Goal: Task Accomplishment & Management: Manage account settings

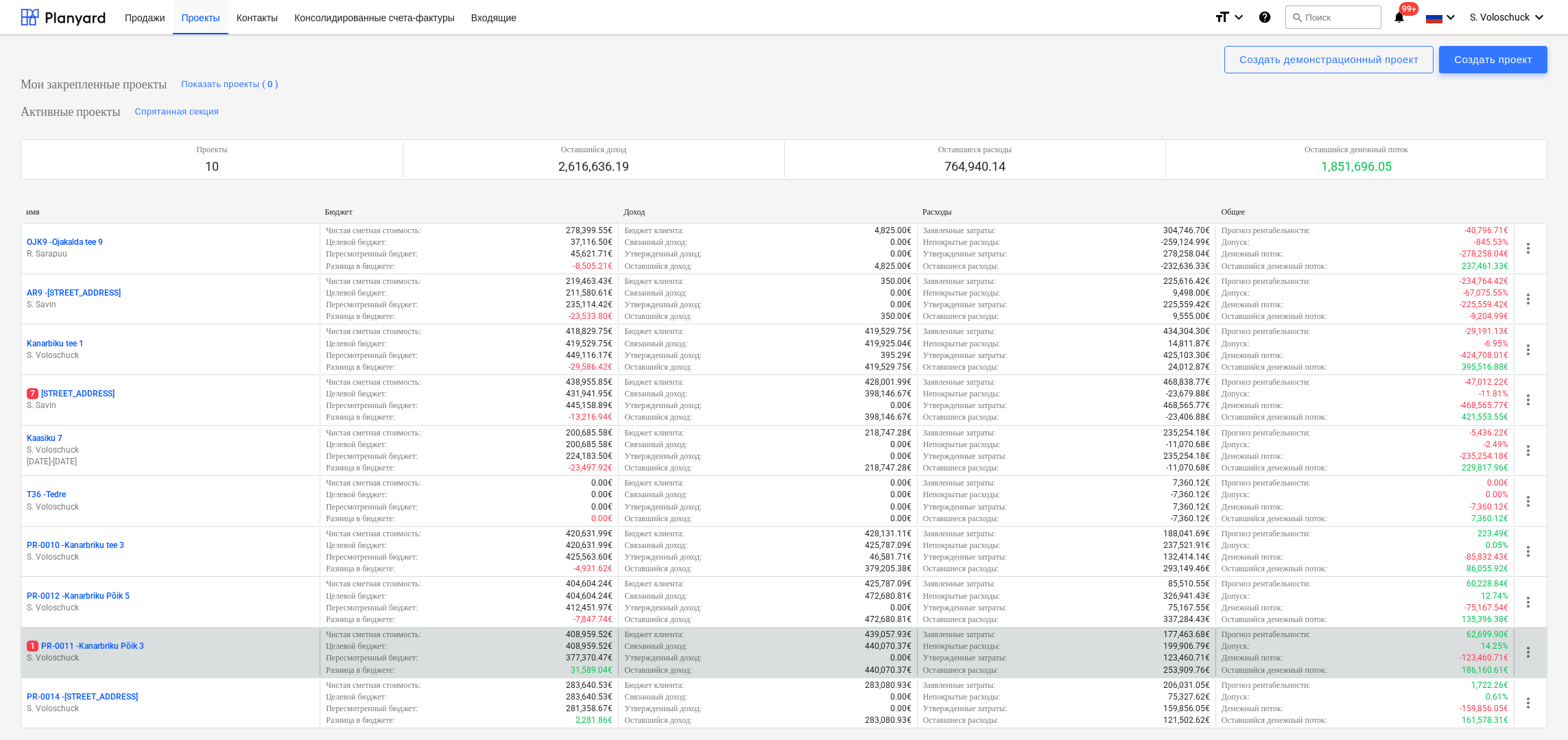
click at [141, 647] on p "1 PR-0011 - Kanarbriku Põik 3" at bounding box center [86, 647] width 117 height 12
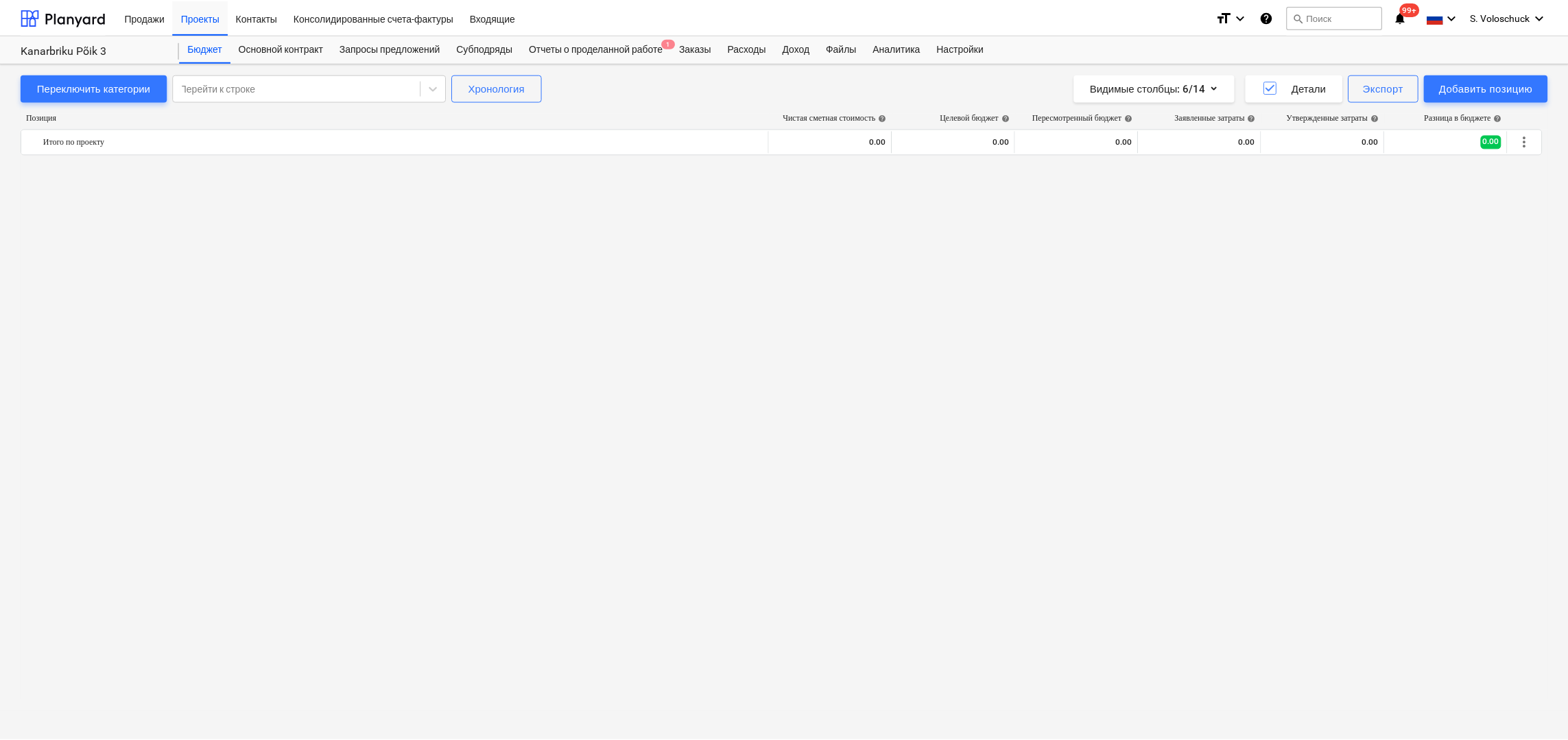
scroll to position [1228, 0]
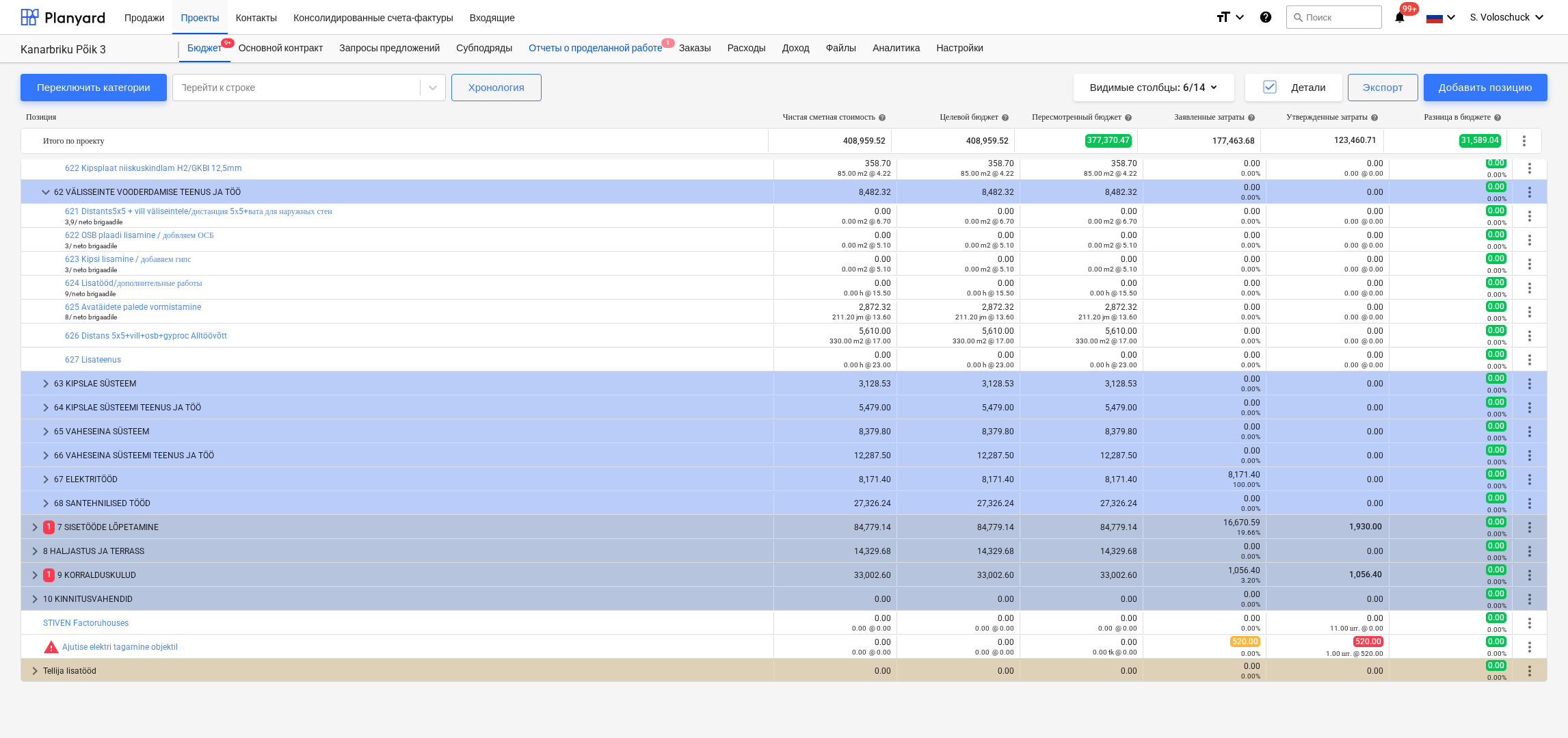
click at [621, 46] on div "Отчеты о проделанной работе 1" at bounding box center [596, 49] width 151 height 27
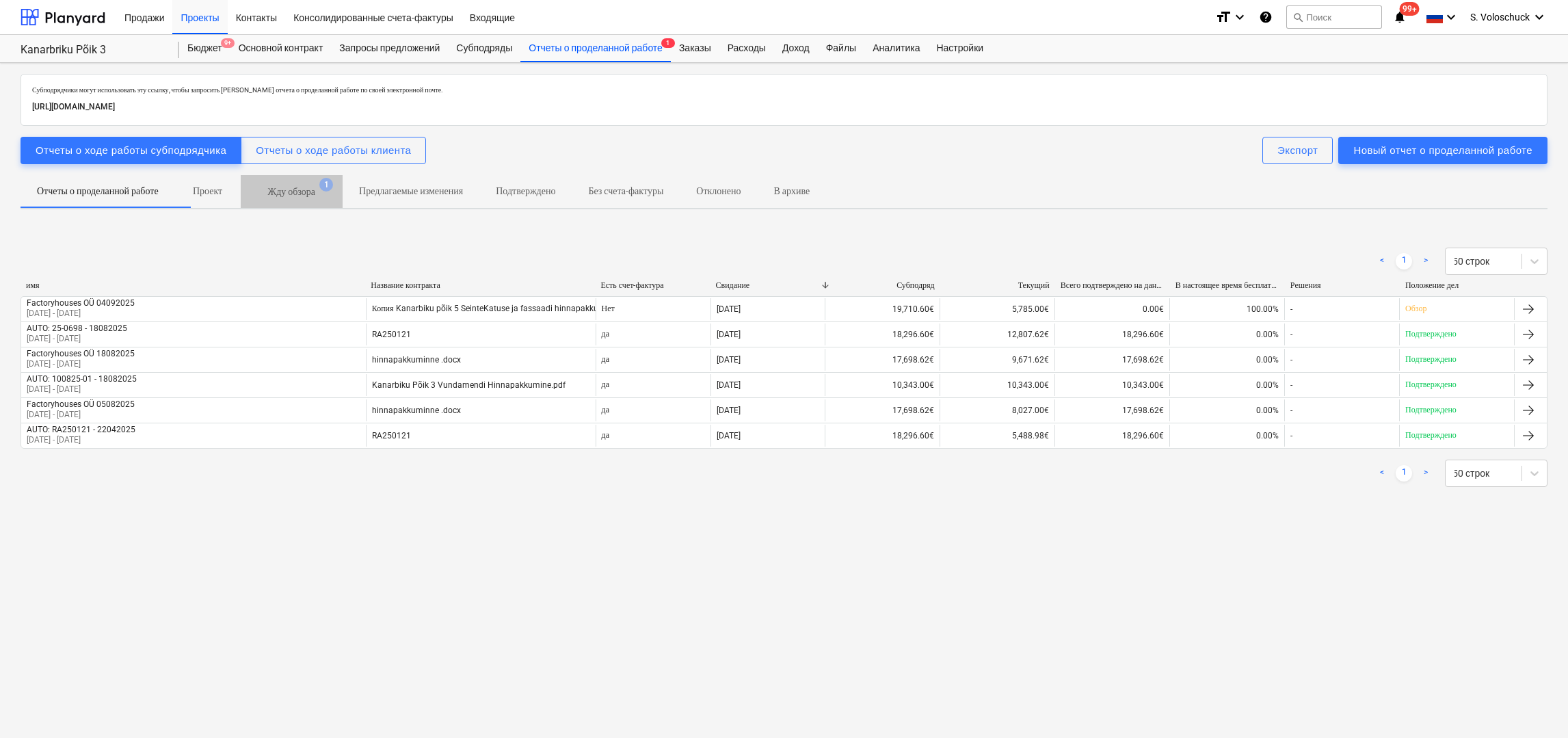
click at [315, 195] on p "Жду обзора" at bounding box center [291, 192] width 47 height 14
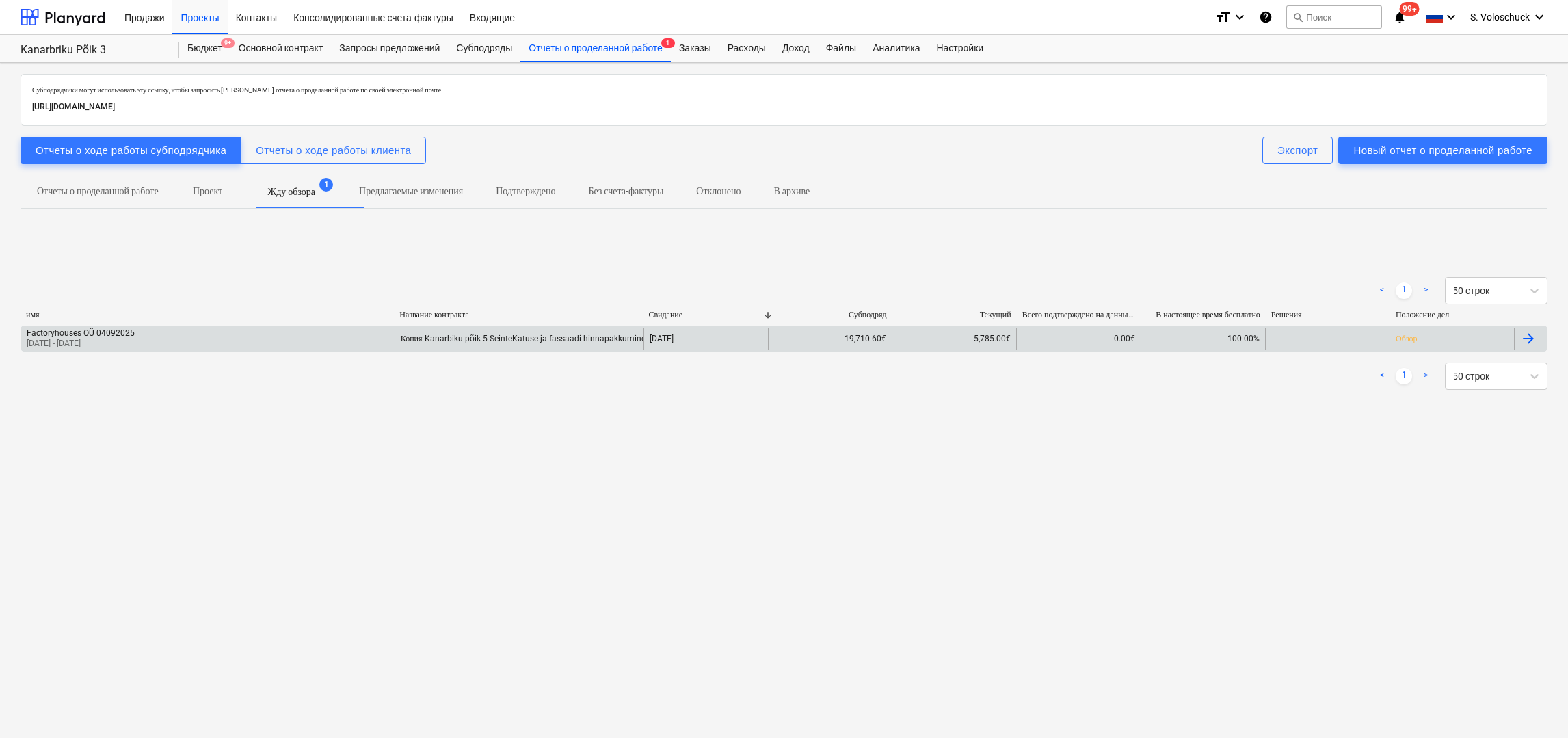
click at [1268, 333] on div "-" at bounding box center [1327, 338] width 125 height 22
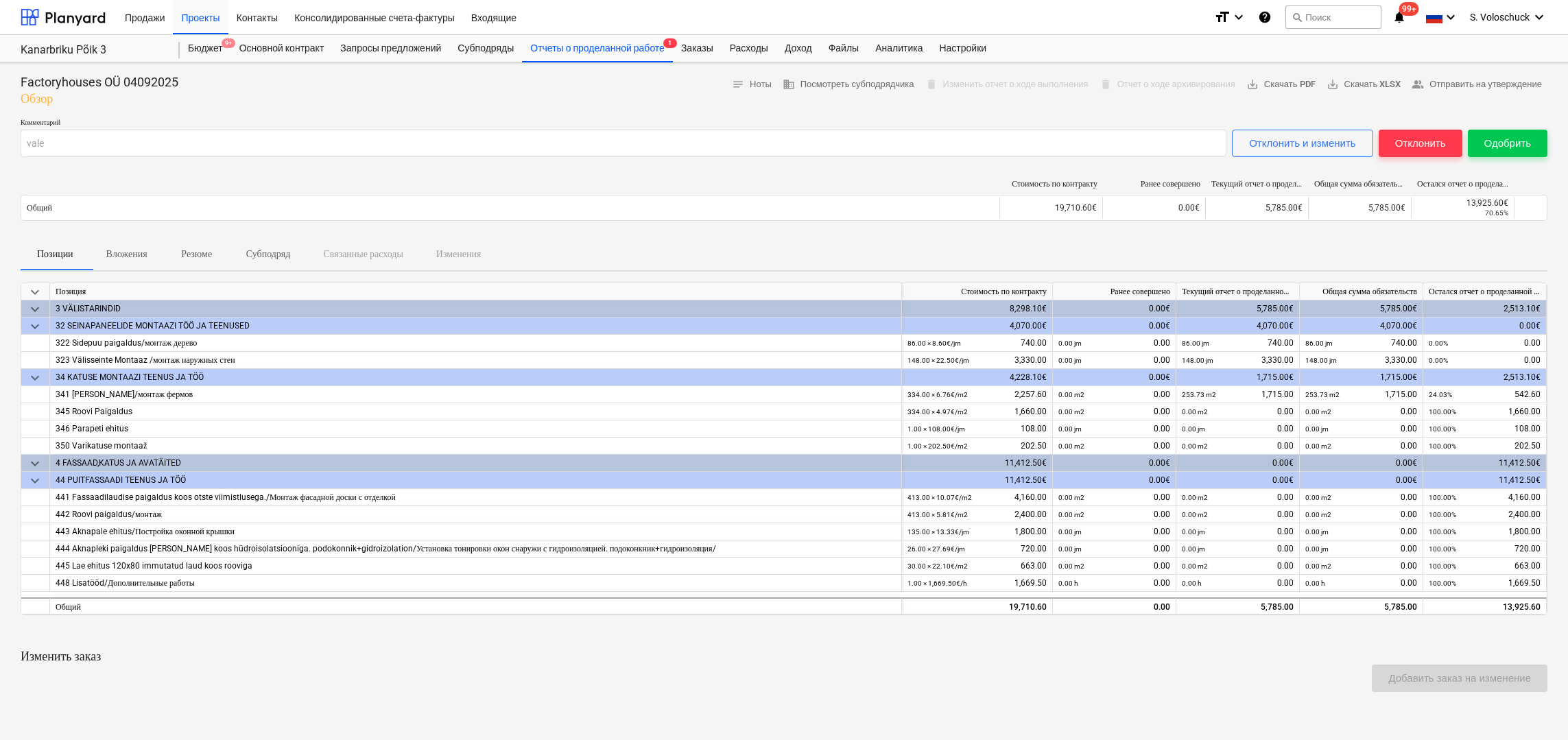
click at [33, 305] on span "keyboard_arrow_down" at bounding box center [35, 309] width 16 height 16
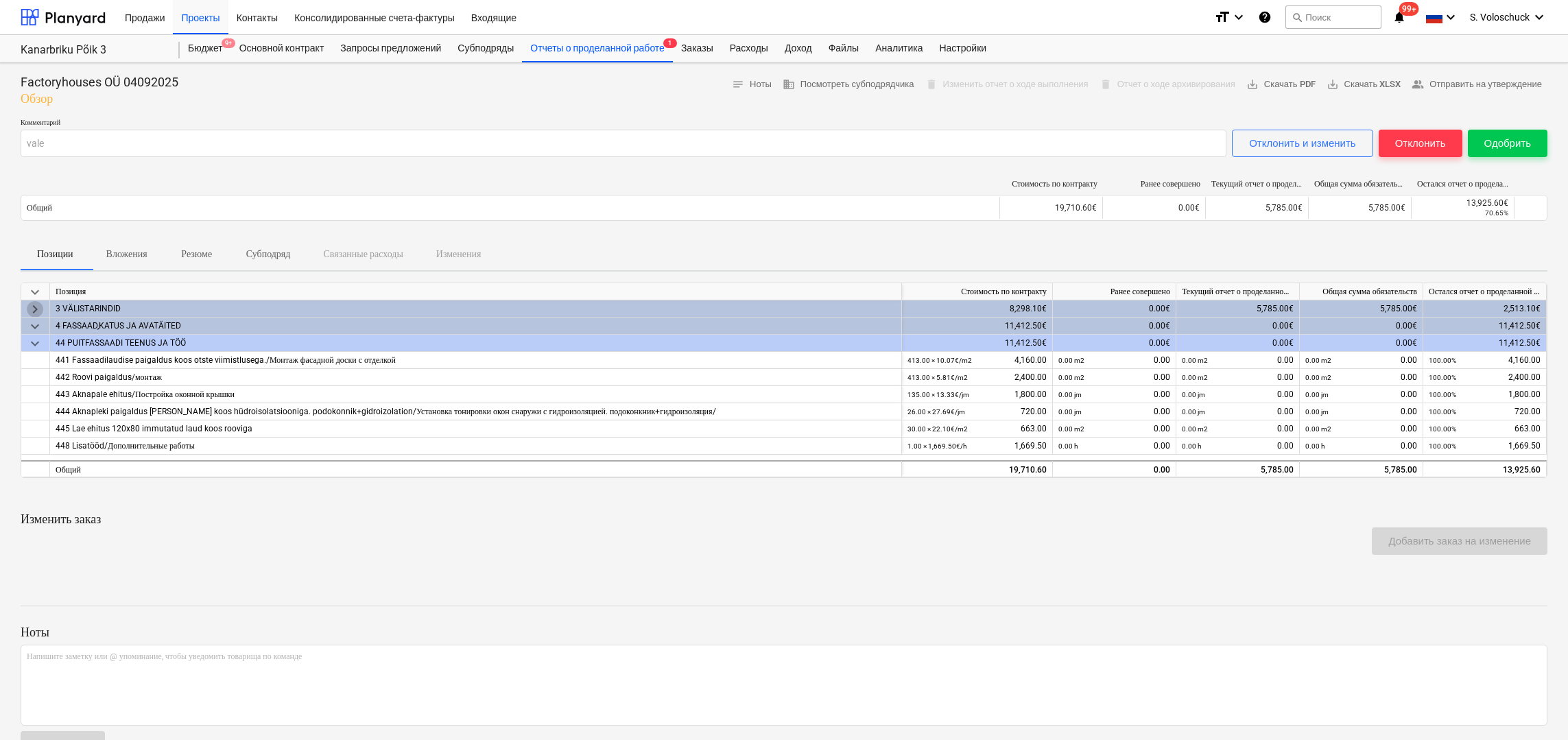
click at [33, 305] on span "keyboard_arrow_right" at bounding box center [35, 309] width 16 height 16
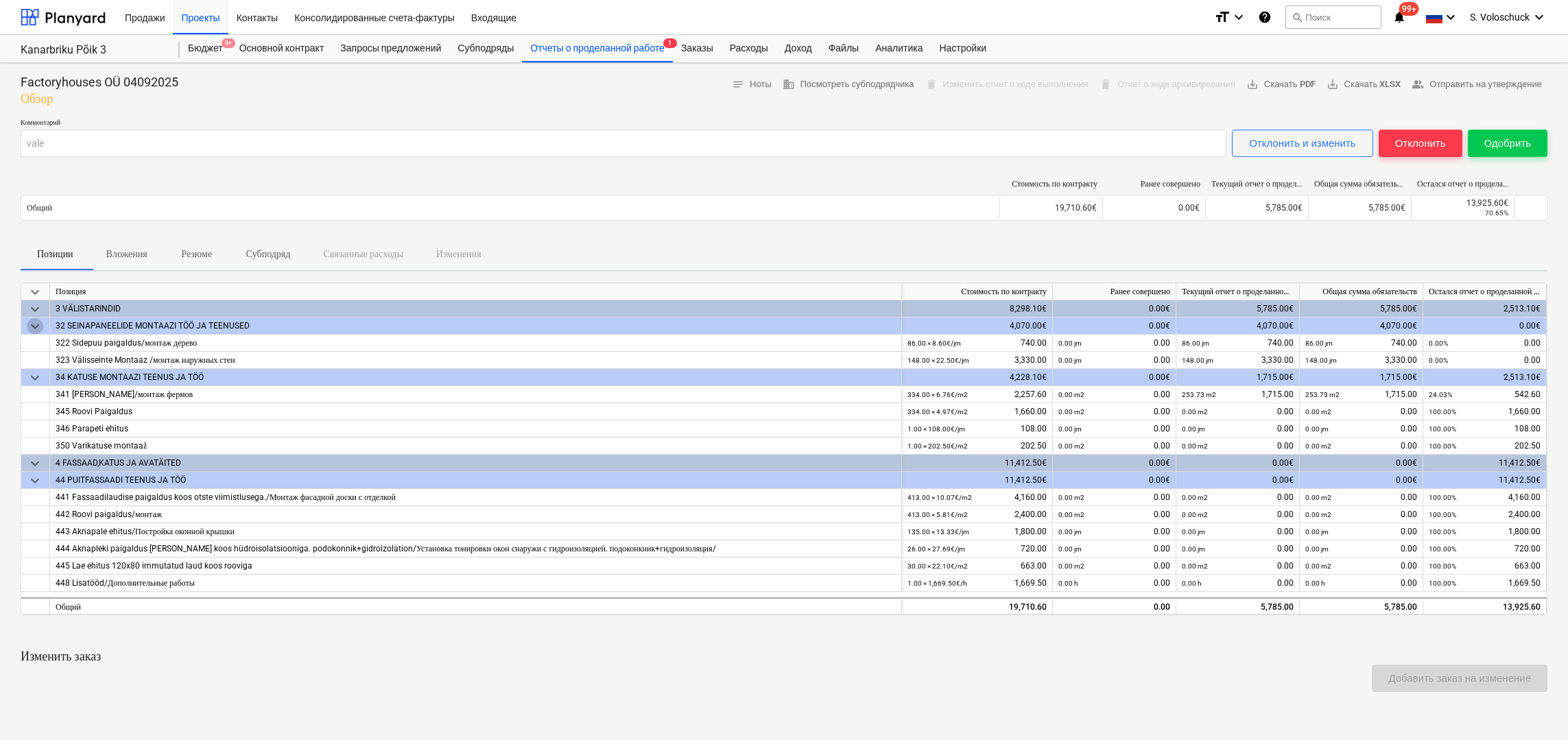
click at [36, 323] on span "keyboard_arrow_down" at bounding box center [35, 326] width 16 height 16
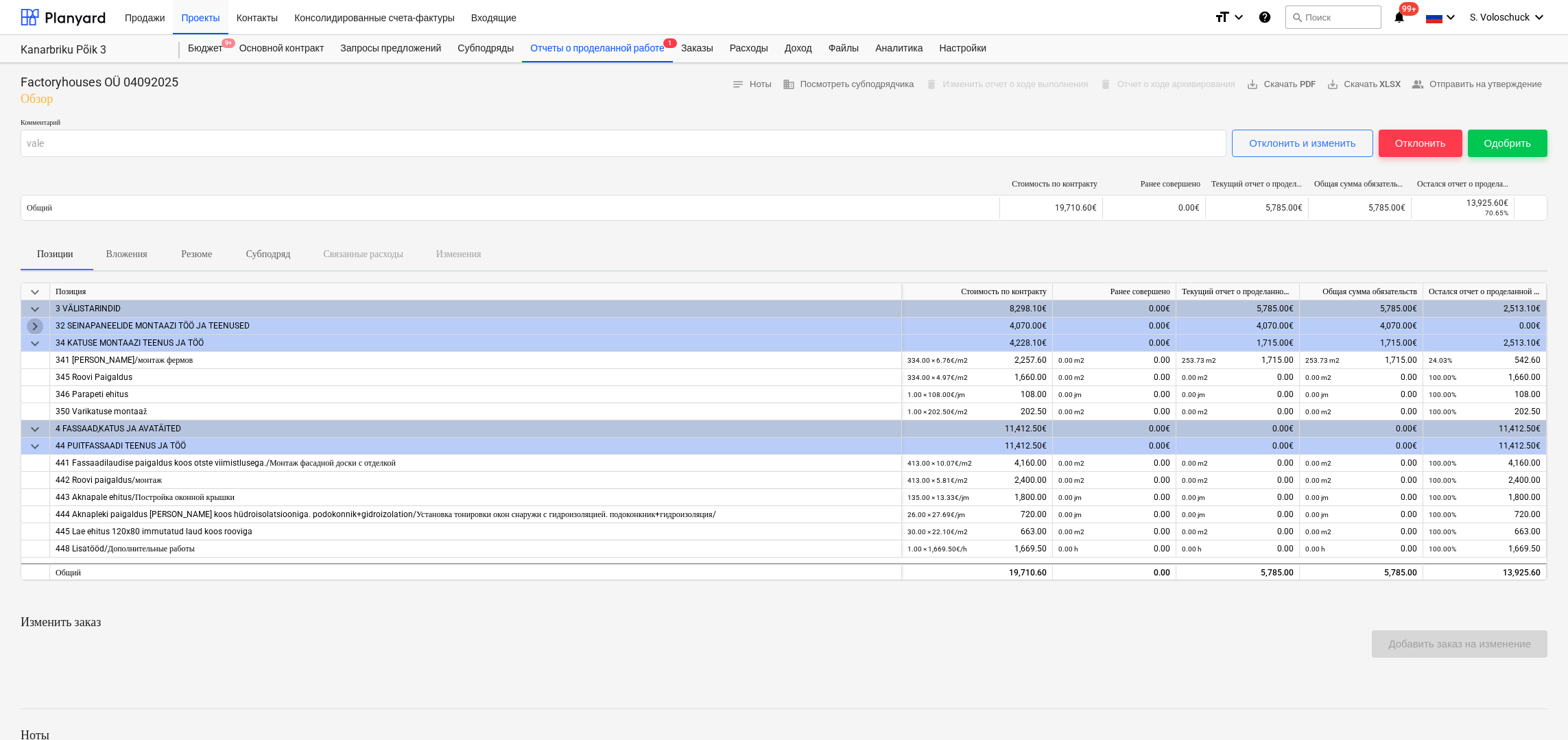
click at [36, 323] on span "keyboard_arrow_right" at bounding box center [35, 326] width 16 height 16
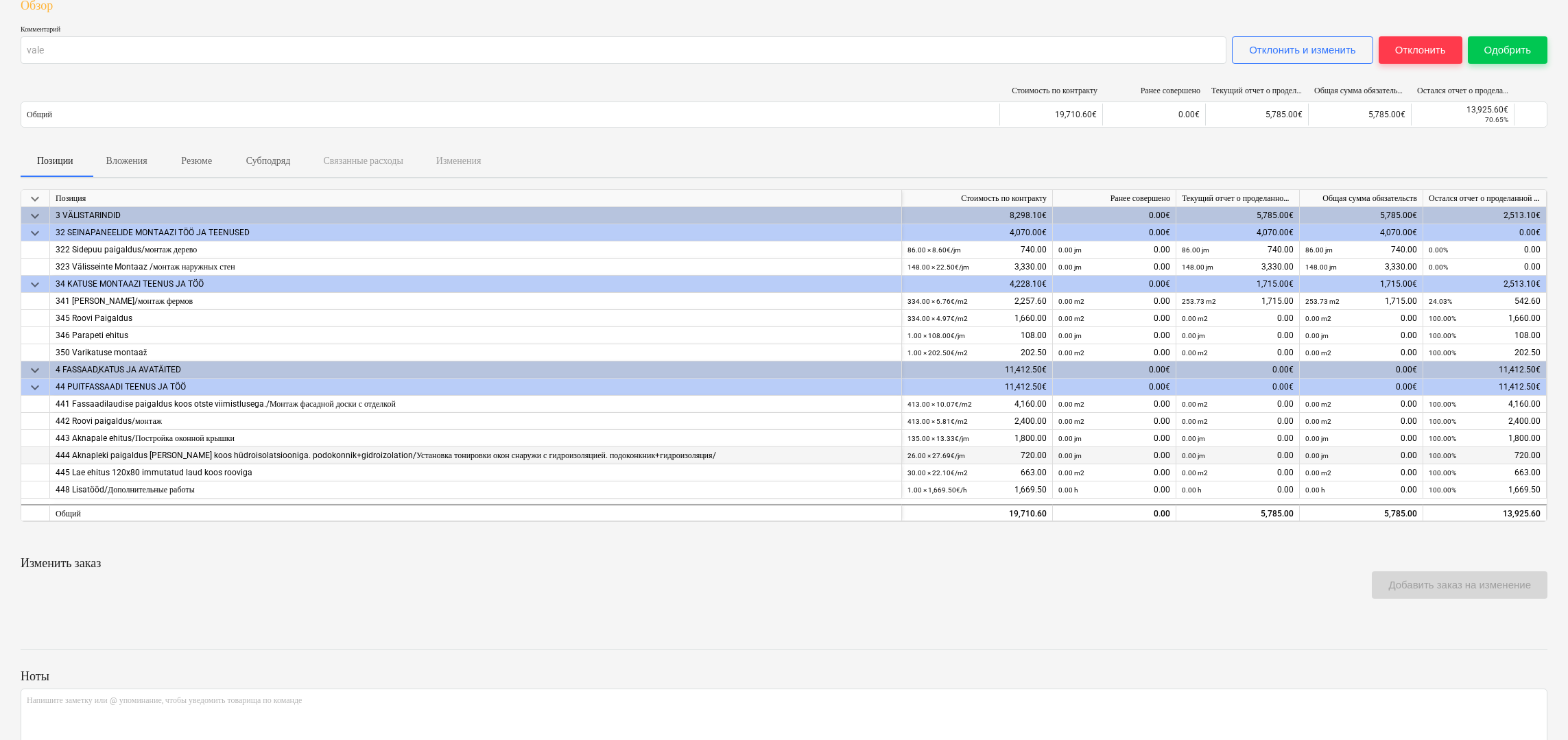
scroll to position [13, 0]
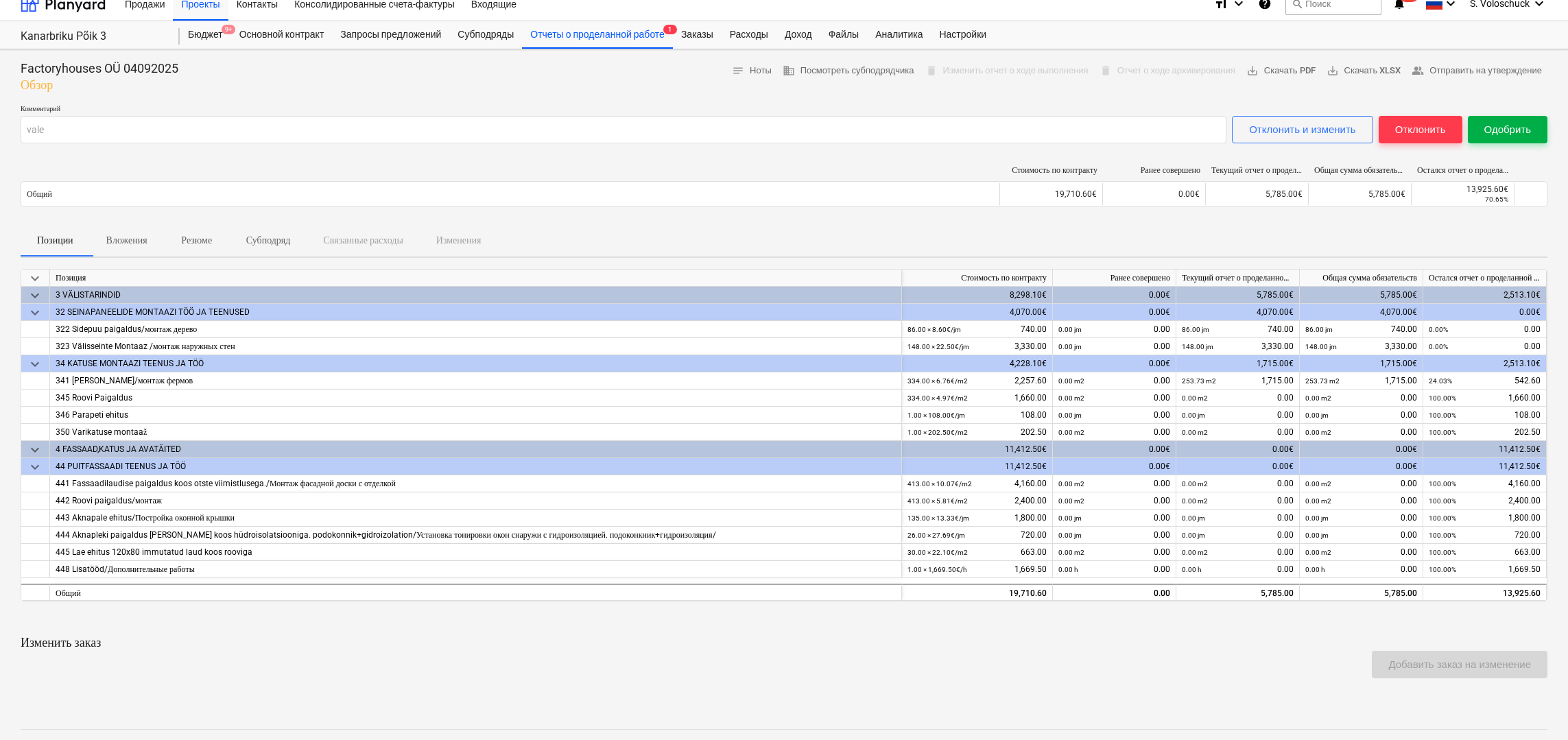
click at [1503, 125] on div "Одобрить" at bounding box center [1507, 129] width 47 height 18
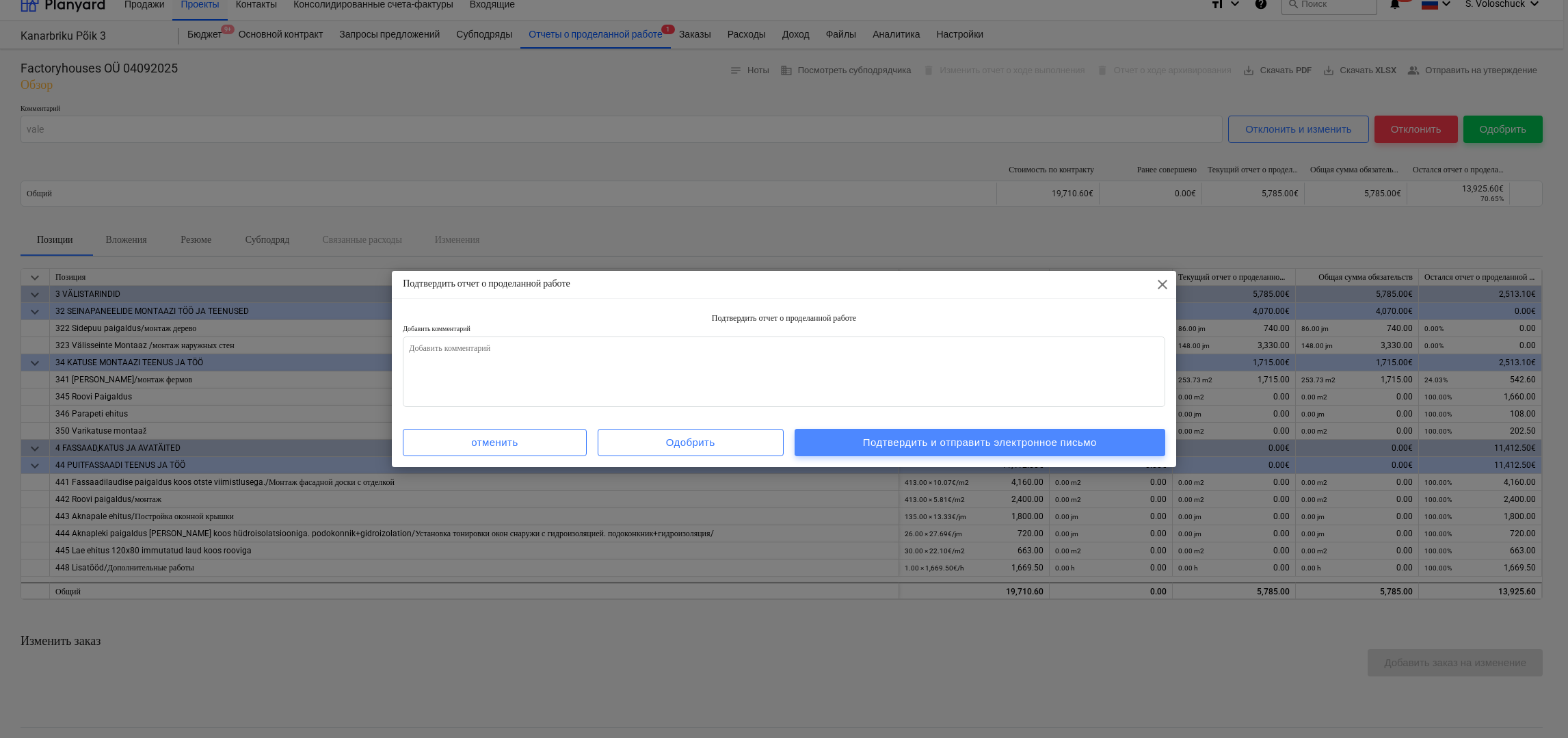
click at [969, 448] on div "Подтвердить и отправить электронное письмо" at bounding box center [980, 442] width 234 height 18
type textarea "x"
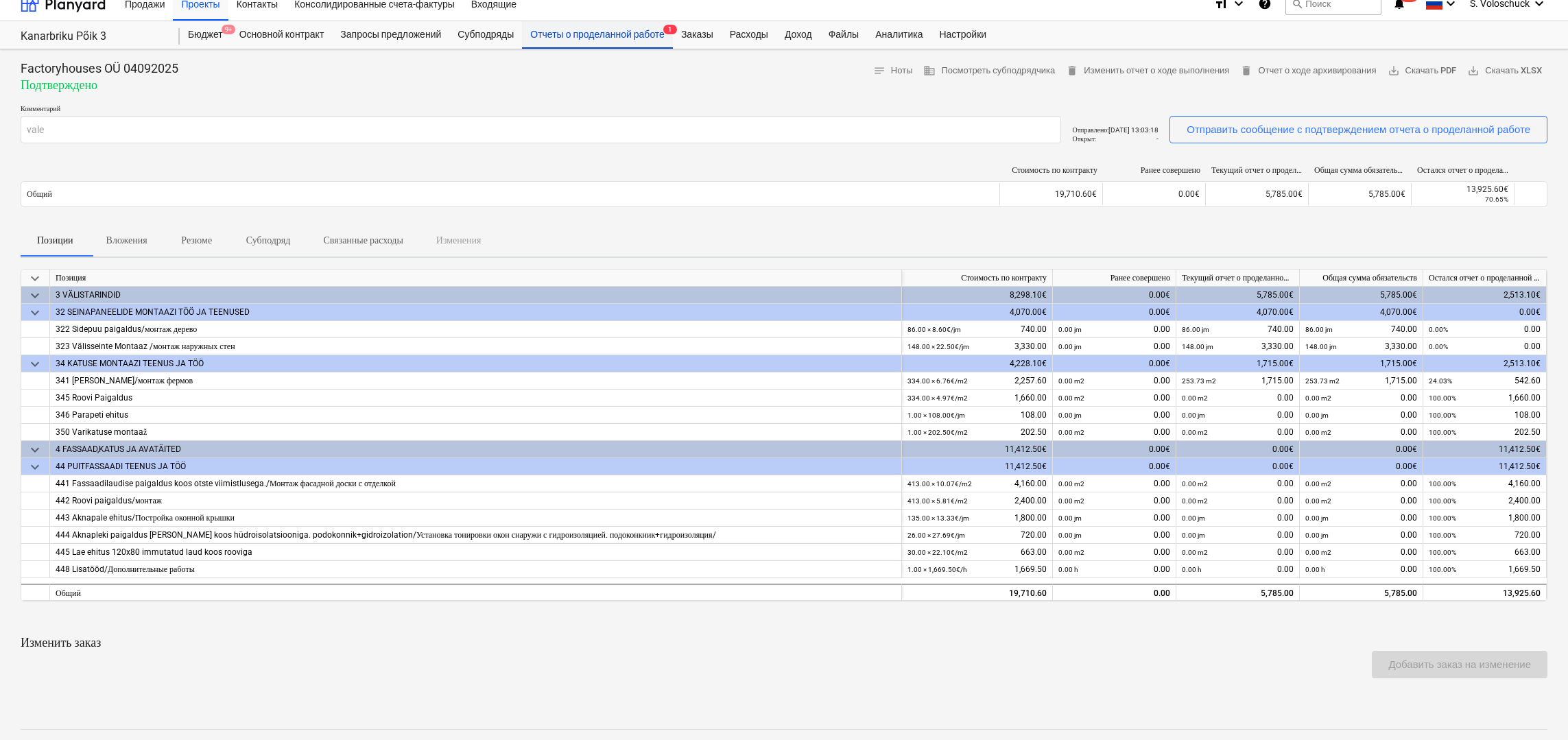
click at [606, 39] on div "Отчеты о проделанной работе 1" at bounding box center [598, 35] width 151 height 28
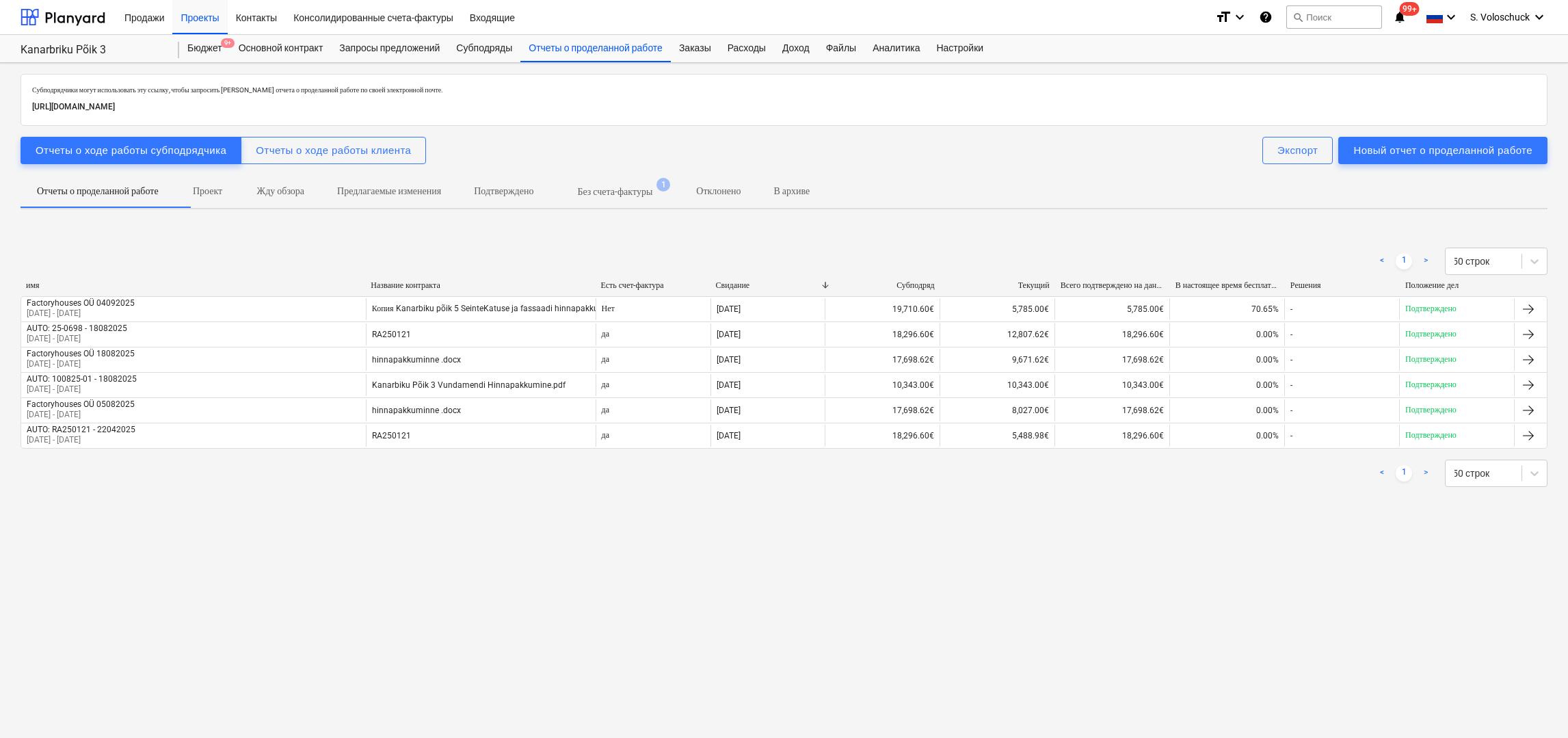
click at [652, 193] on p "Без счета-фактуры" at bounding box center [614, 192] width 75 height 14
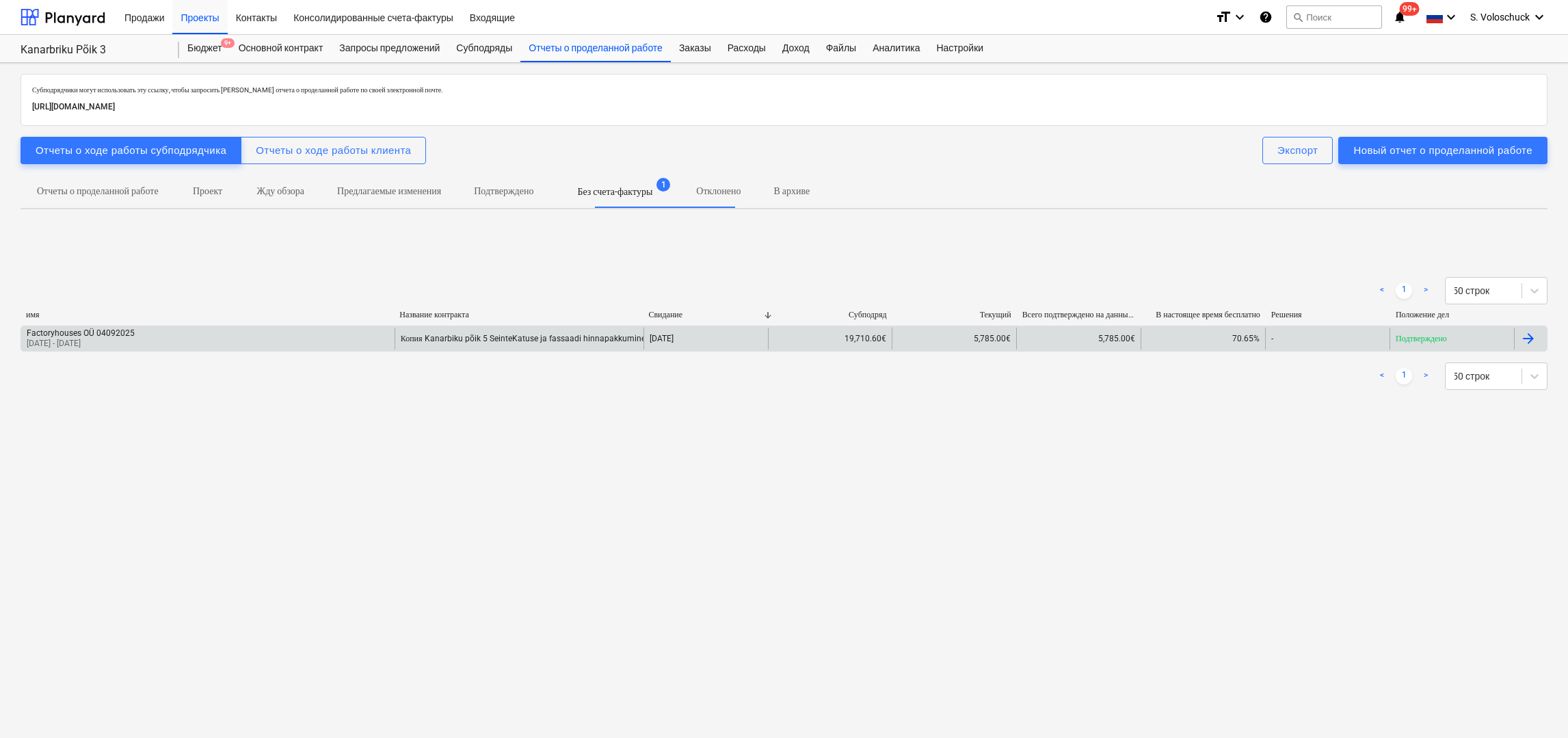
click at [372, 341] on div "Factoryhouses OÜ 04092025 24 Aug 2025 - 04 Sep 2025" at bounding box center [208, 338] width 373 height 22
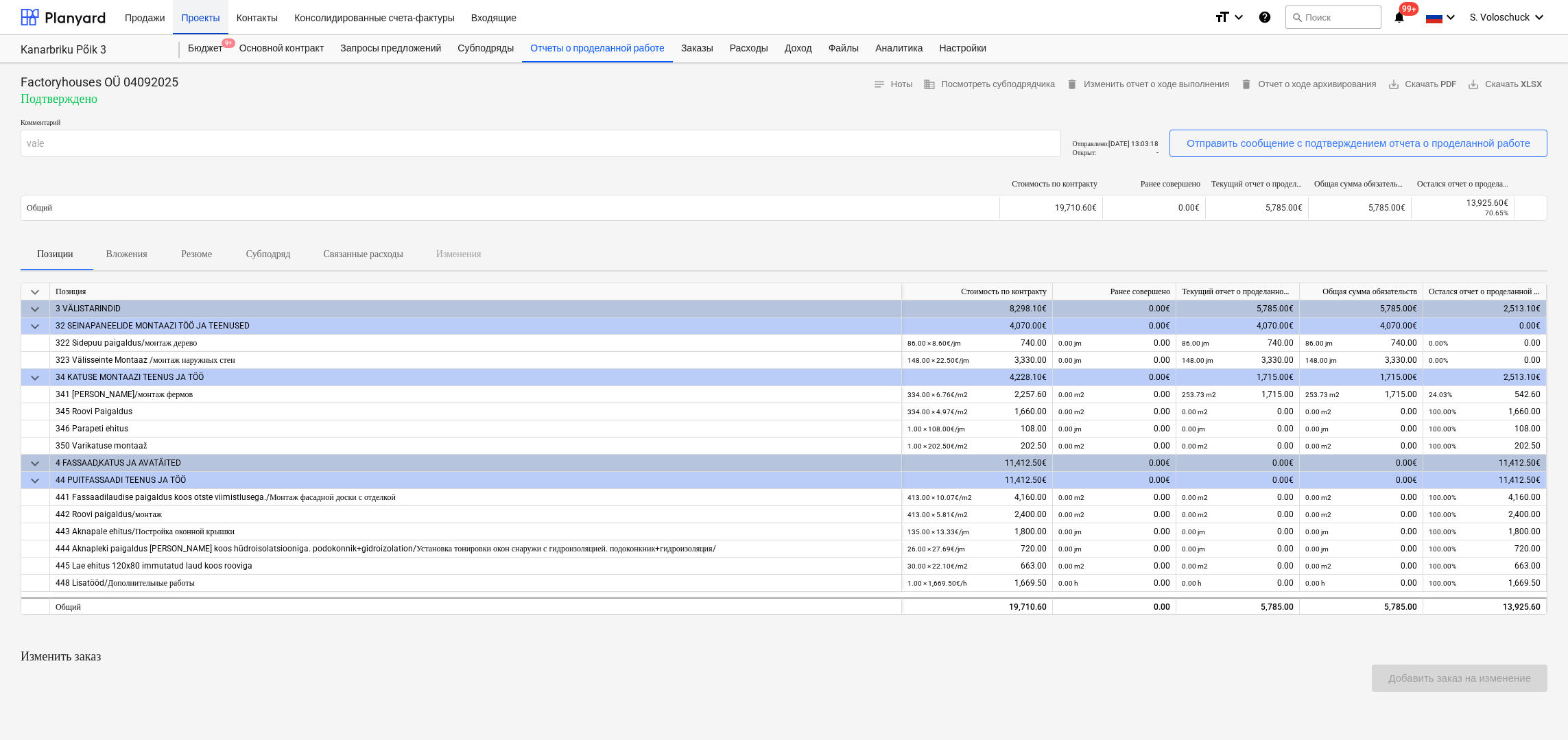
click at [199, 23] on div "Проекты" at bounding box center [201, 17] width 55 height 35
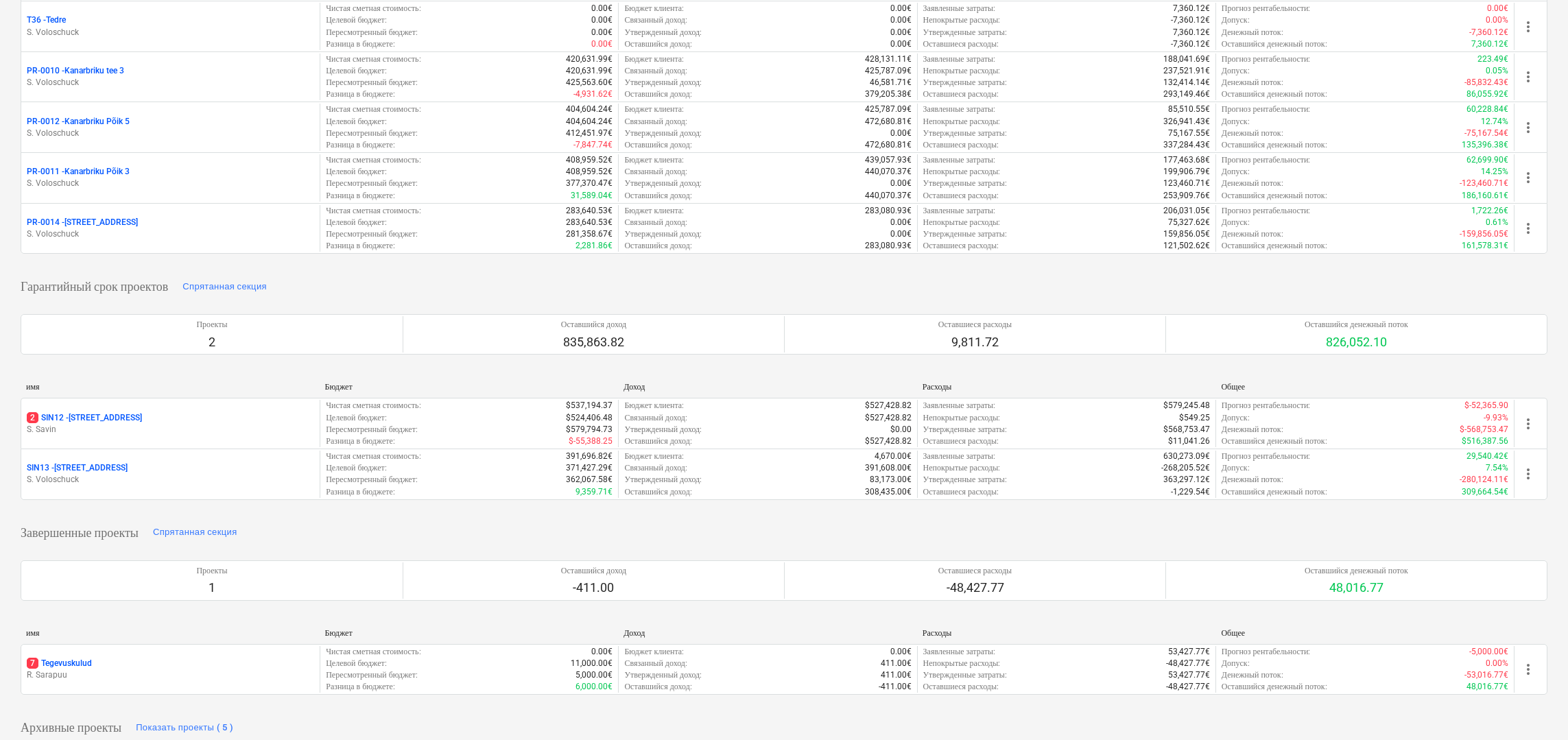
scroll to position [445, 0]
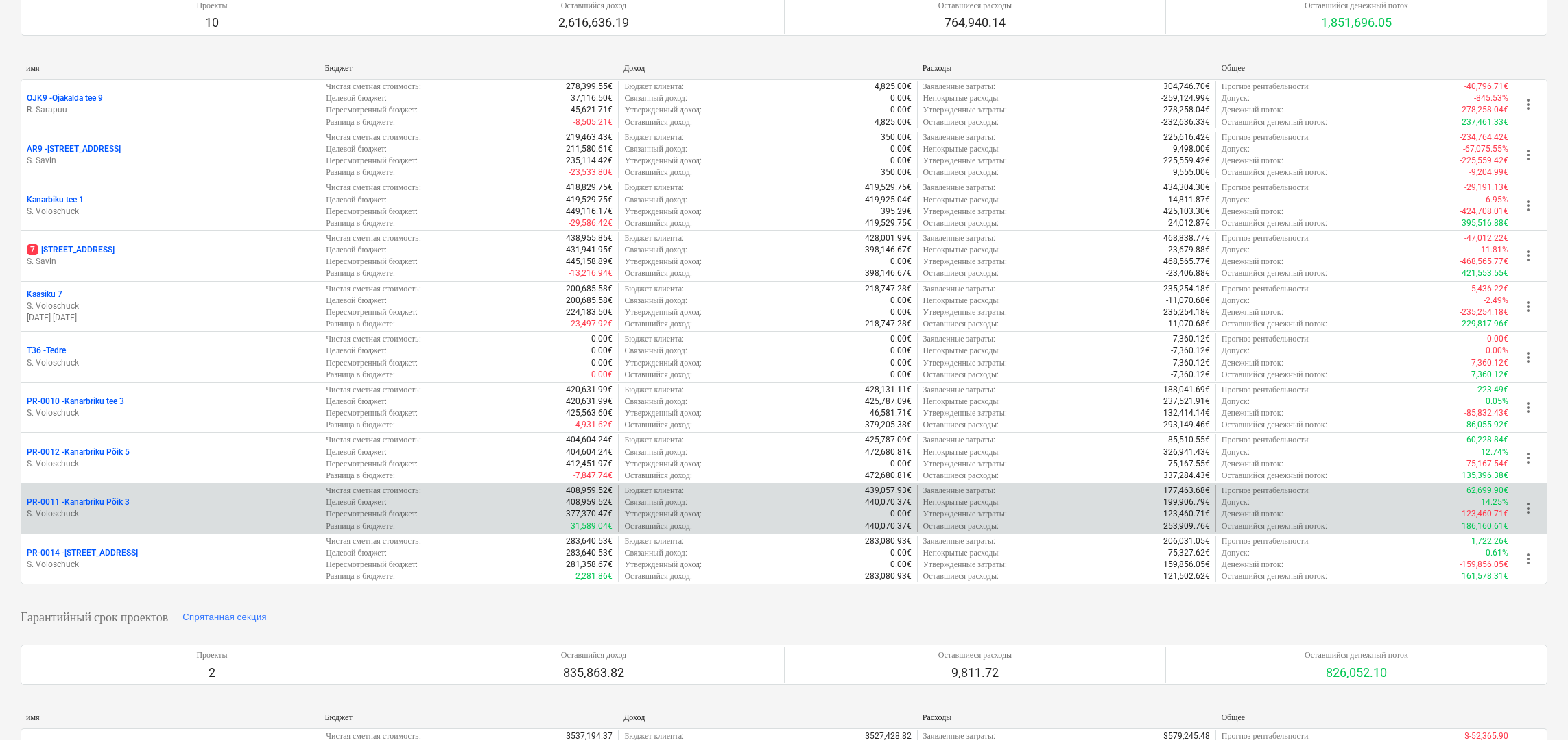
scroll to position [147, 0]
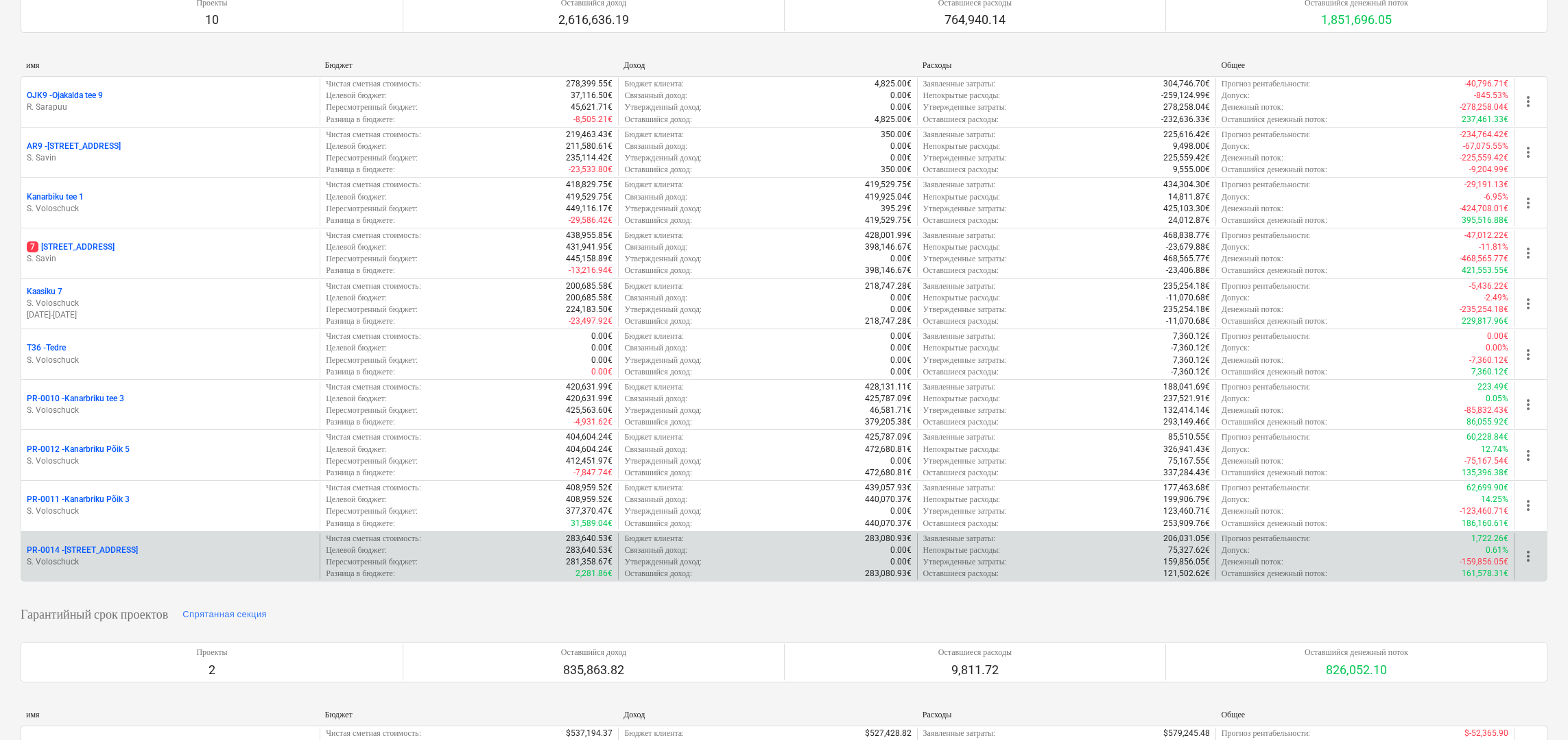
click at [132, 556] on div "PR-0014 - Luige tee 29" at bounding box center [170, 551] width 288 height 12
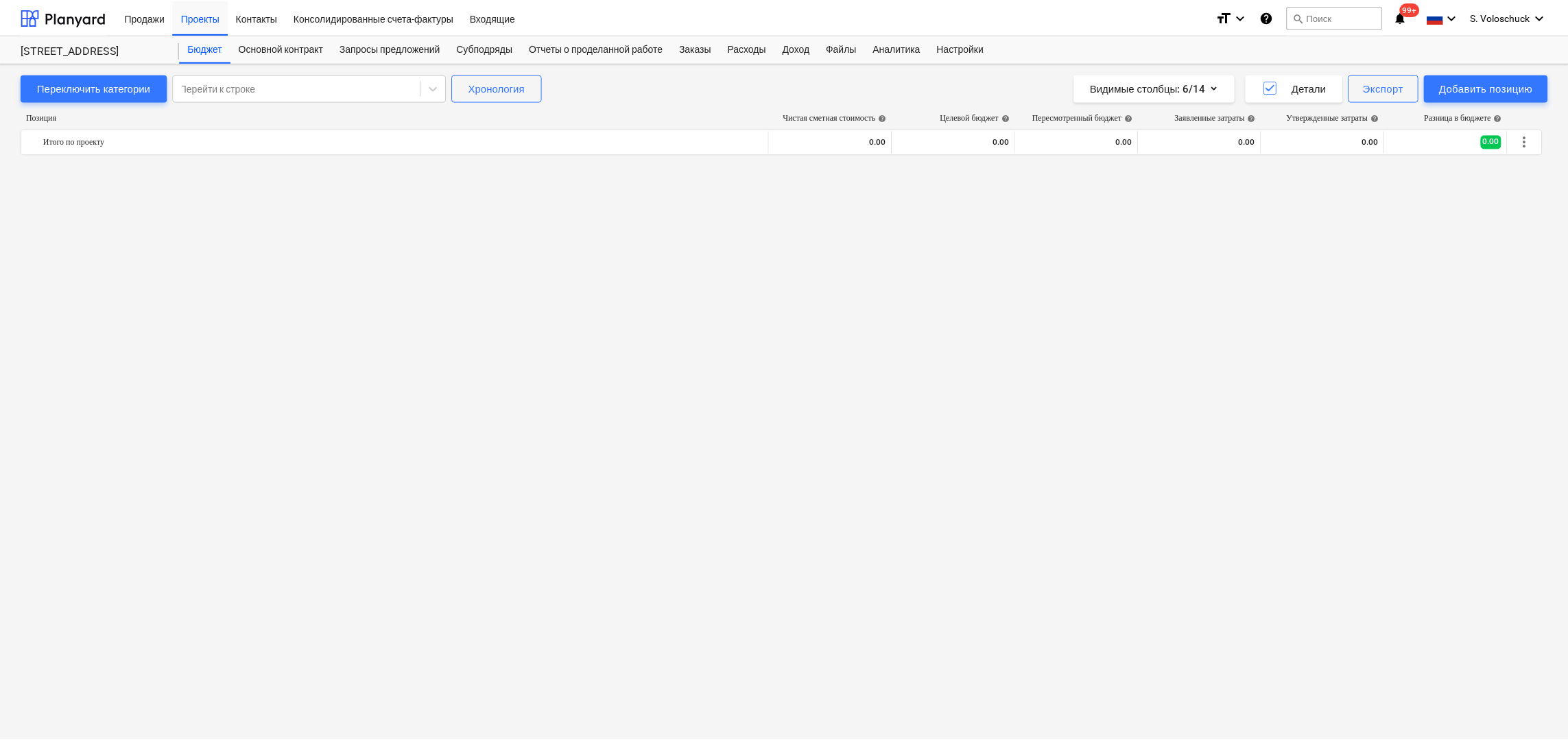
scroll to position [5607, 0]
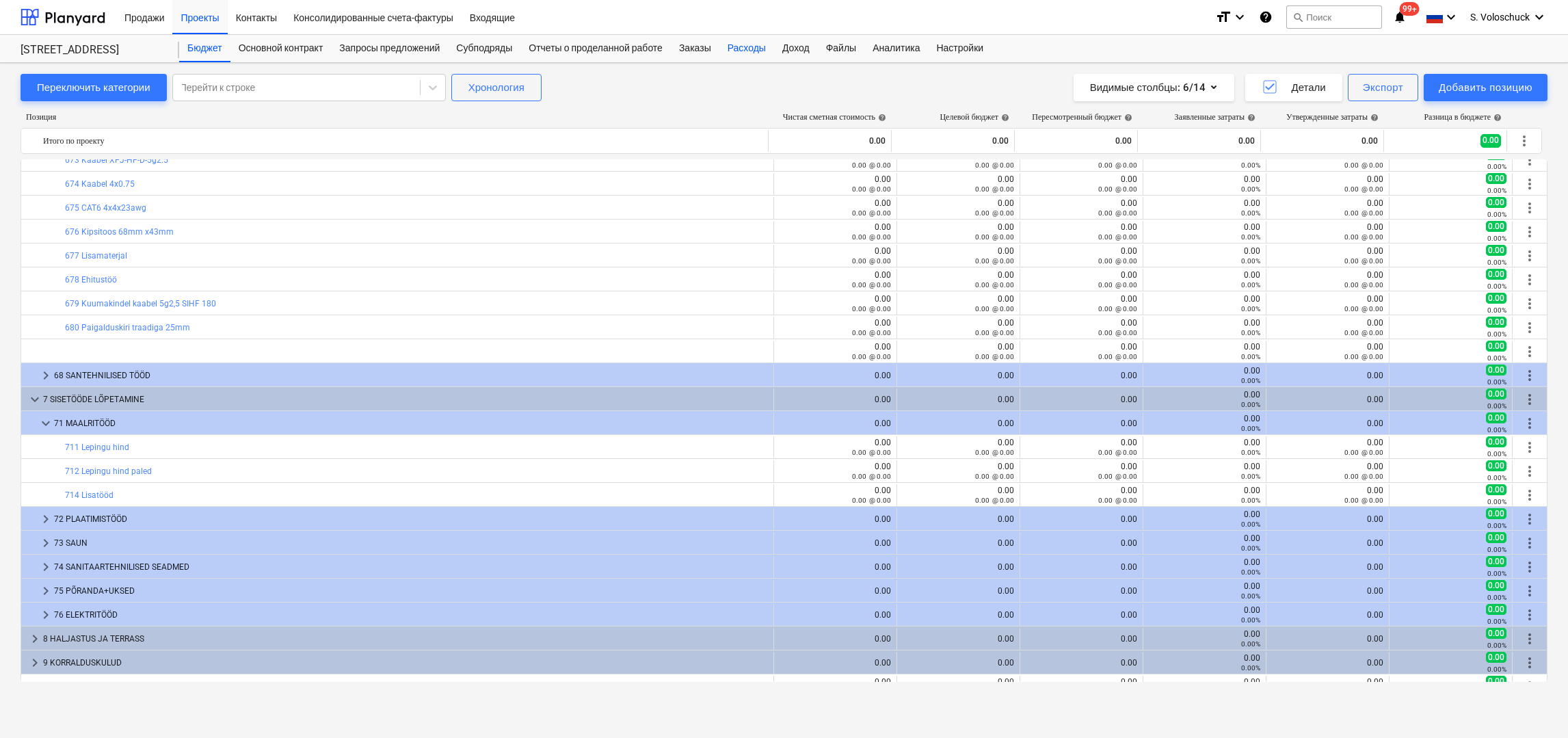
click at [769, 44] on div "Расходы" at bounding box center [747, 49] width 55 height 27
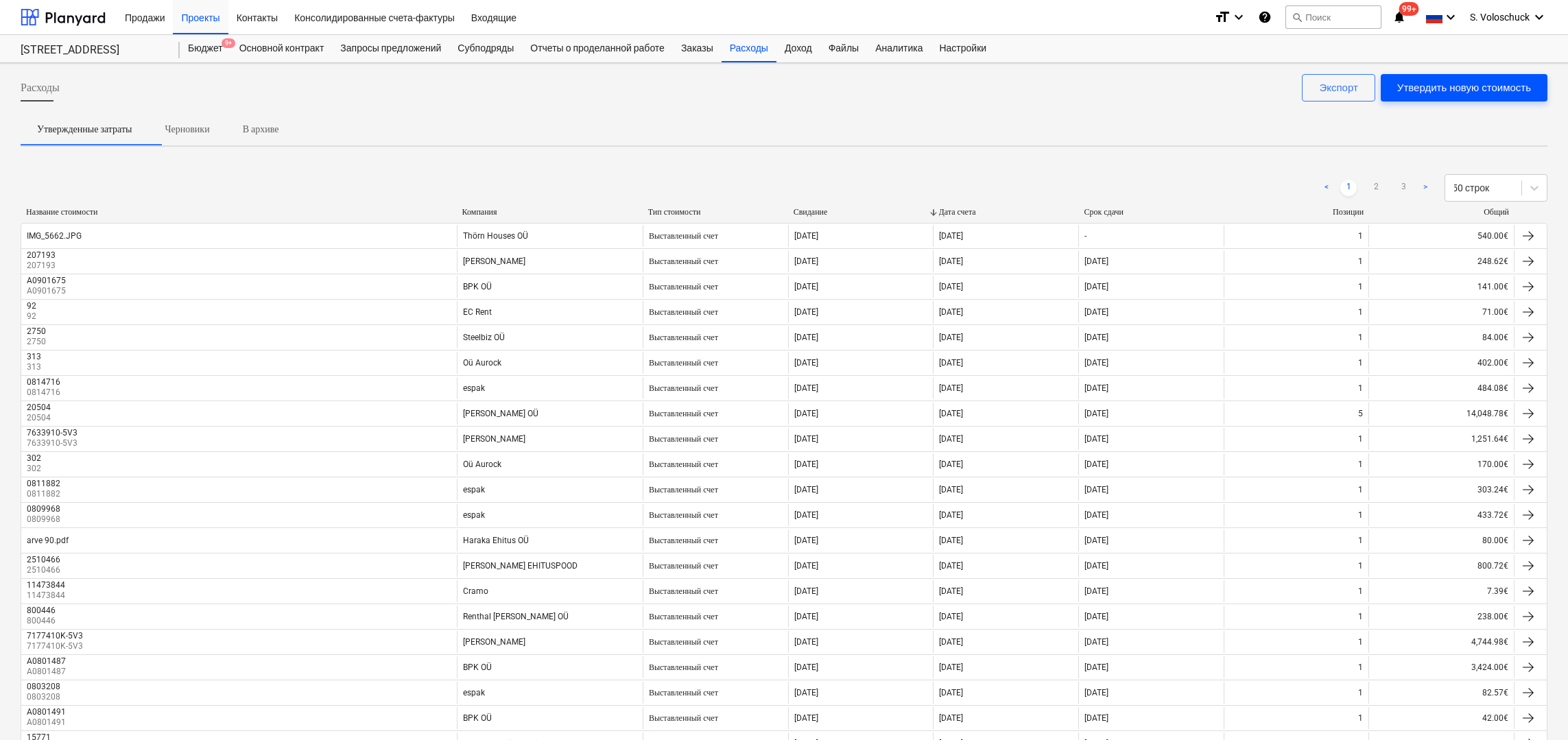
click at [1439, 90] on div "Утвердить новую стоимость" at bounding box center [1463, 88] width 134 height 18
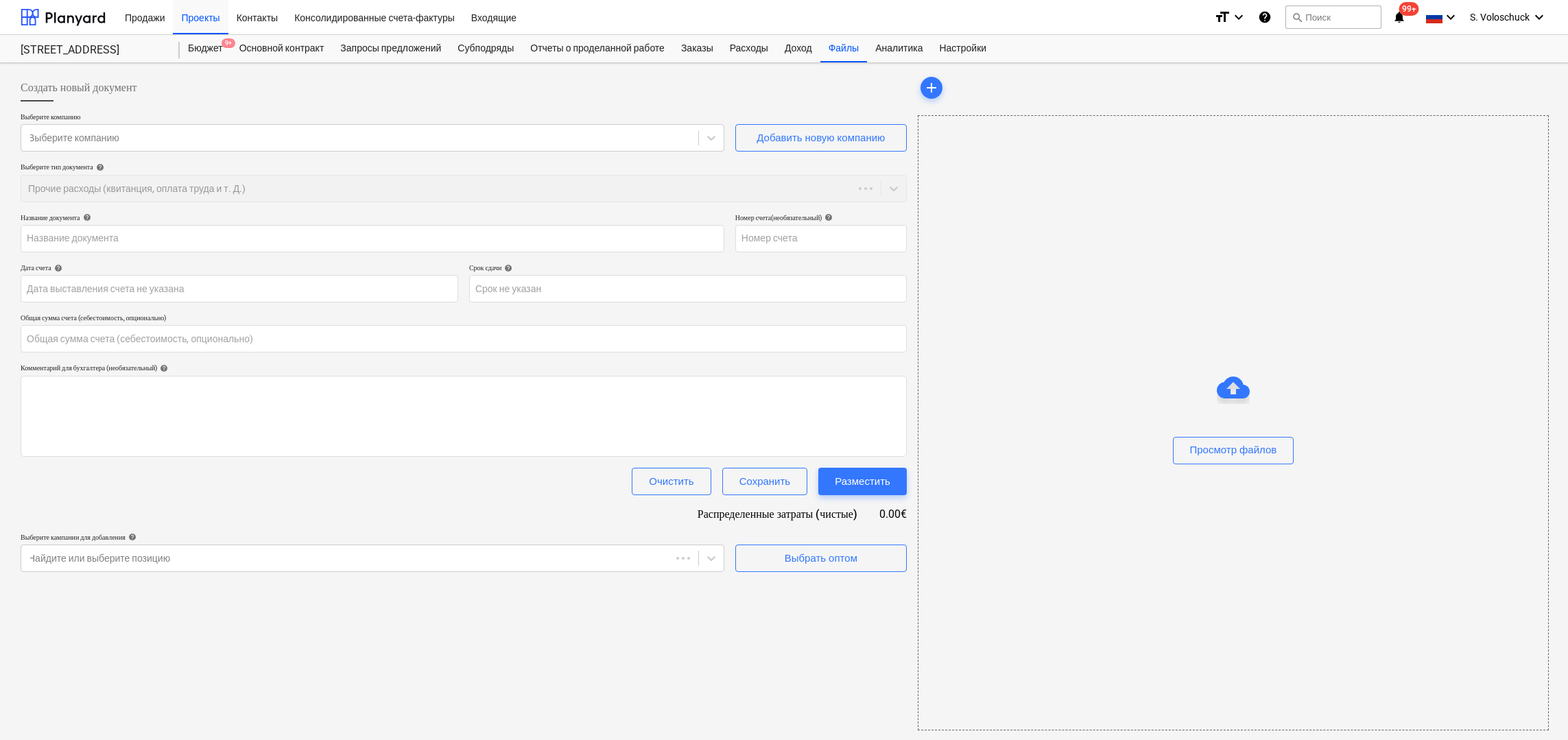
type input "0.00"
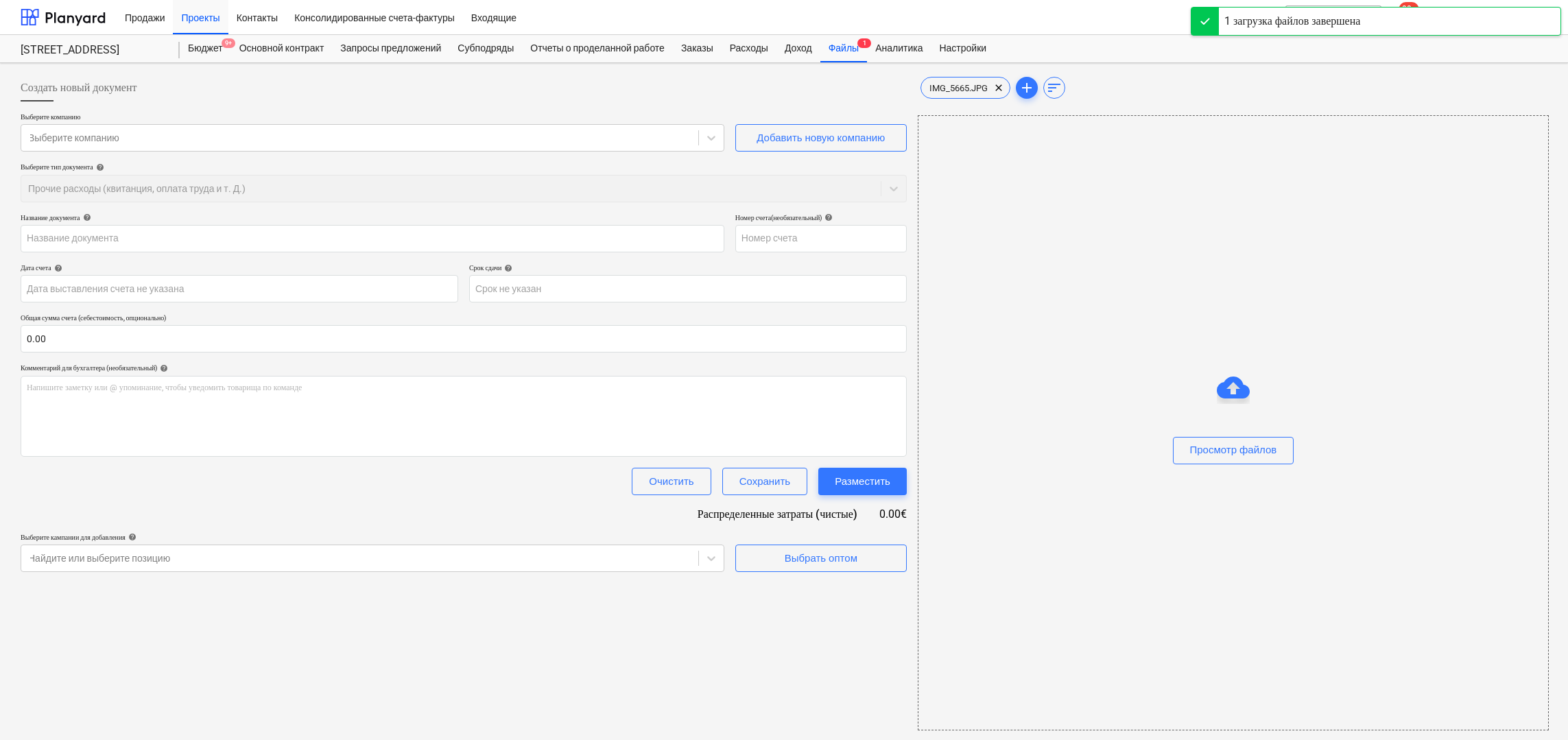
type input "IMG_5665.JPG"
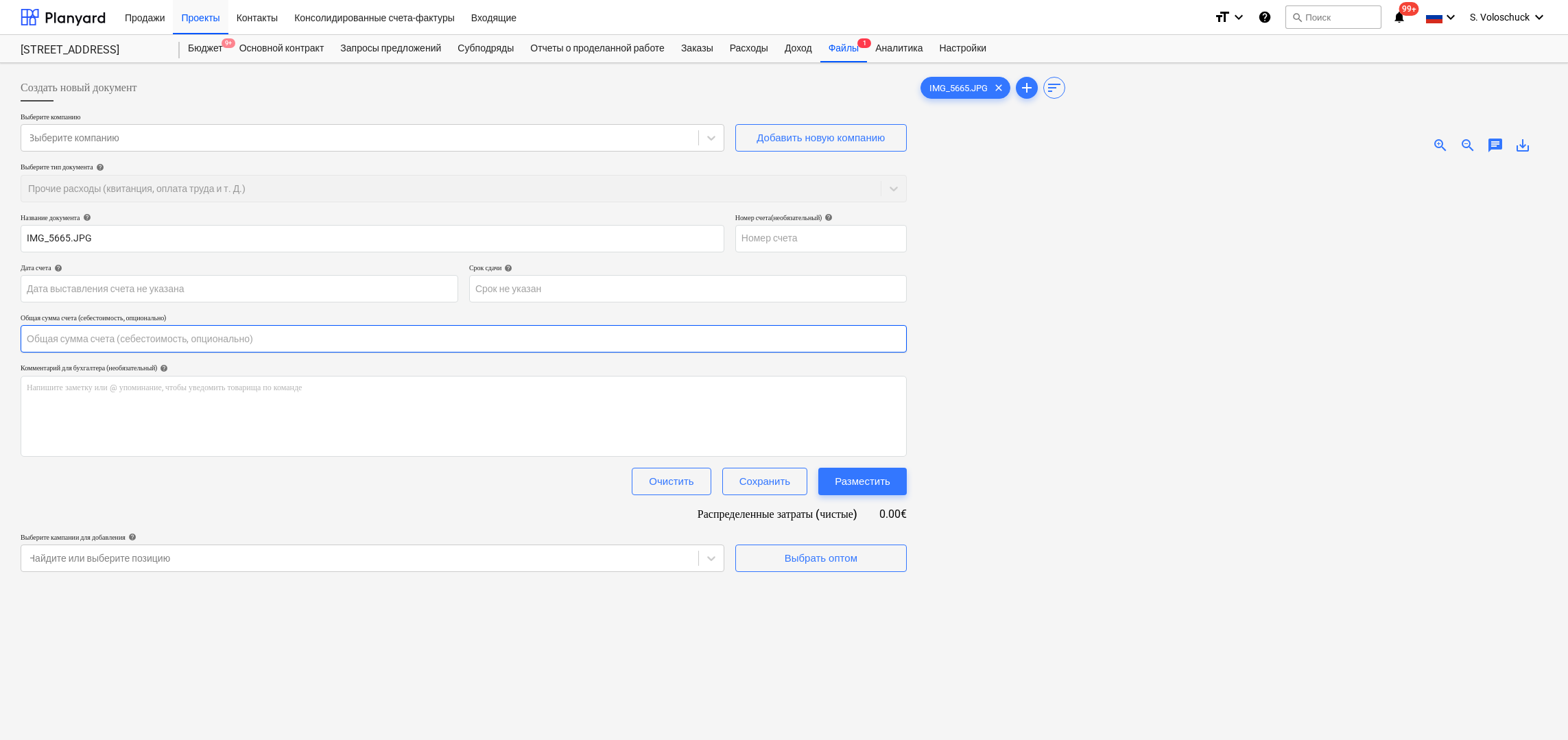
click at [80, 338] on input "text" at bounding box center [464, 339] width 886 height 28
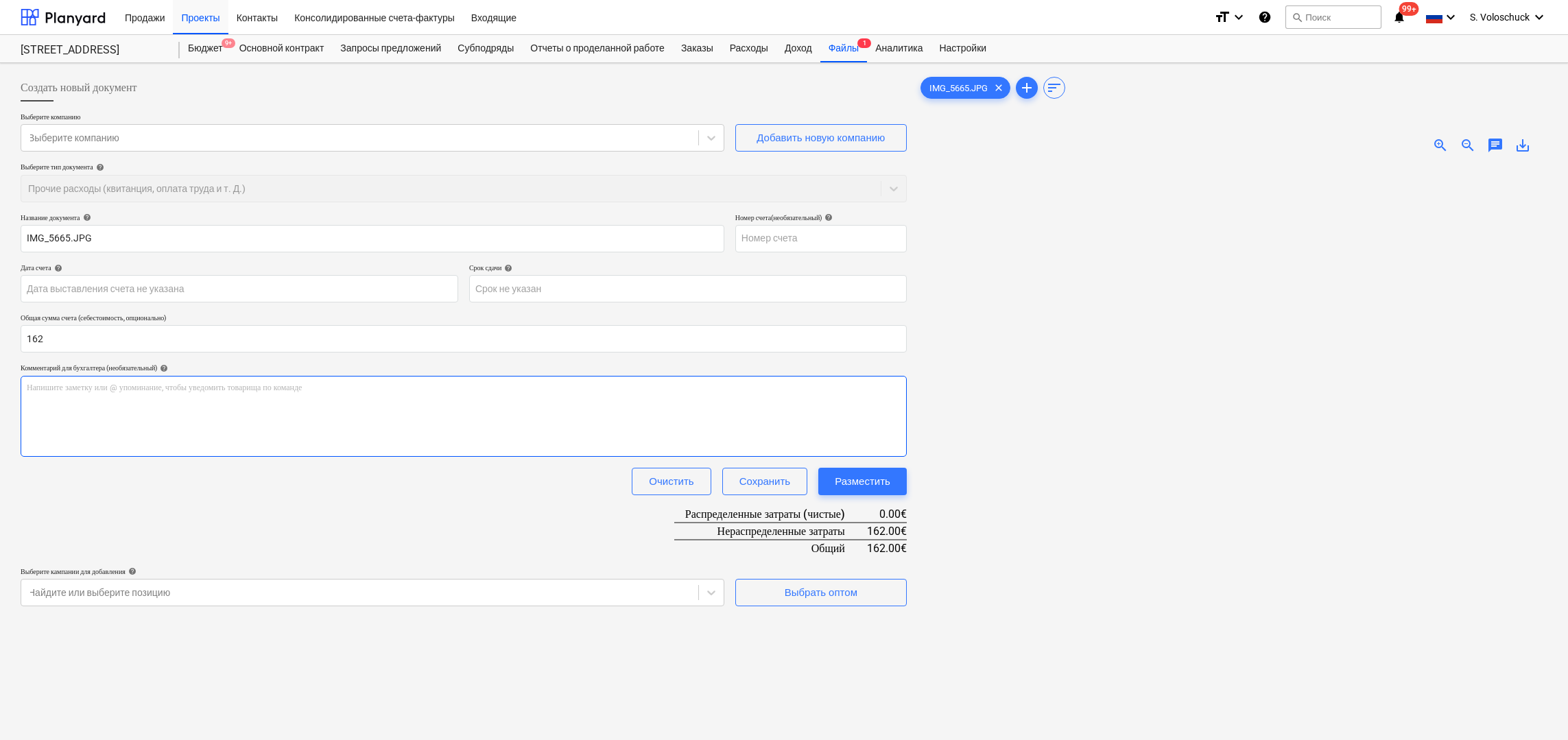
type input "162.00"
click at [854, 592] on div "Выбрать оптом" at bounding box center [820, 592] width 73 height 18
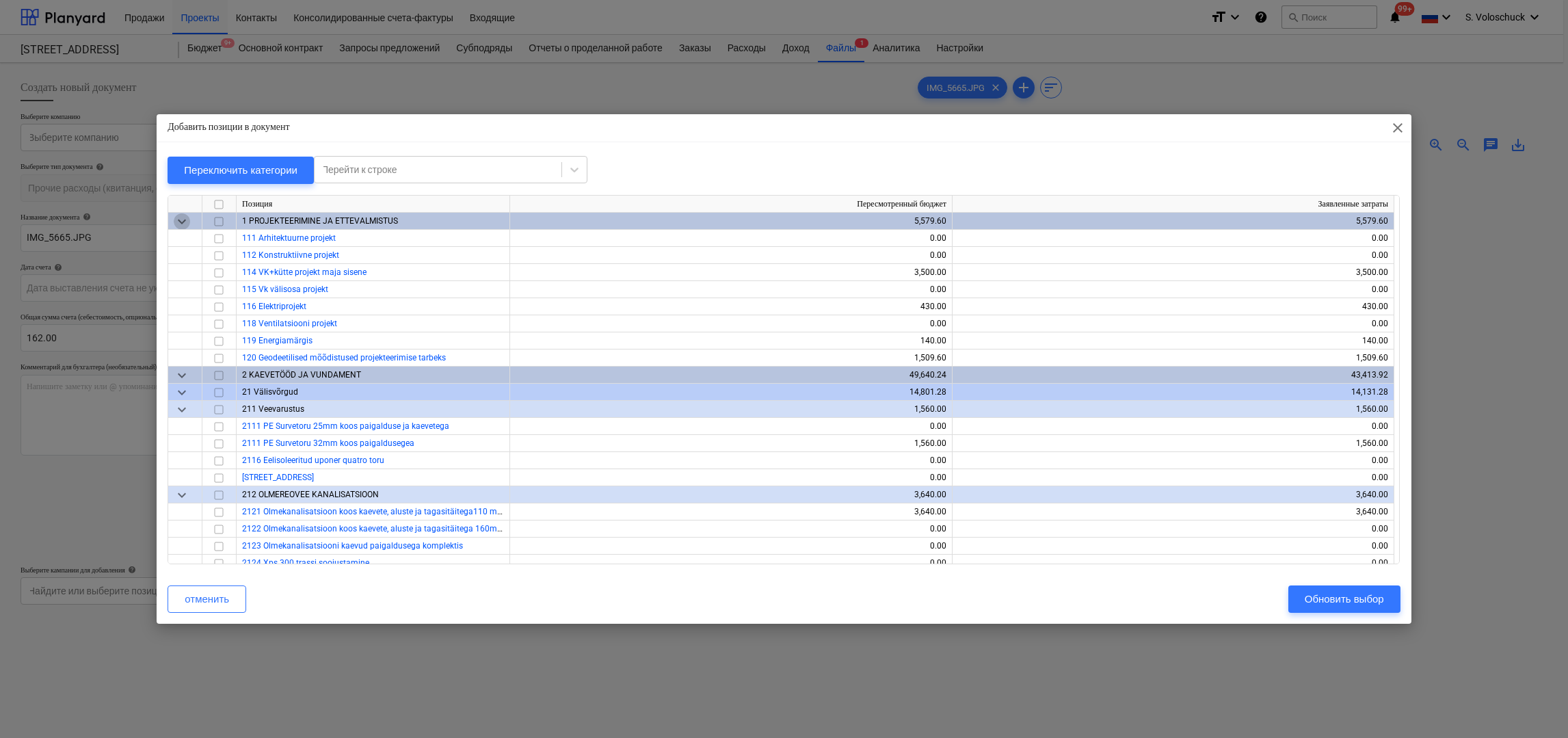
click at [182, 216] on span "keyboard_arrow_down" at bounding box center [182, 221] width 16 height 16
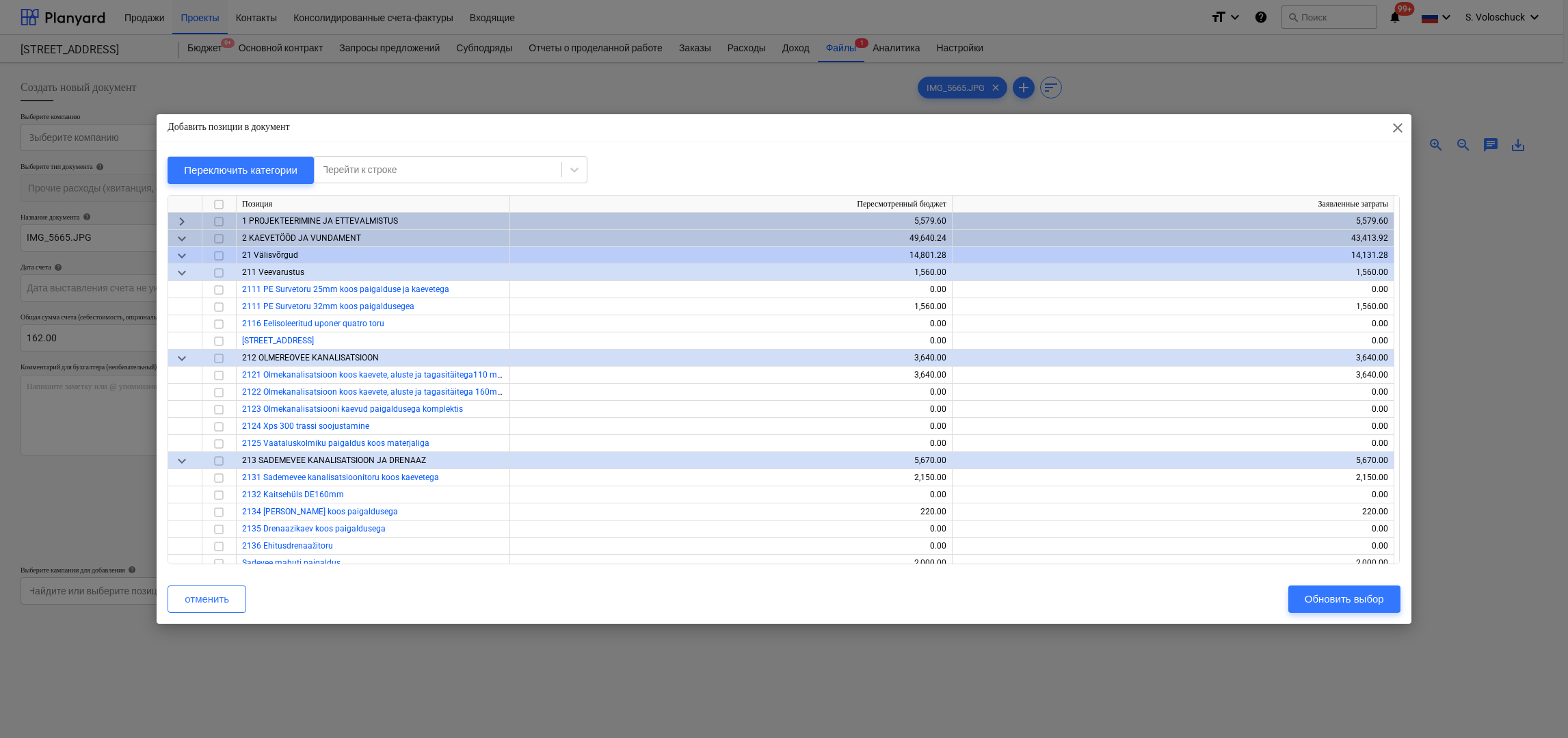
click at [187, 235] on span "keyboard_arrow_down" at bounding box center [182, 238] width 16 height 16
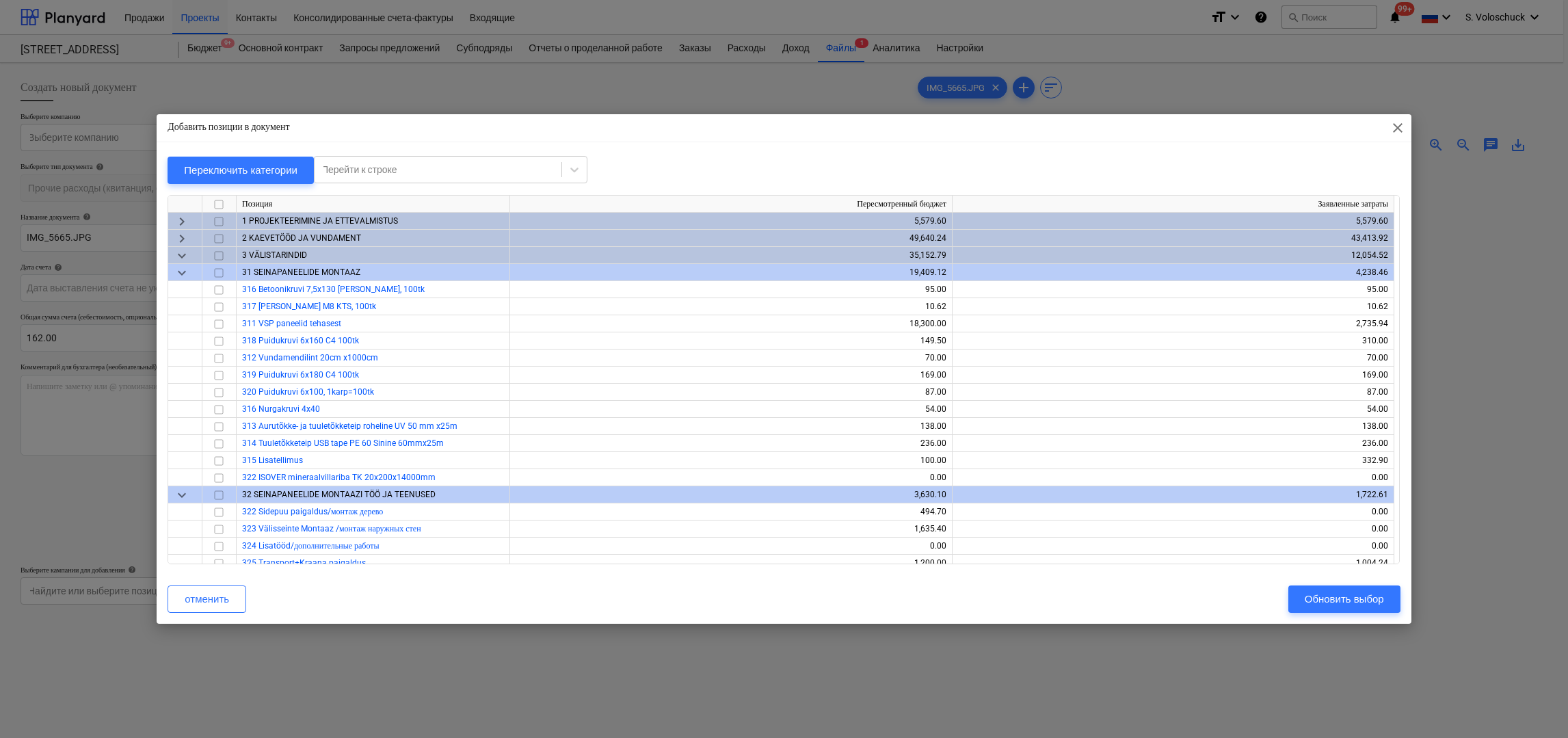
click at [192, 255] on div "keyboard_arrow_down" at bounding box center [185, 255] width 35 height 17
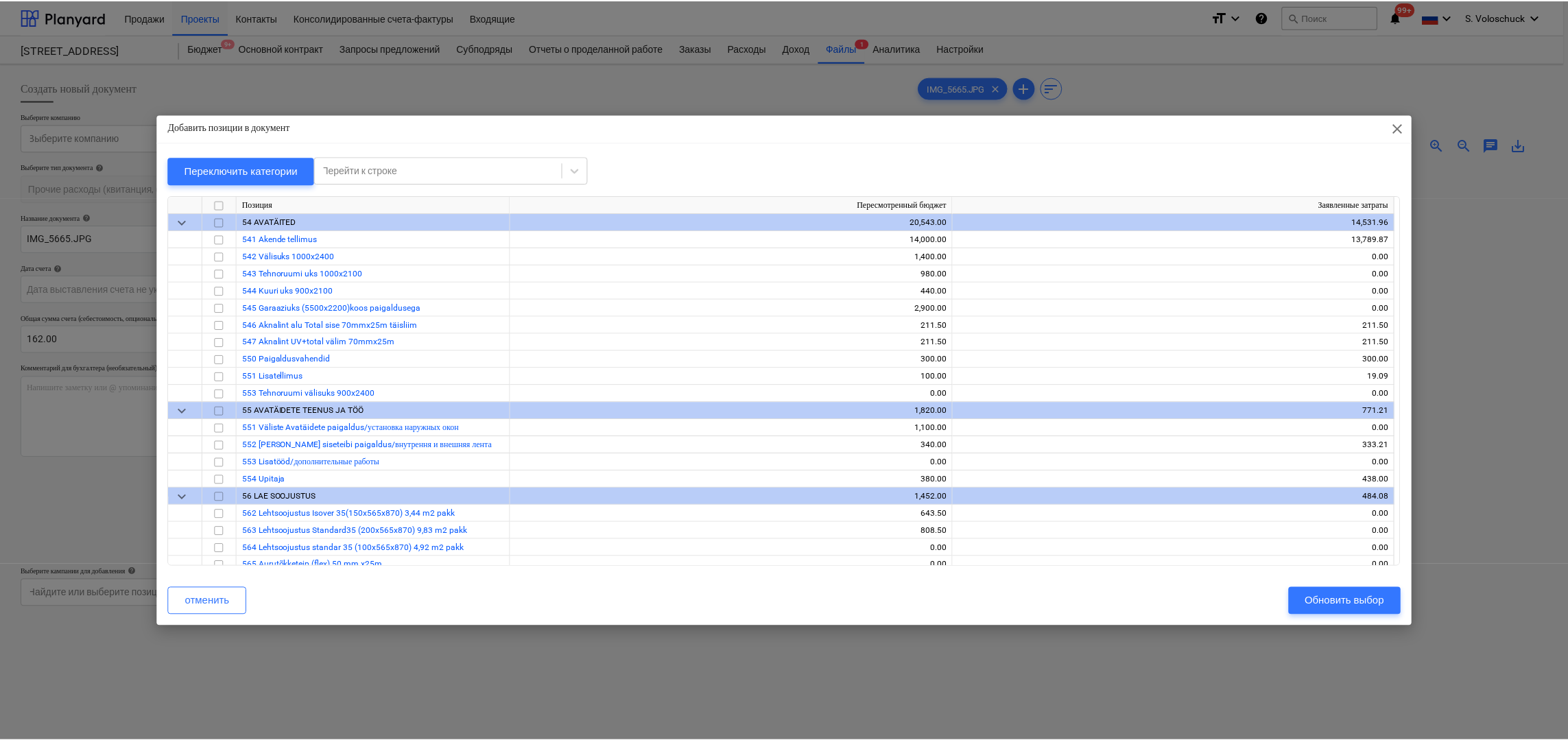
scroll to position [1100, 0]
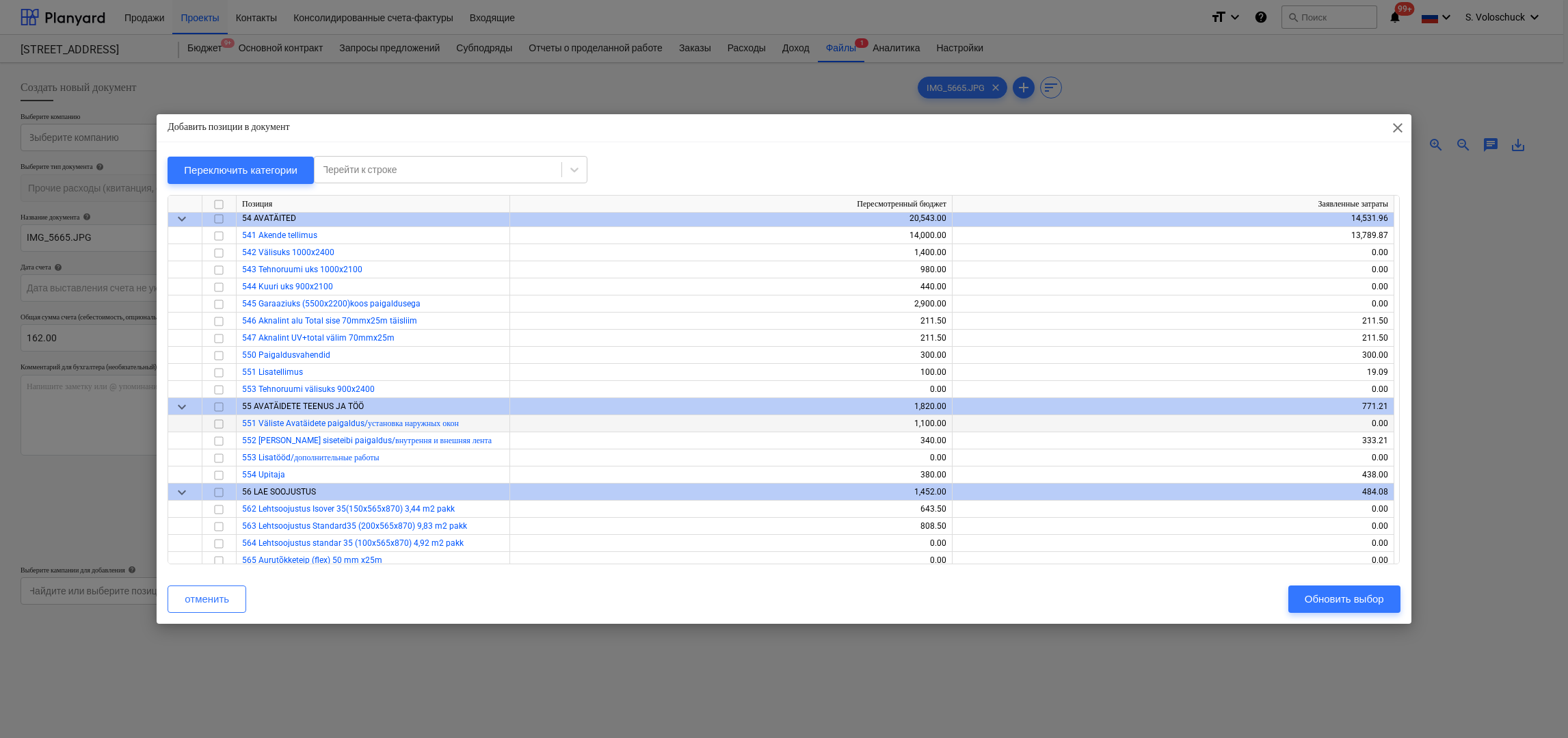
click at [220, 423] on input "checkbox" at bounding box center [218, 423] width 16 height 16
click at [1330, 601] on div "Обновить выбор" at bounding box center [1344, 599] width 80 height 18
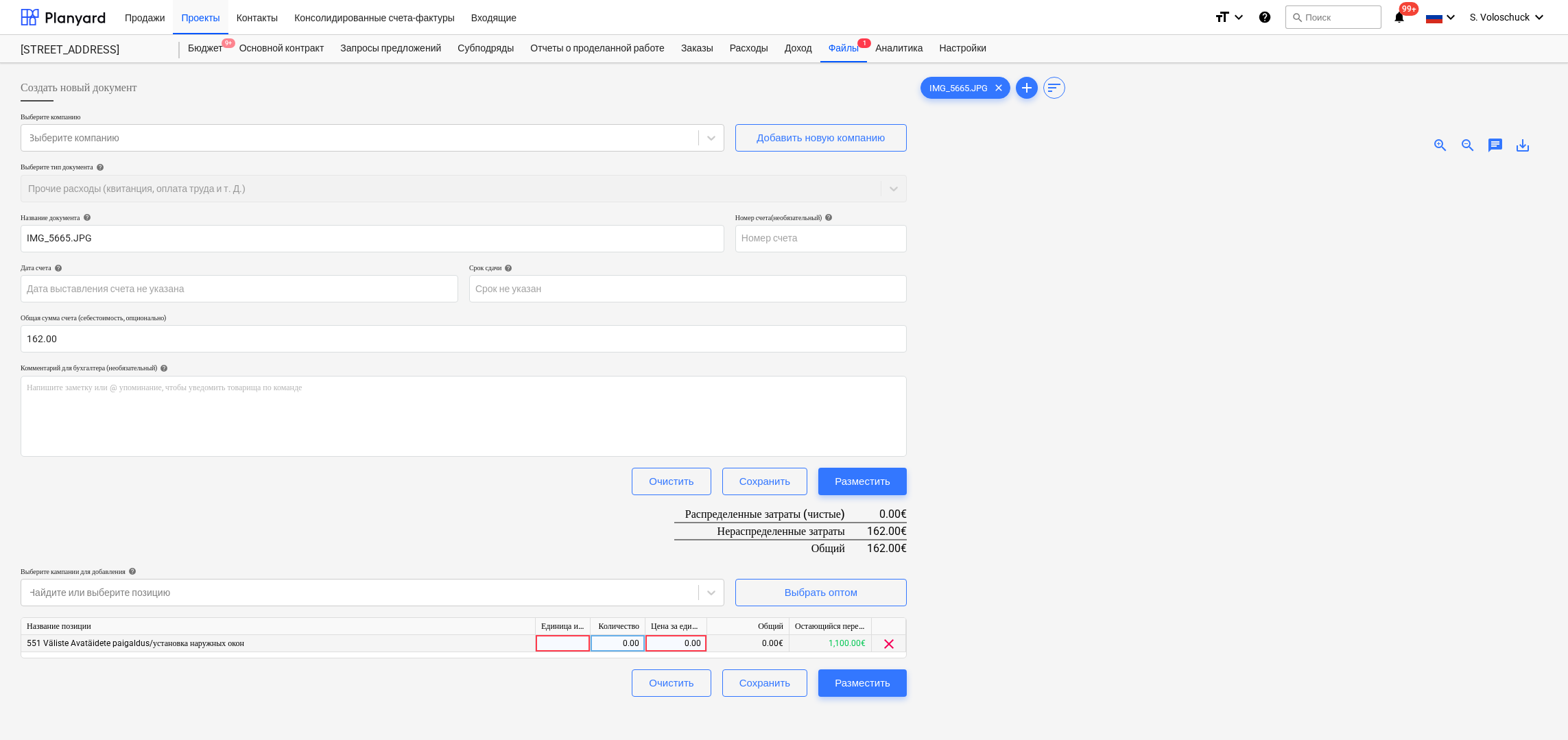
click at [666, 640] on div "0.00" at bounding box center [676, 644] width 50 height 17
type input "162"
click at [709, 141] on icon at bounding box center [711, 137] width 13 height 13
click at [714, 139] on icon at bounding box center [711, 137] width 13 height 13
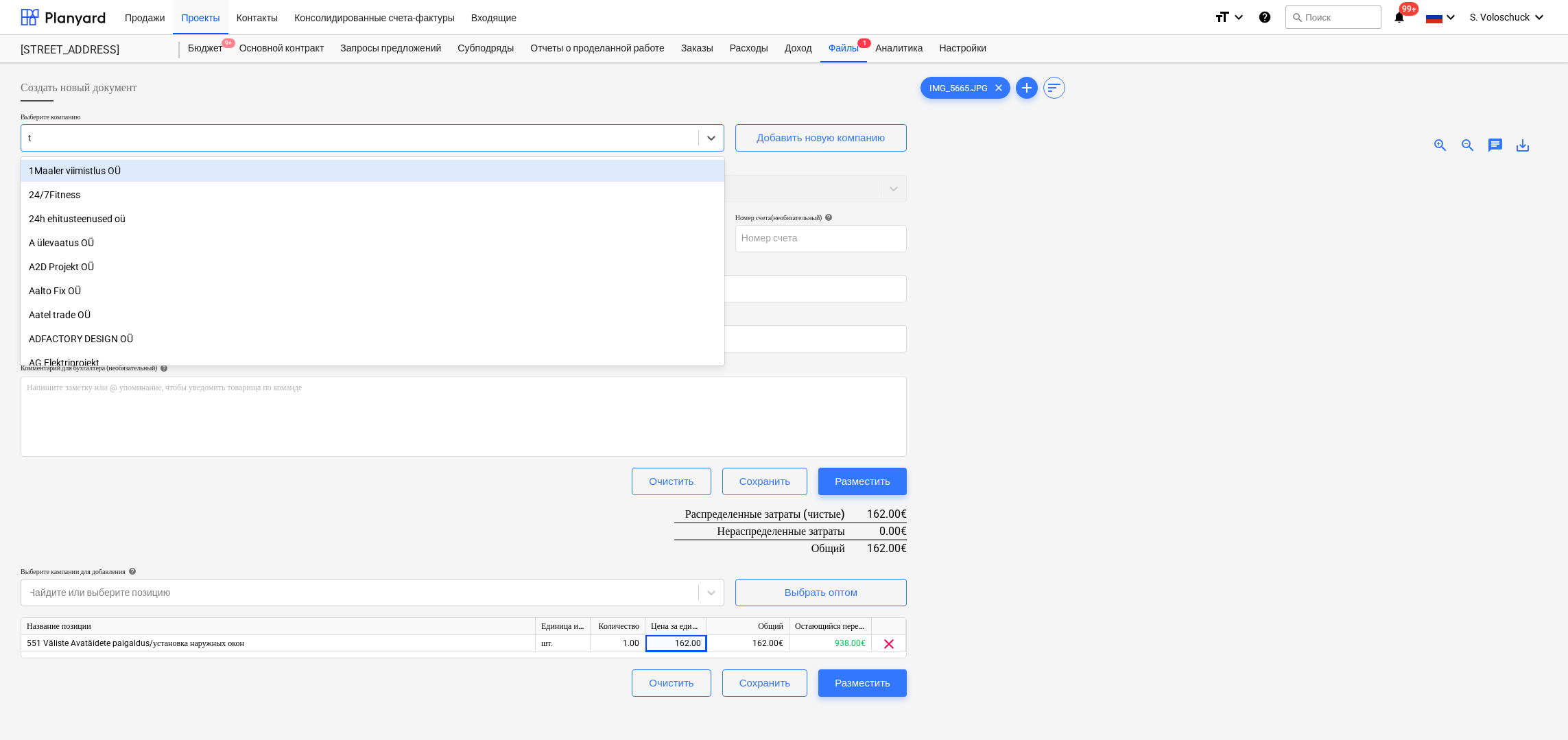
type input "th"
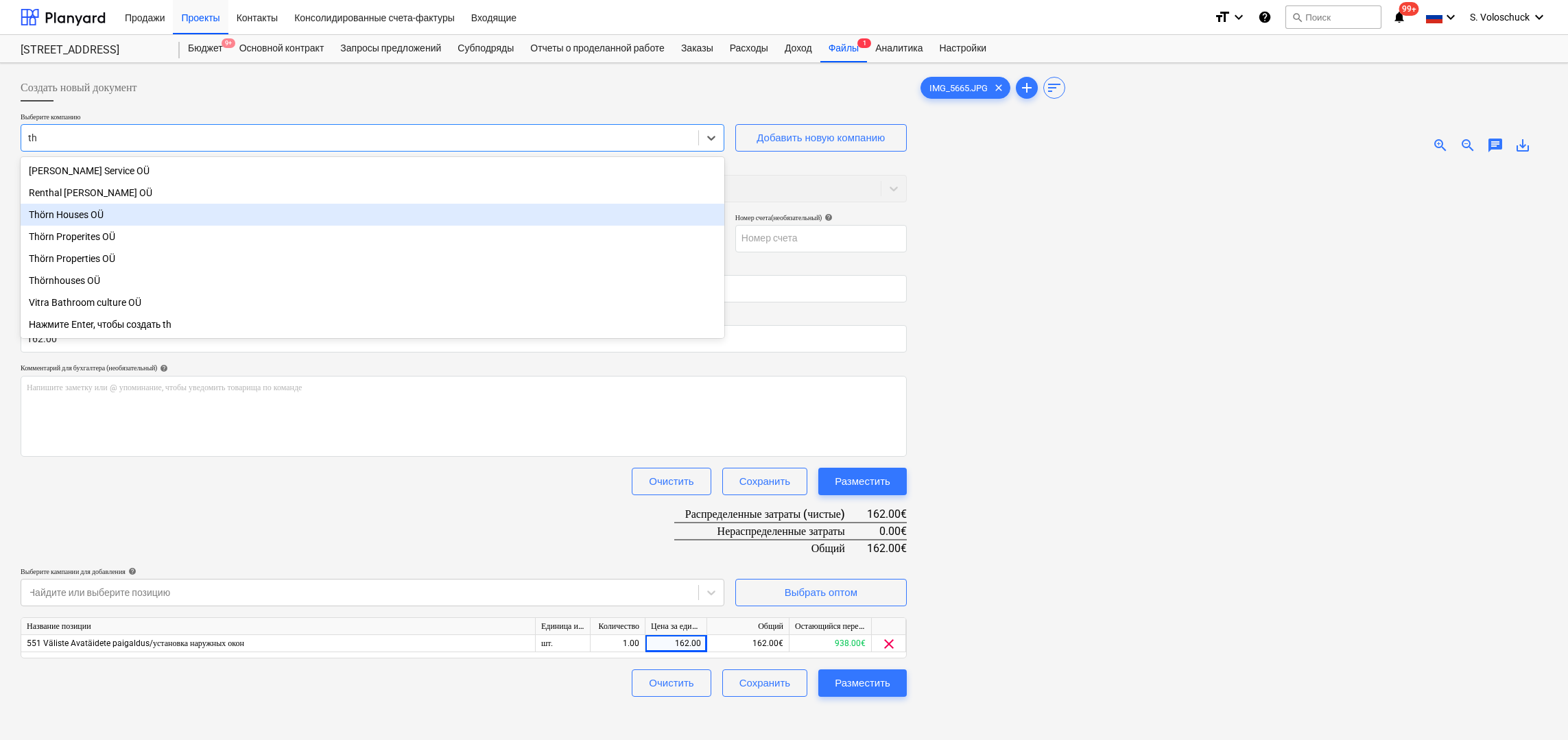
click at [235, 220] on div "Thörn Houses OÜ" at bounding box center [372, 214] width 704 height 22
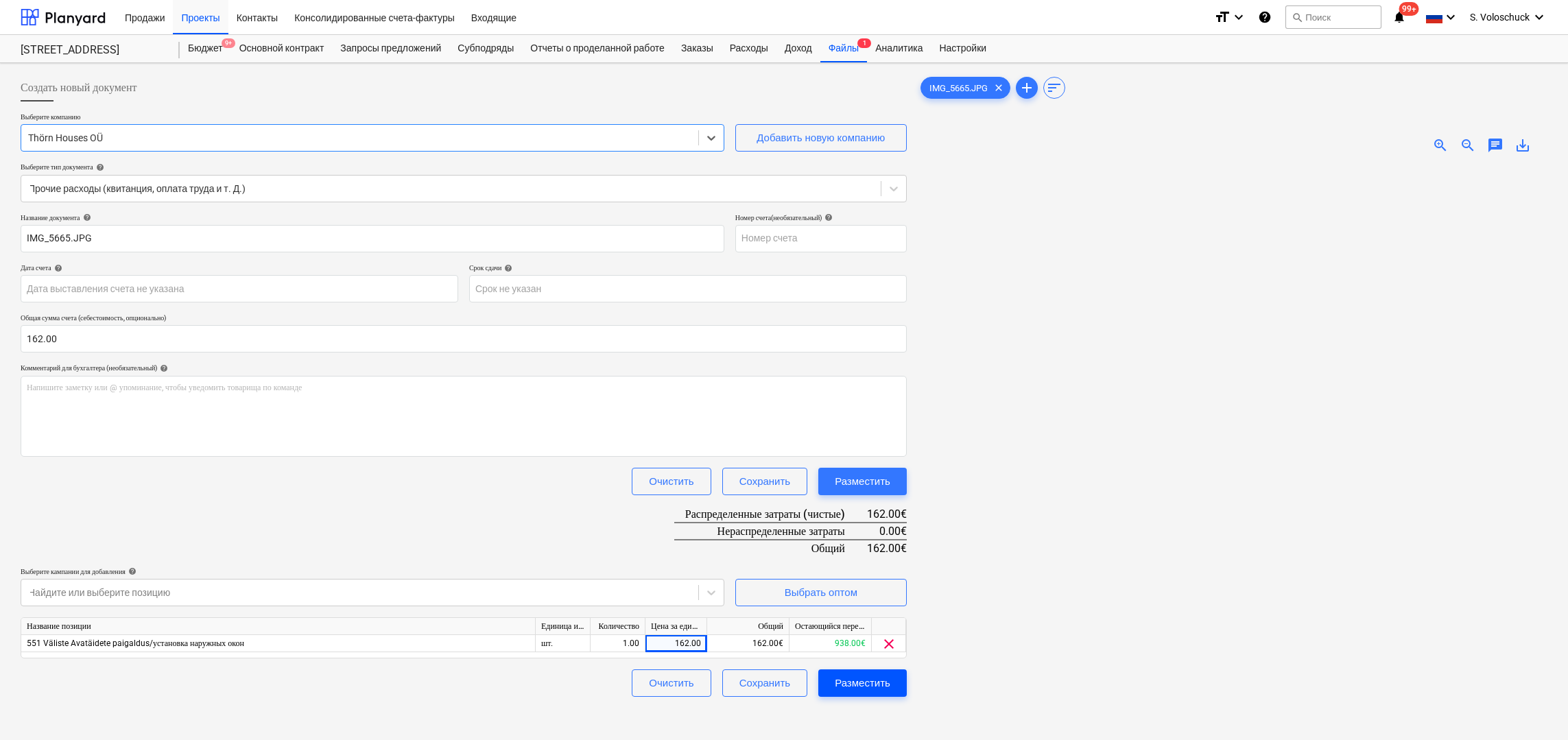
click at [863, 686] on div "Разместить" at bounding box center [862, 683] width 56 height 18
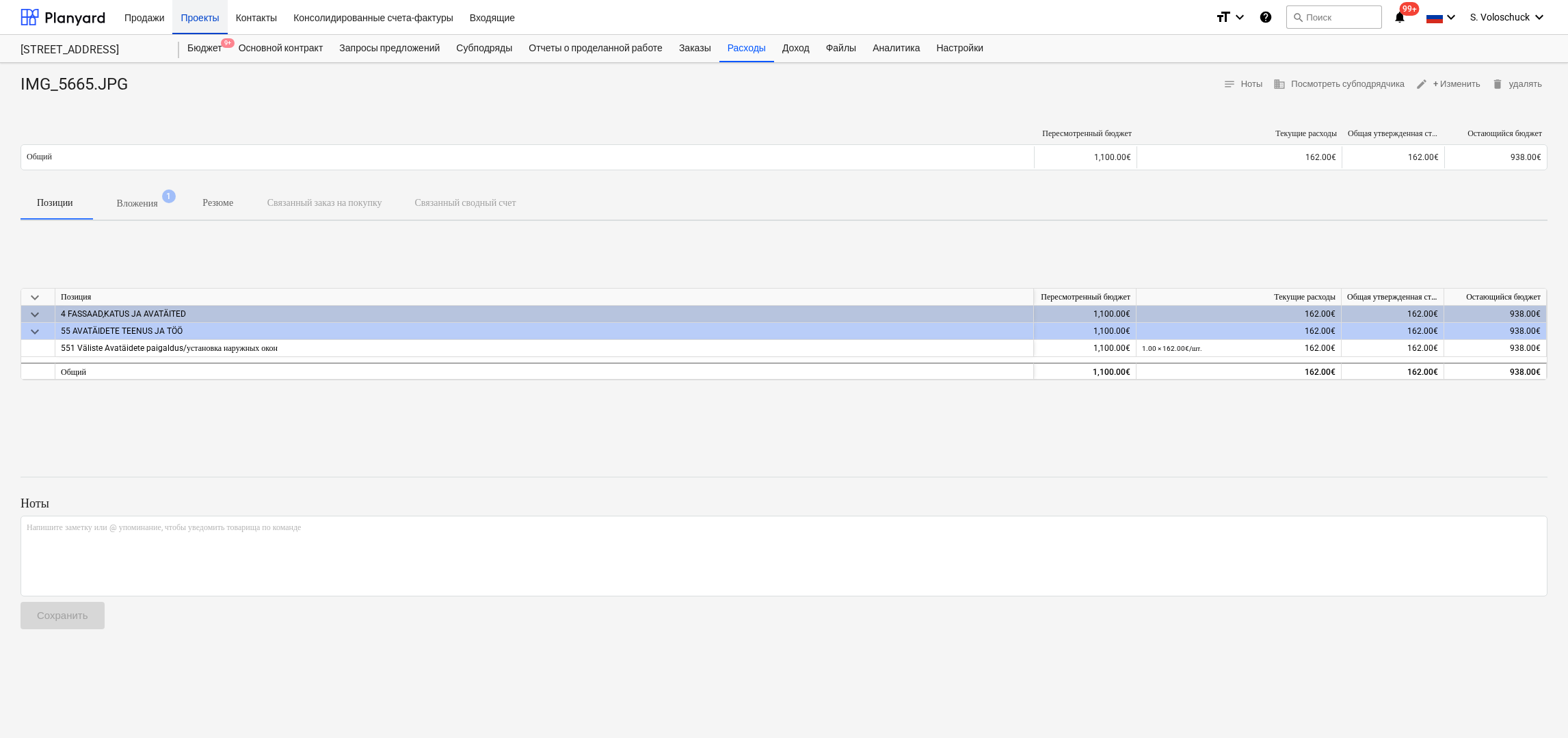
click at [199, 16] on div "Проекты" at bounding box center [200, 17] width 55 height 35
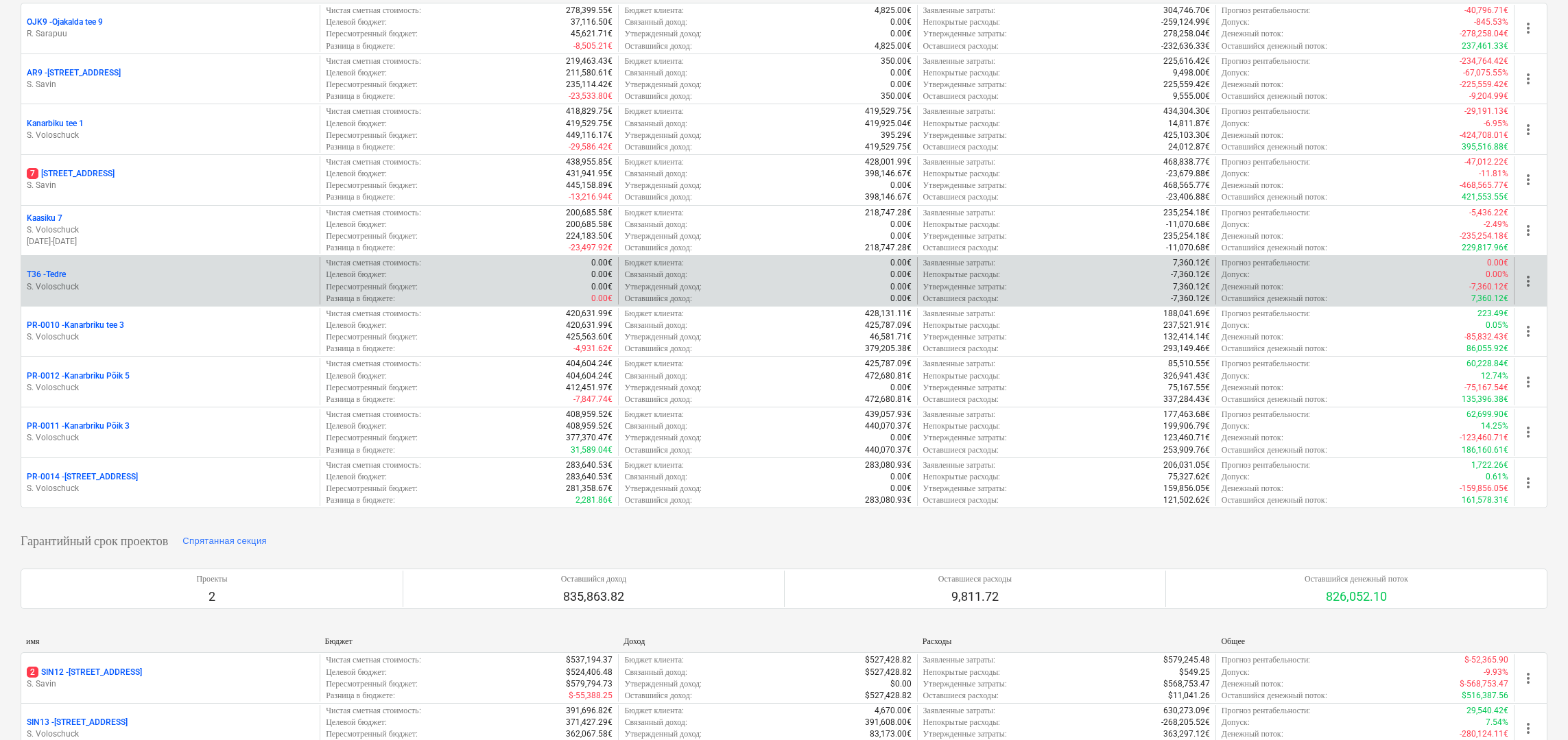
scroll to position [138, 0]
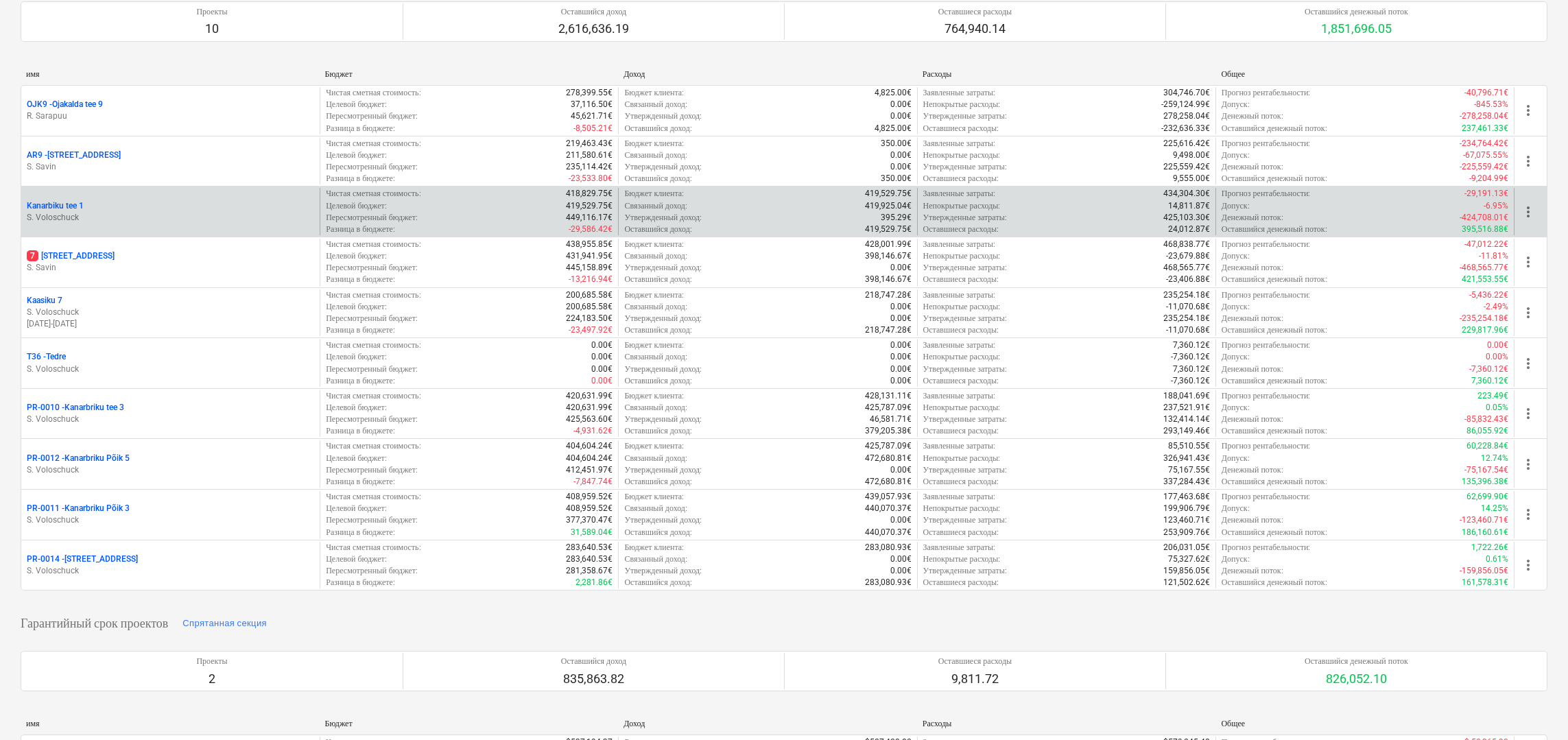
click at [158, 216] on p "S. Voloschuck" at bounding box center [170, 218] width 288 height 12
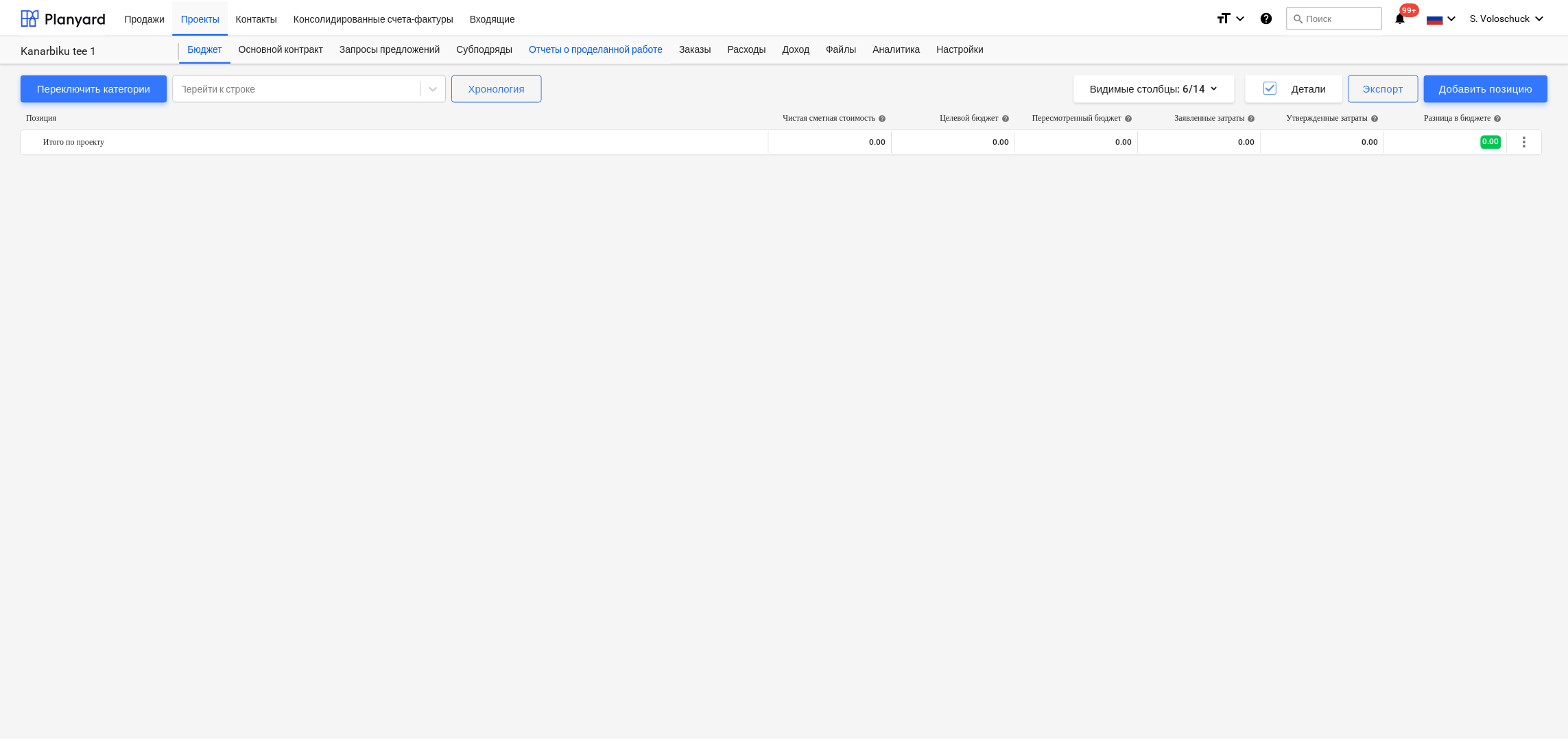
scroll to position [1105, 0]
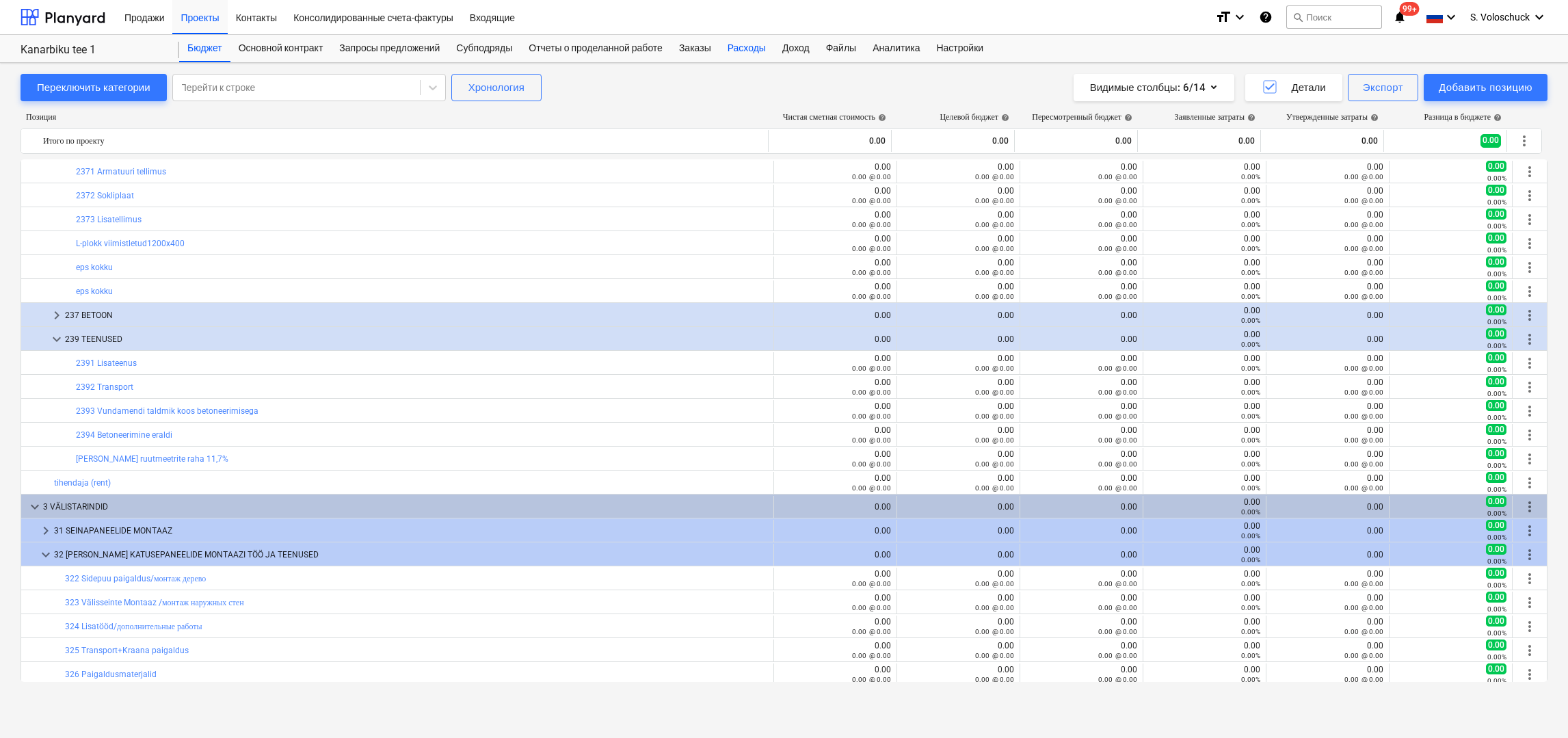
click at [770, 53] on div "Расходы" at bounding box center [747, 49] width 55 height 27
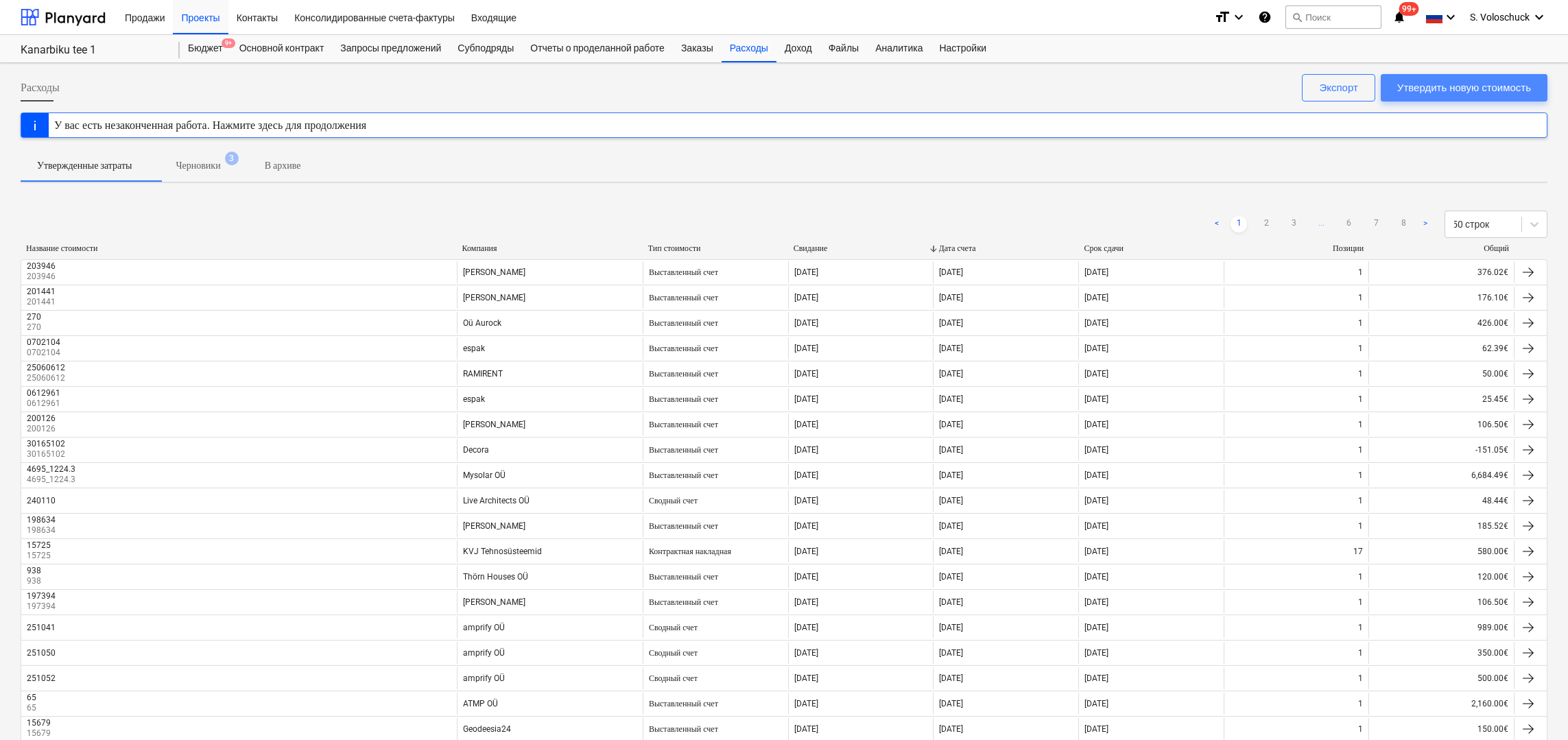
click at [1470, 93] on div "Утвердить новую стоимость" at bounding box center [1463, 88] width 134 height 18
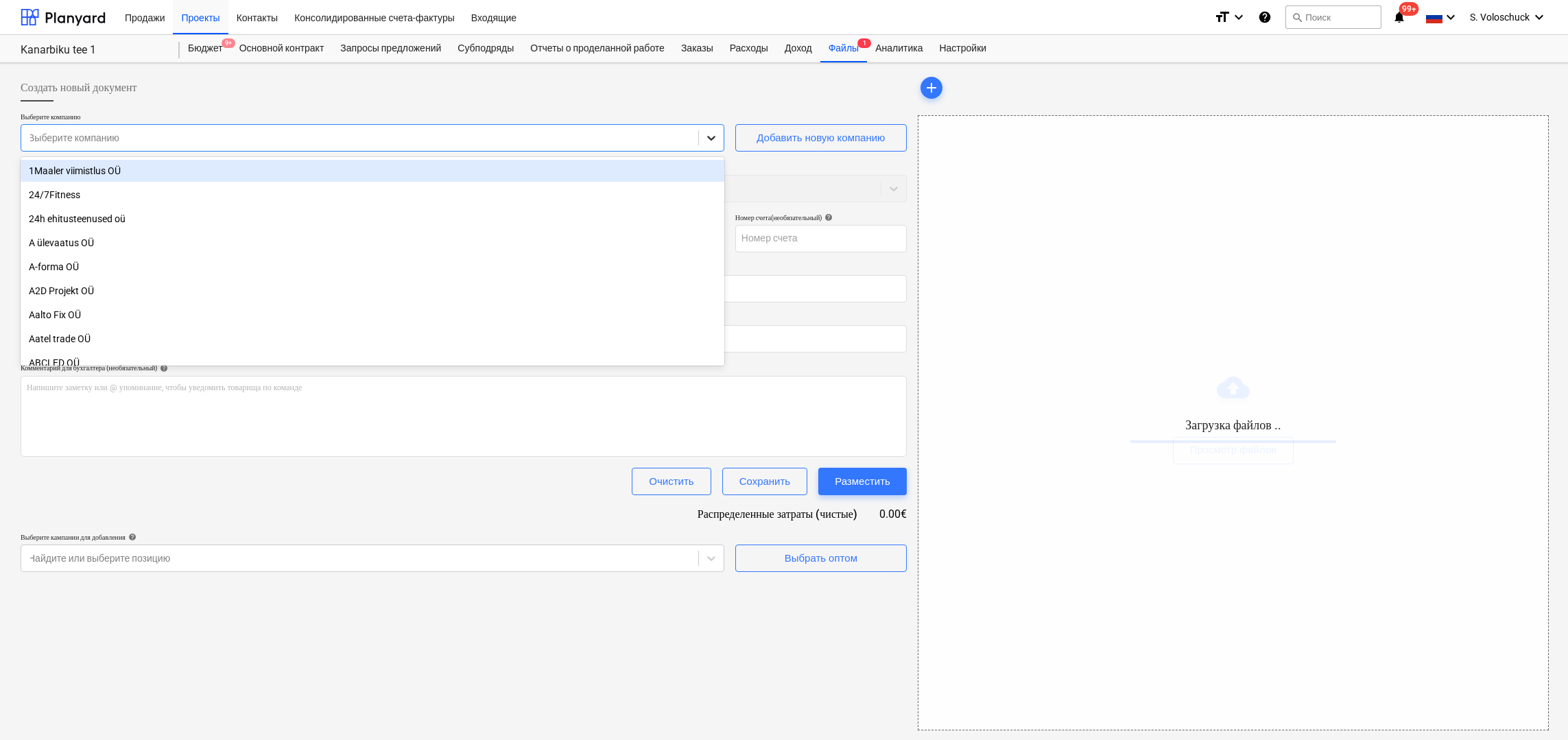
click at [710, 136] on icon at bounding box center [711, 137] width 13 height 13
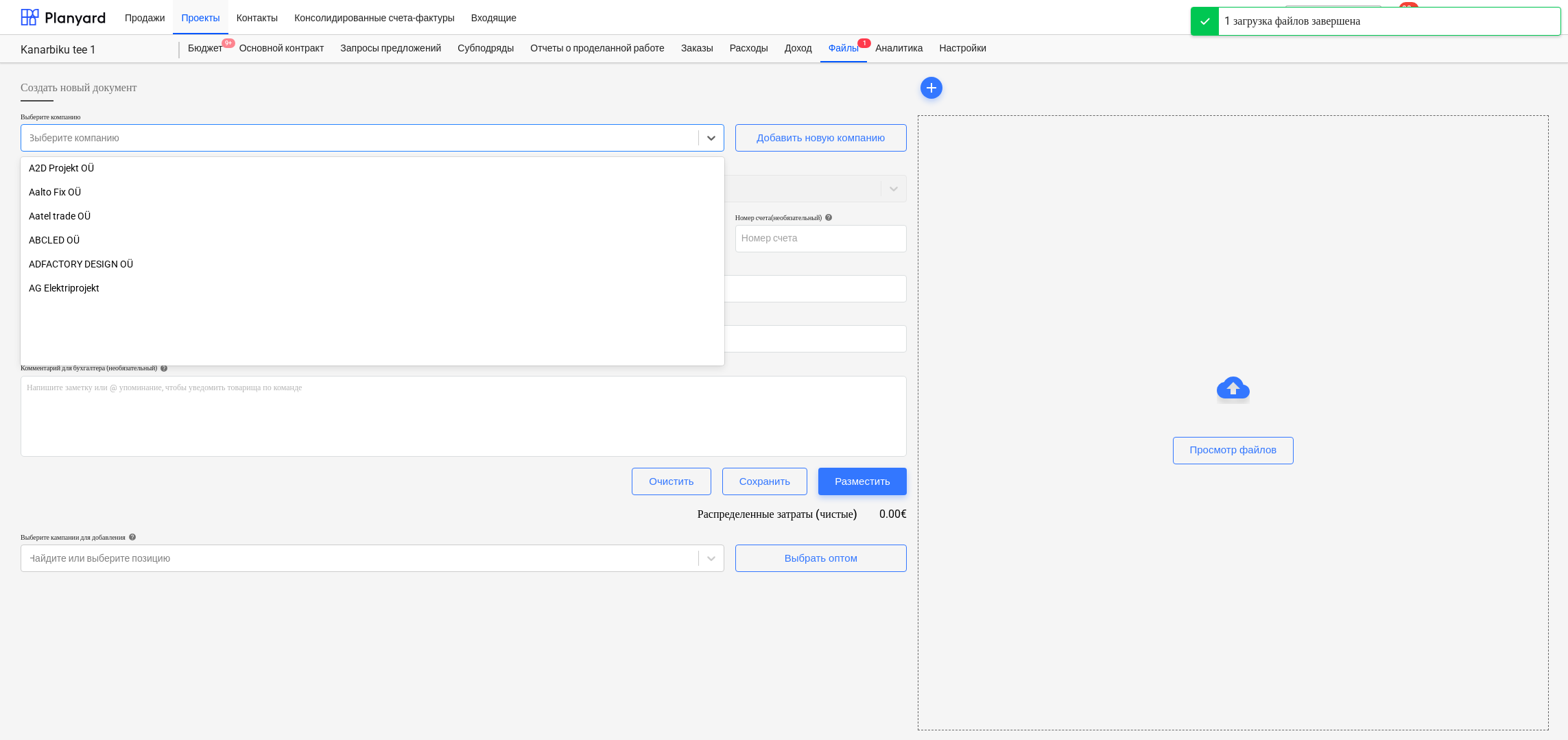
type input "IMG_5666.JPG"
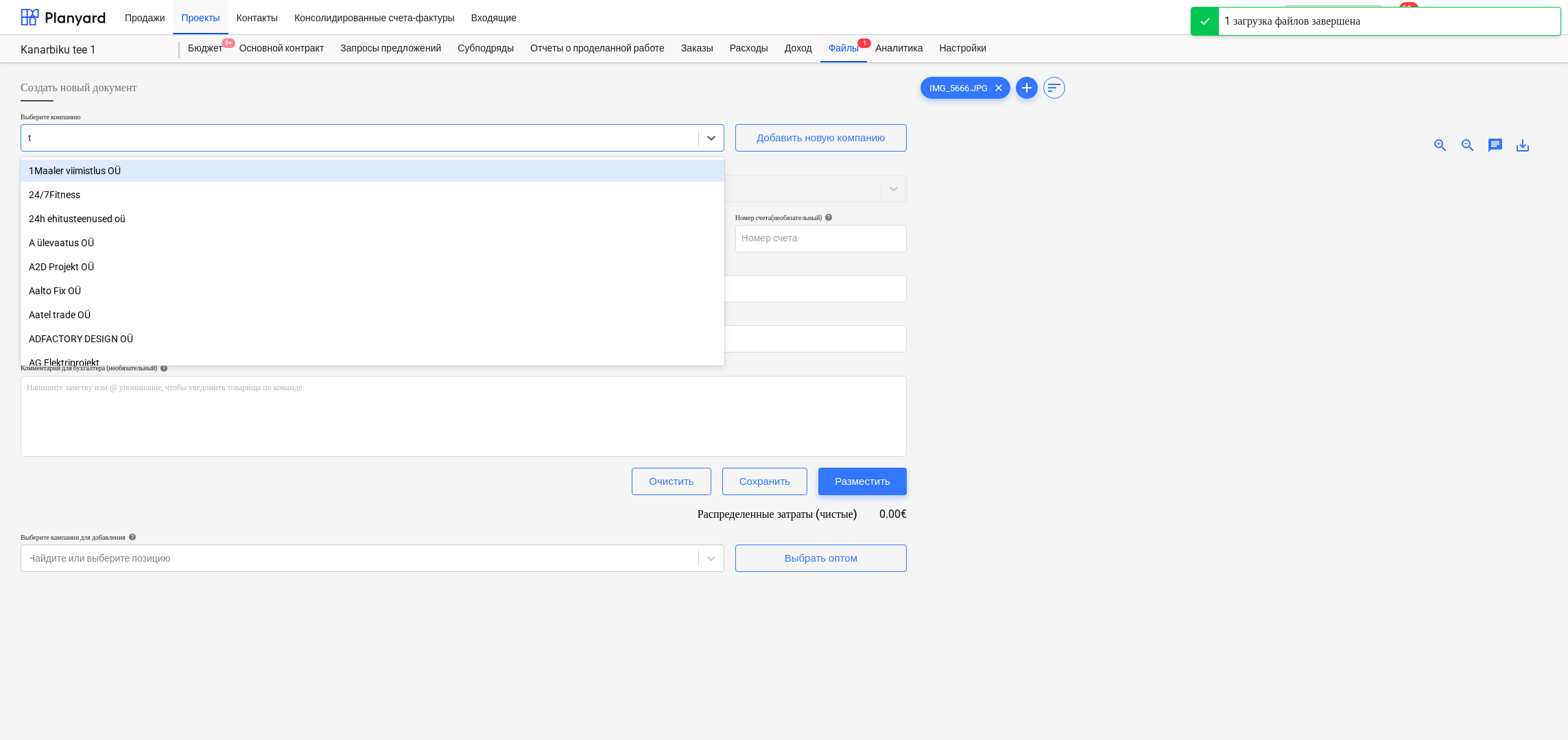
type input "th"
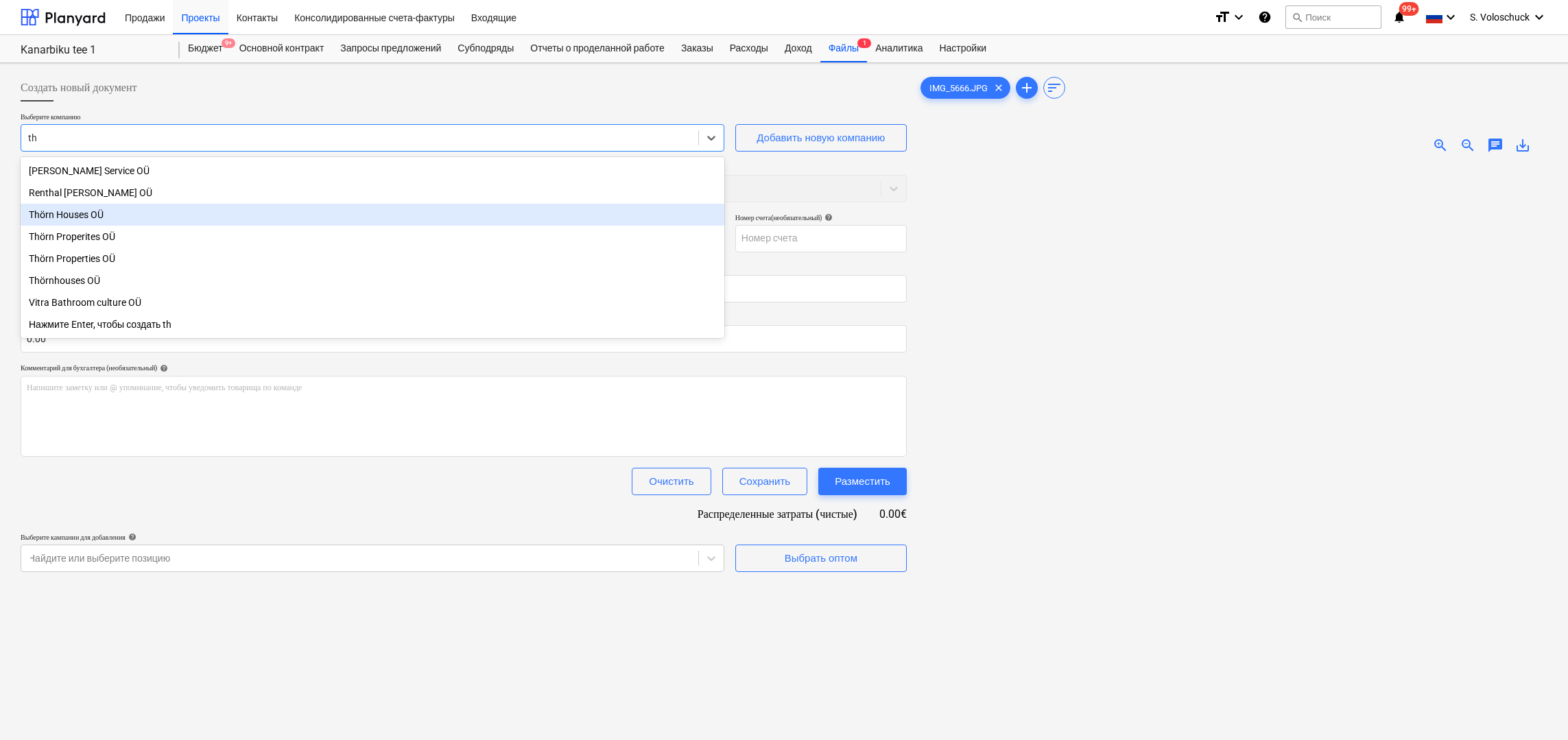
click at [86, 216] on div "Thörn Houses OÜ" at bounding box center [372, 214] width 704 height 22
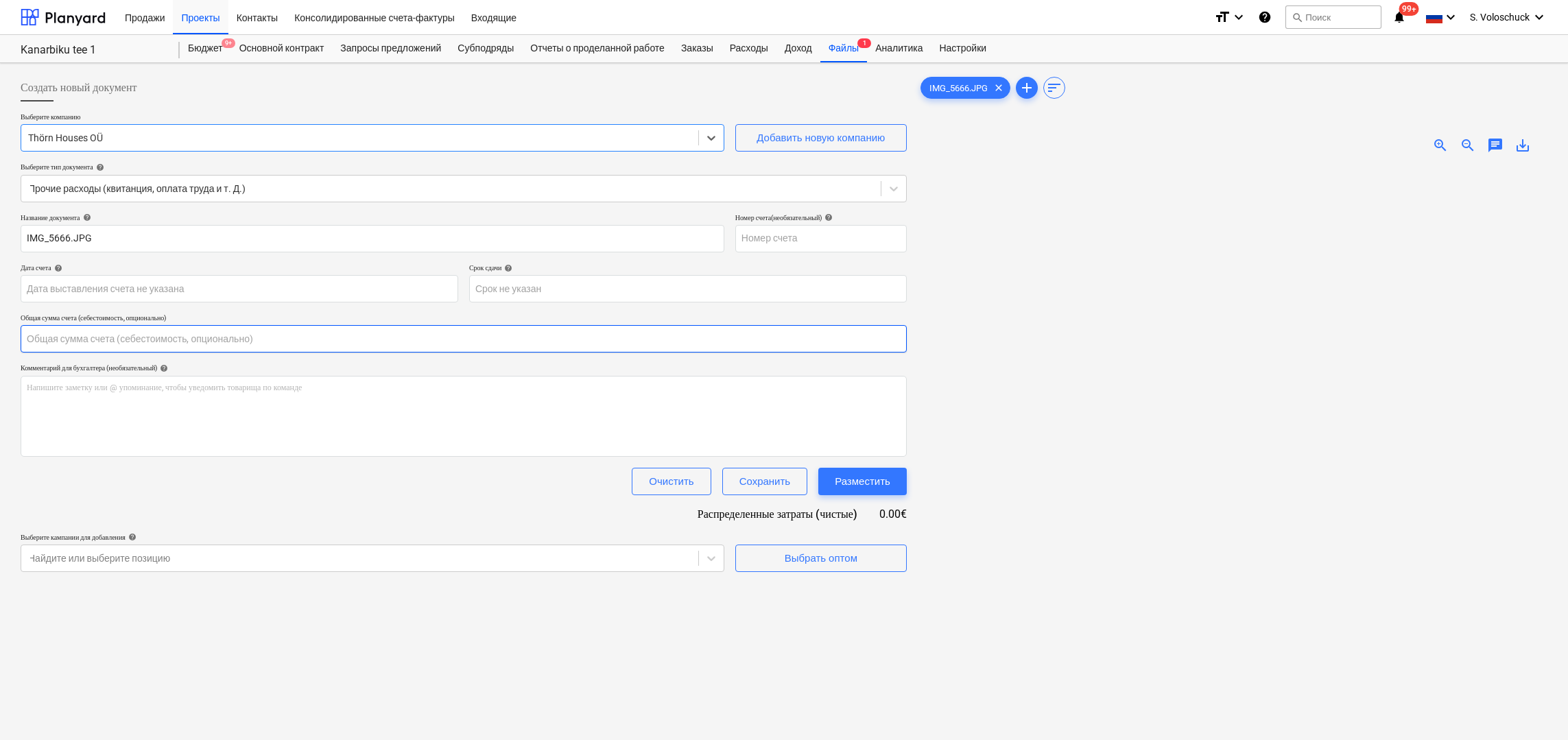
click at [172, 336] on input "text" at bounding box center [464, 339] width 886 height 28
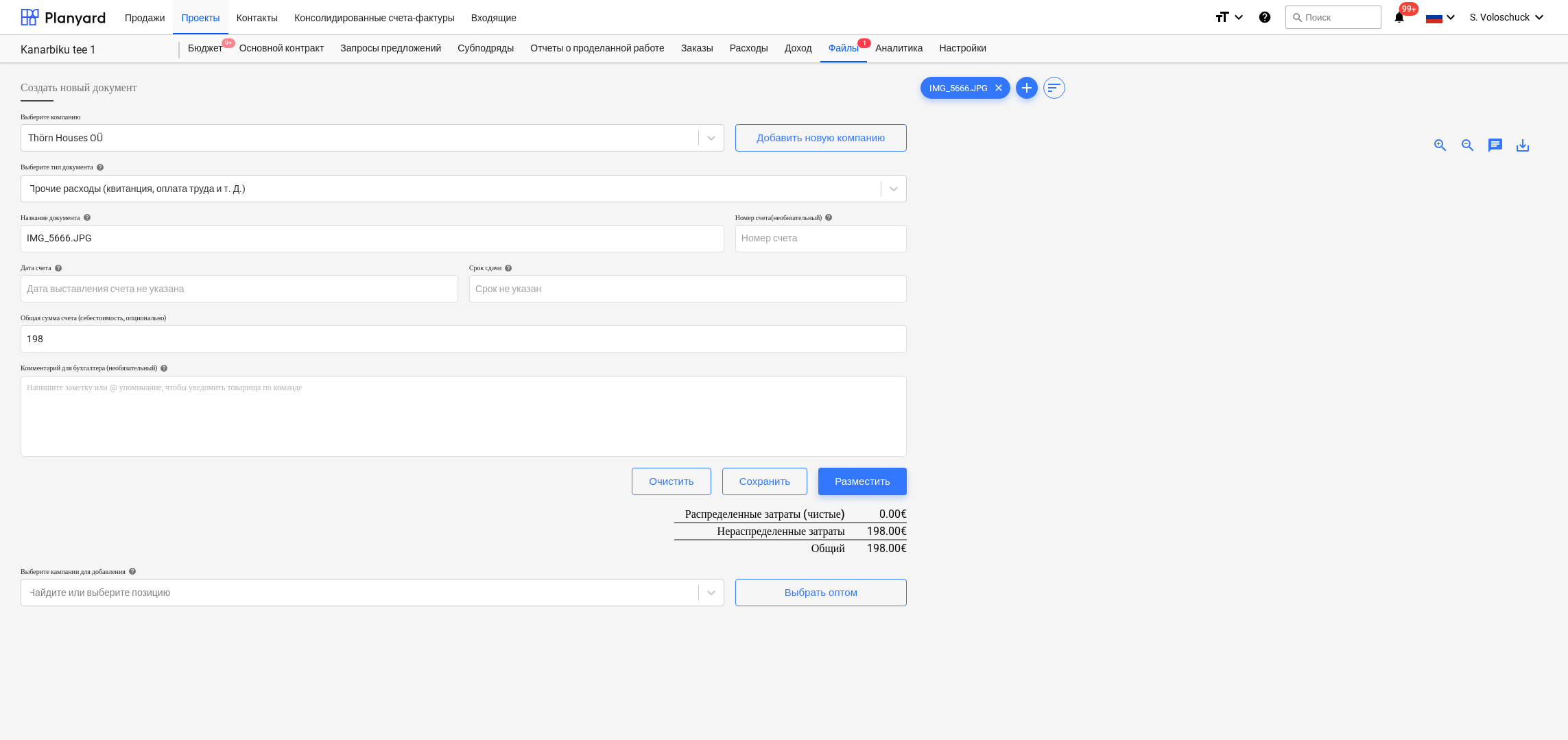
type input "198.00"
click at [468, 521] on div "Название документа help IMG_5666.JPG Номер счета (необязательный) help Дата сче…" at bounding box center [464, 410] width 886 height 393
click at [813, 589] on div "Выбрать оптом" at bounding box center [820, 592] width 73 height 18
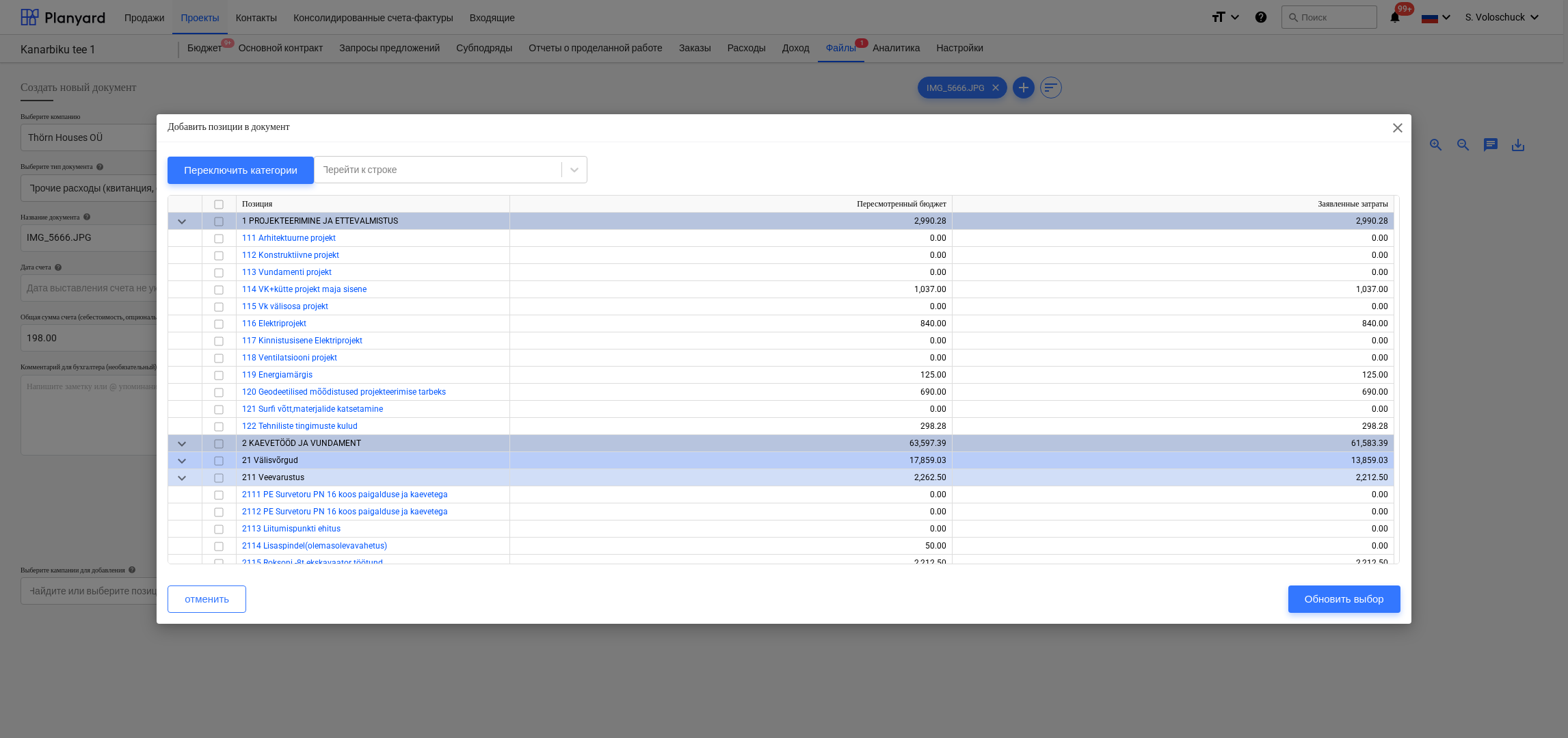
click at [1386, 125] on div "Добавить позиции в документ close" at bounding box center [783, 128] width 1254 height 27
click at [1399, 129] on span "close" at bounding box center [1397, 128] width 16 height 16
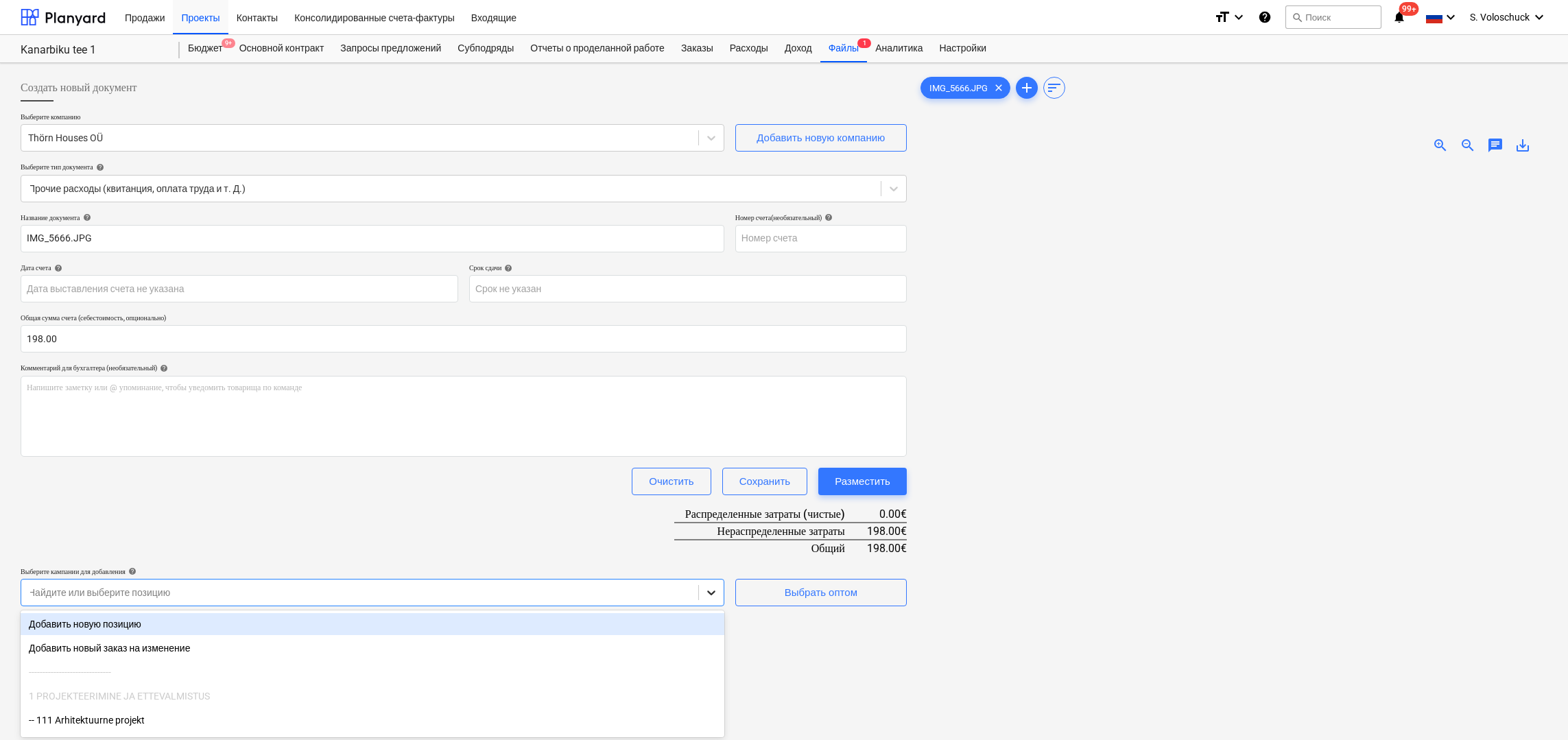
click at [710, 593] on body "Продажи Проекты Контакты Консолидированные счета-фактуры Входящие format_size k…" at bounding box center [784, 370] width 1568 height 740
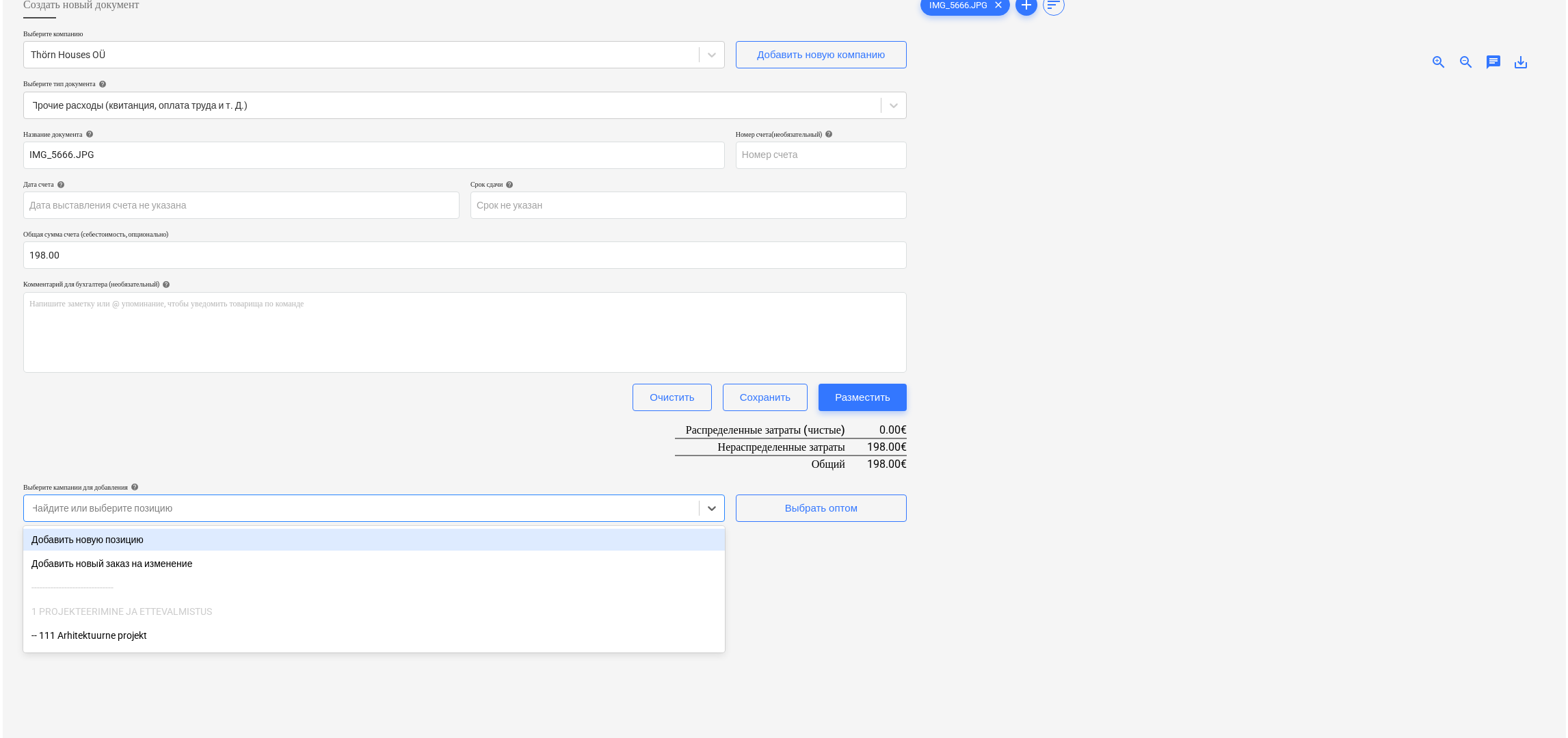
scroll to position [84, 0]
click at [142, 537] on div "Добавить новую позицию" at bounding box center [371, 538] width 702 height 22
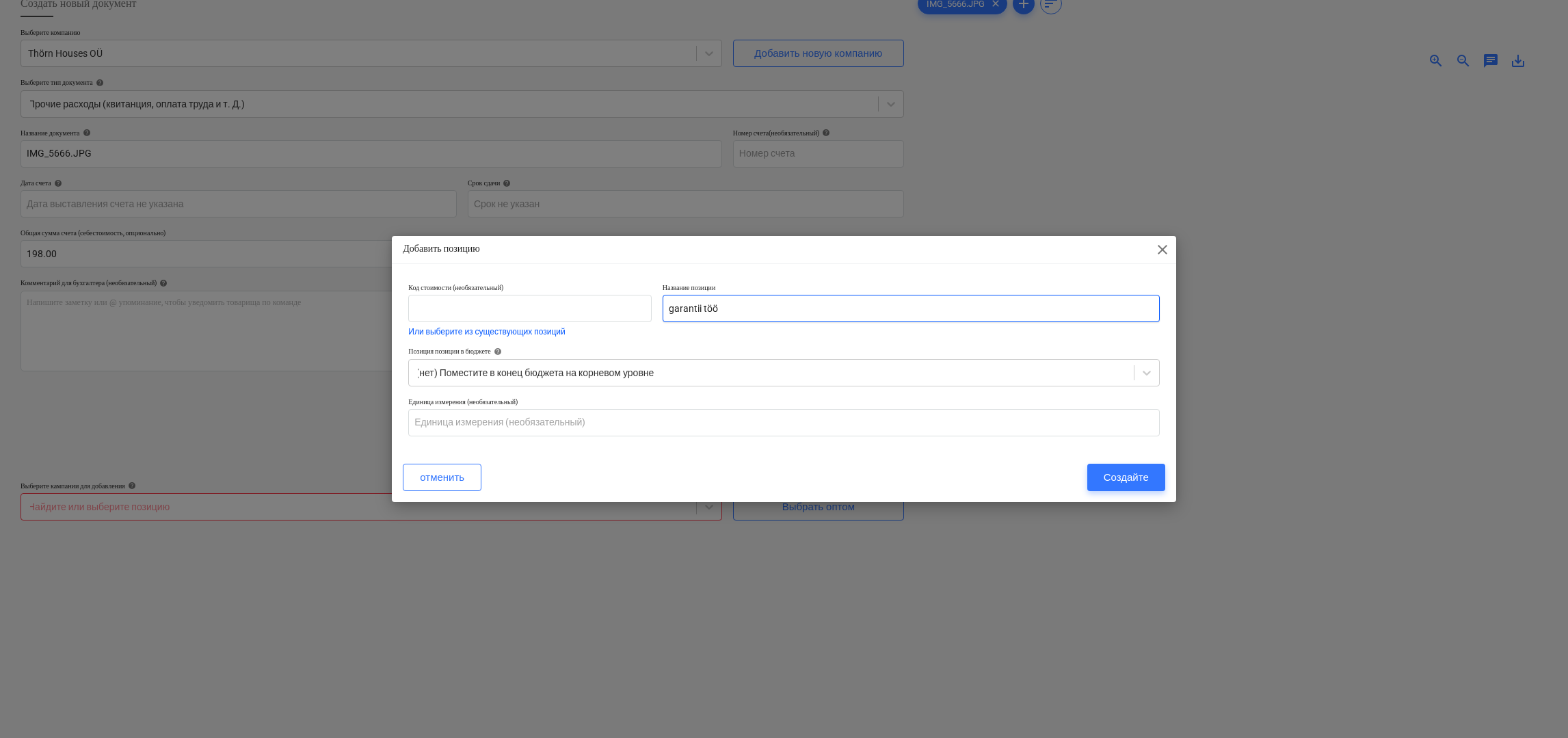
type input "garantii töö"
click at [1125, 476] on div "Создайте" at bounding box center [1126, 477] width 45 height 18
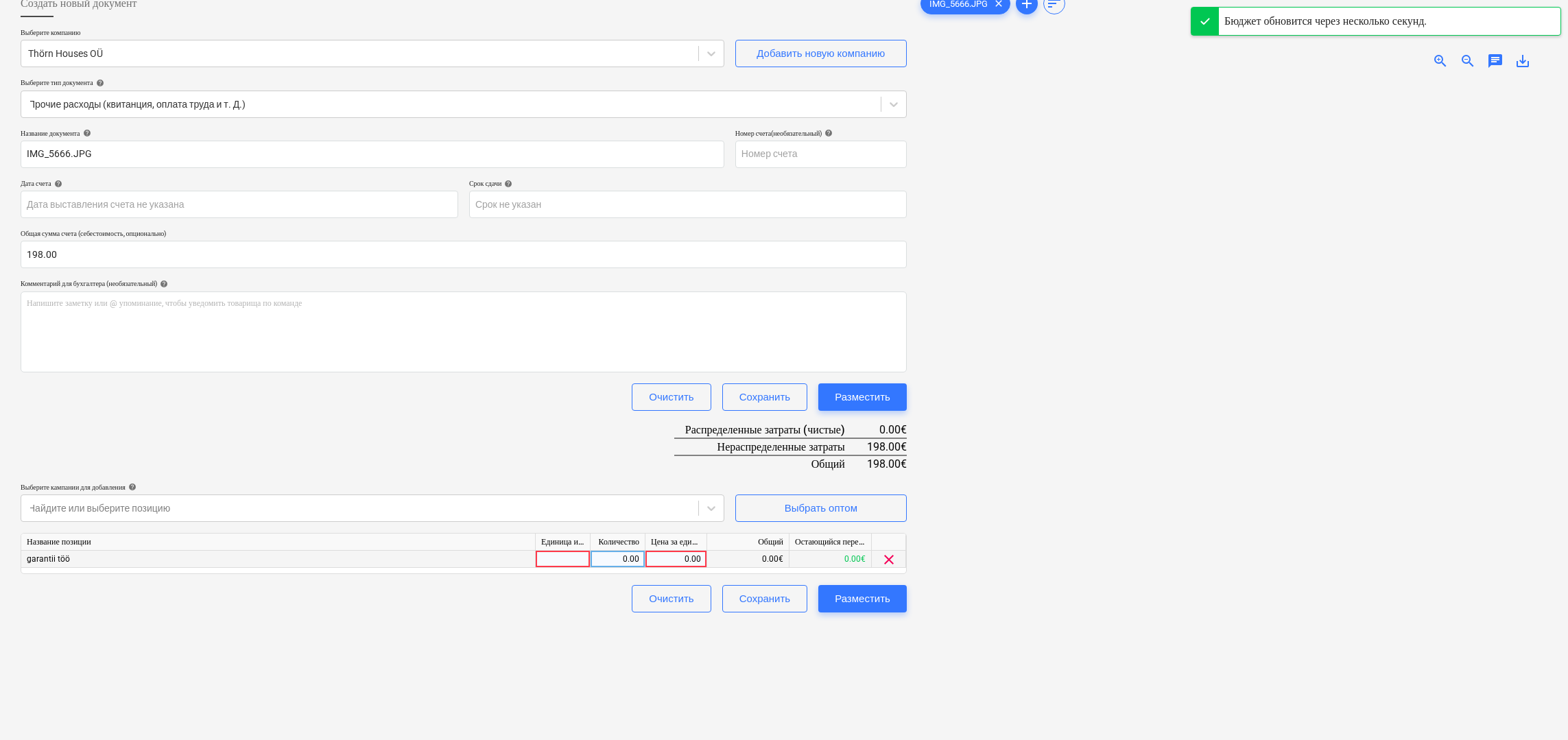
click at [661, 555] on div "0.00" at bounding box center [676, 559] width 50 height 17
type input "198"
click at [995, 642] on div at bounding box center [1232, 431] width 630 height 702
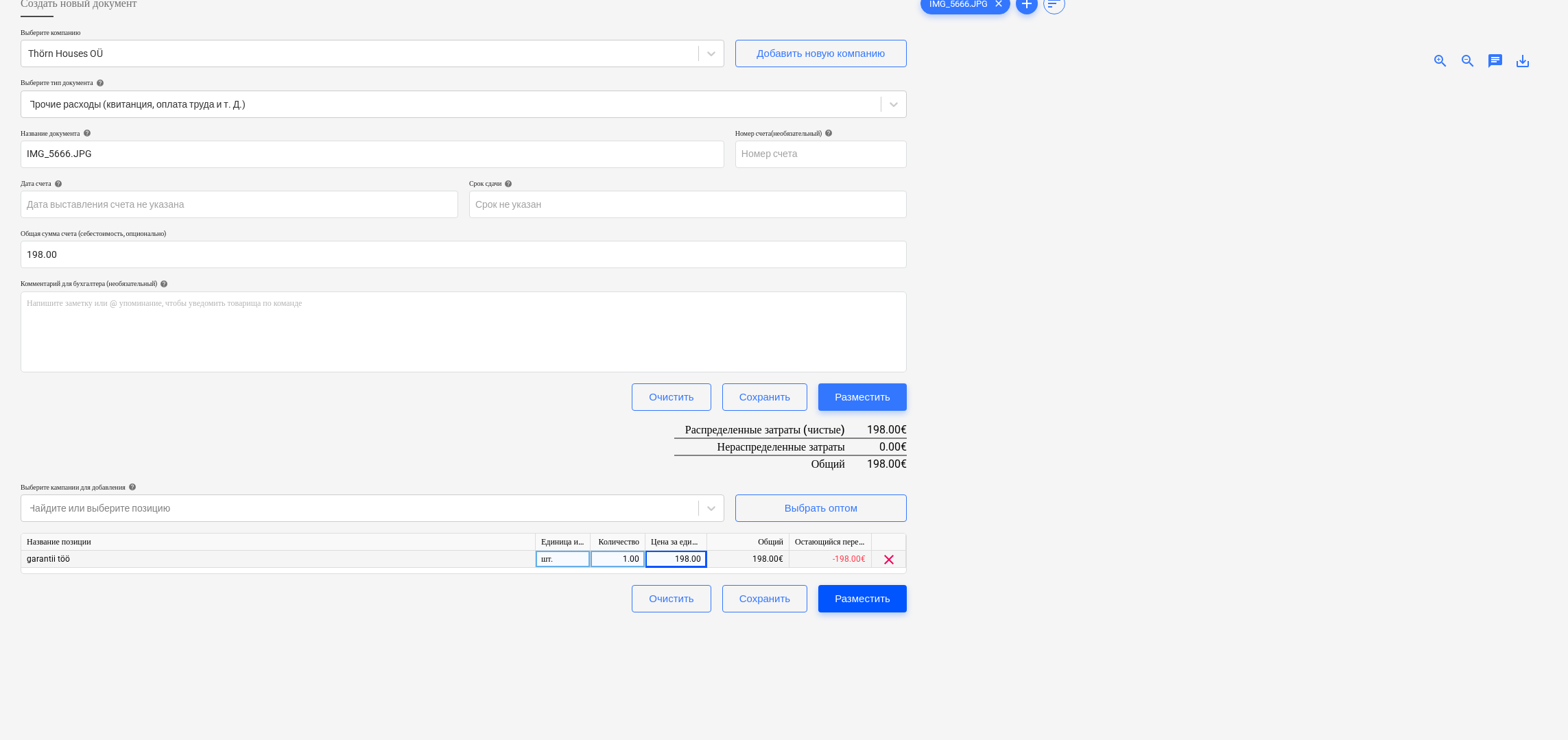
click at [884, 596] on div "Разместить" at bounding box center [862, 599] width 56 height 18
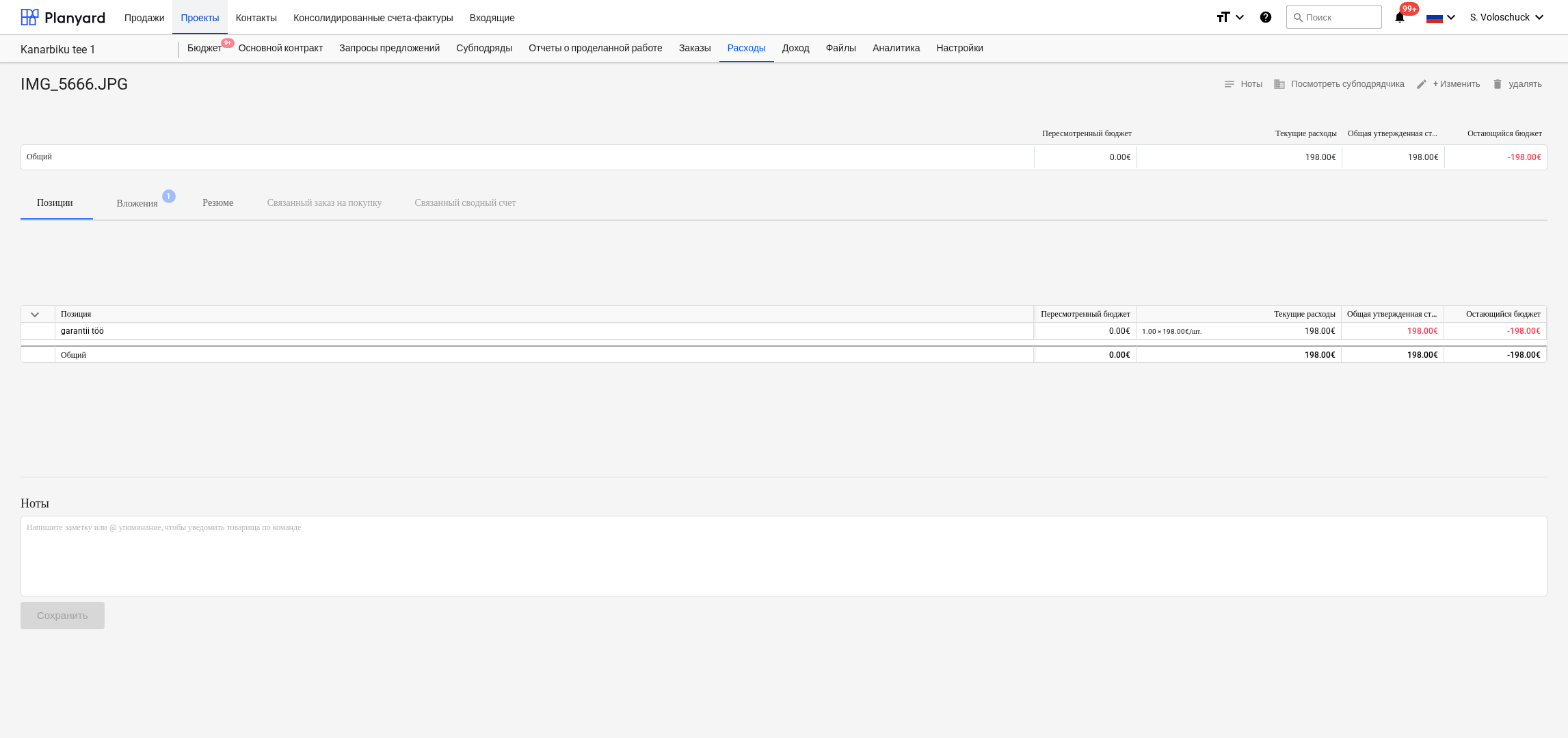
click at [198, 13] on div "Проекты" at bounding box center [200, 17] width 55 height 35
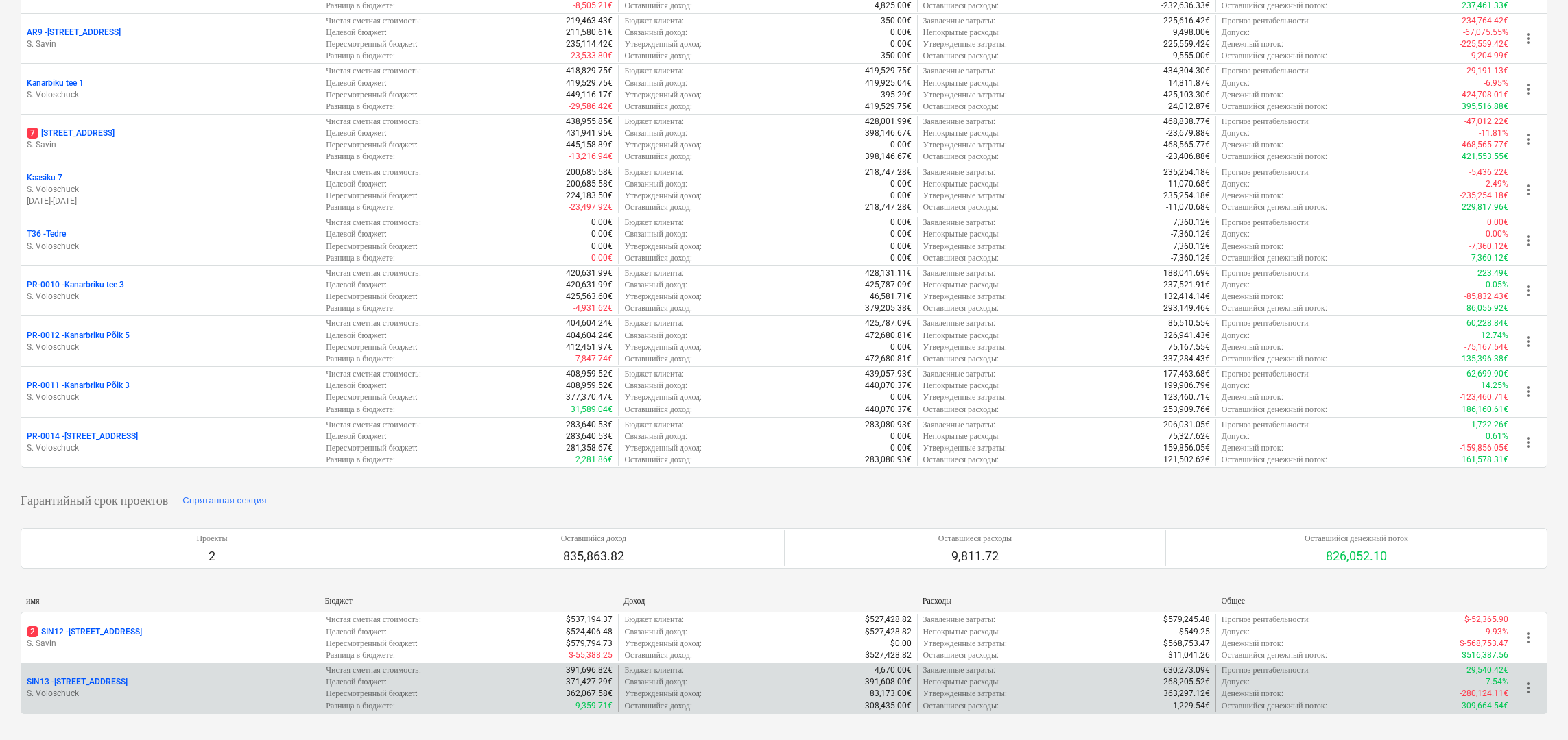
scroll to position [475, 0]
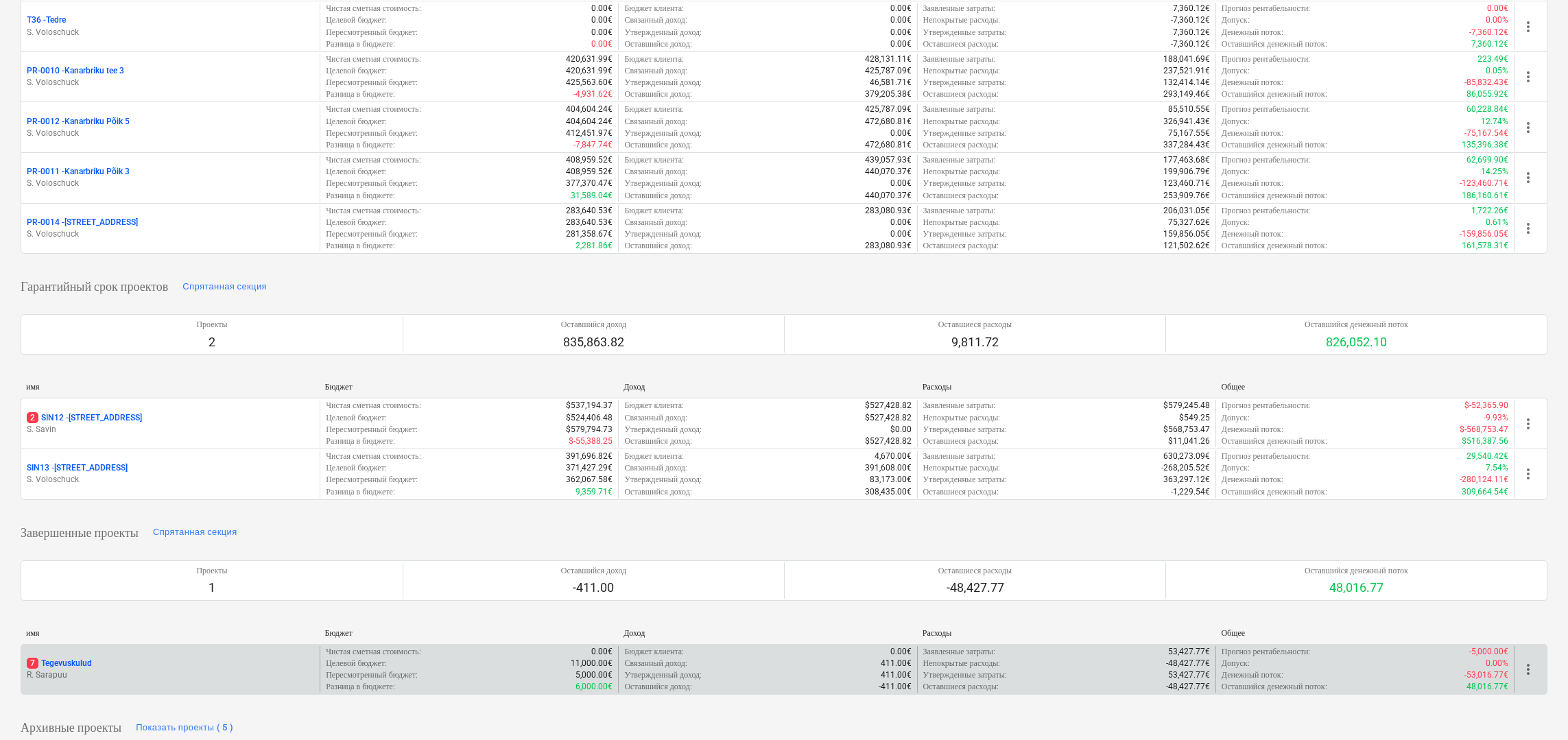
click at [248, 669] on p "R. Sarapuu" at bounding box center [170, 675] width 288 height 12
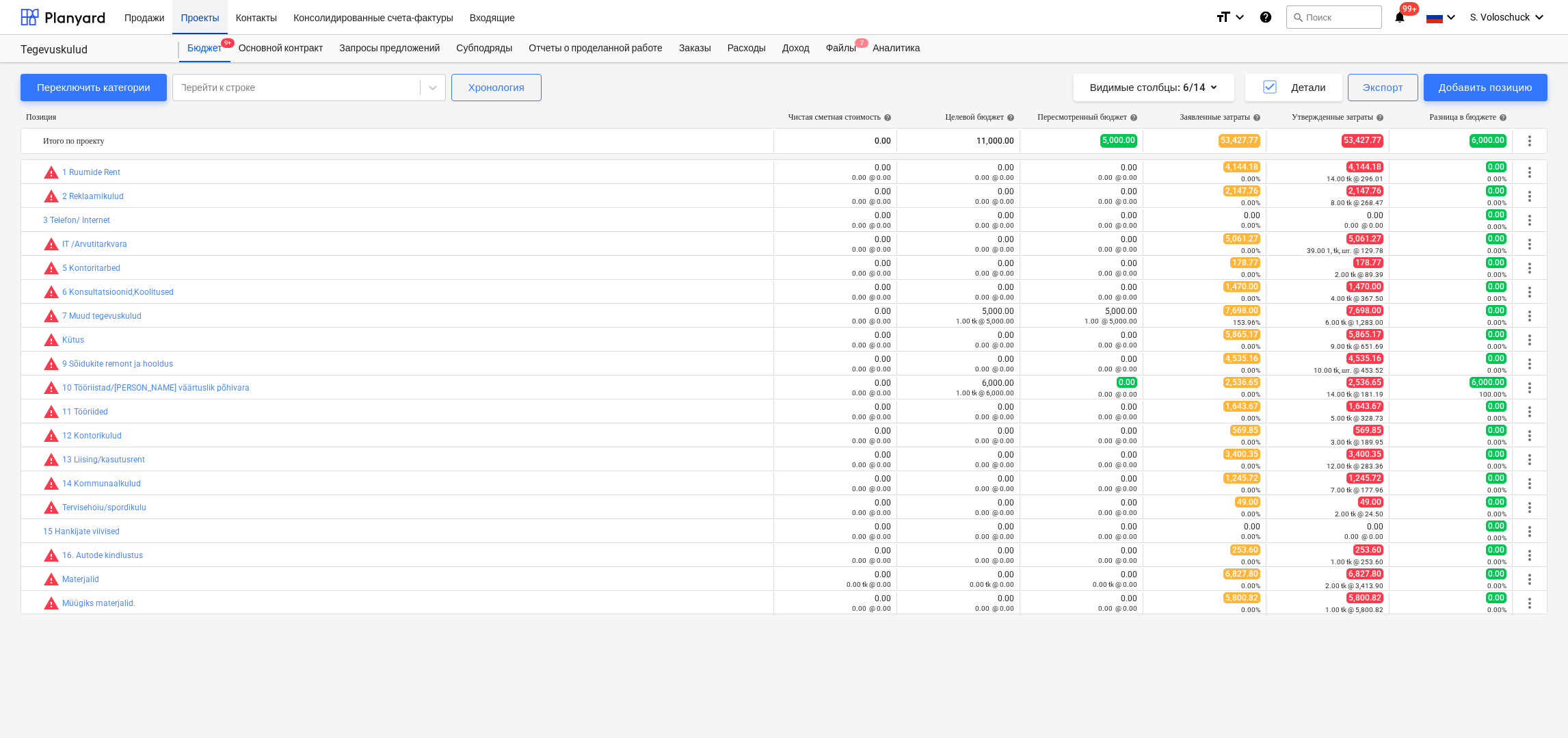
click at [190, 21] on div "Проекты" at bounding box center [200, 17] width 55 height 35
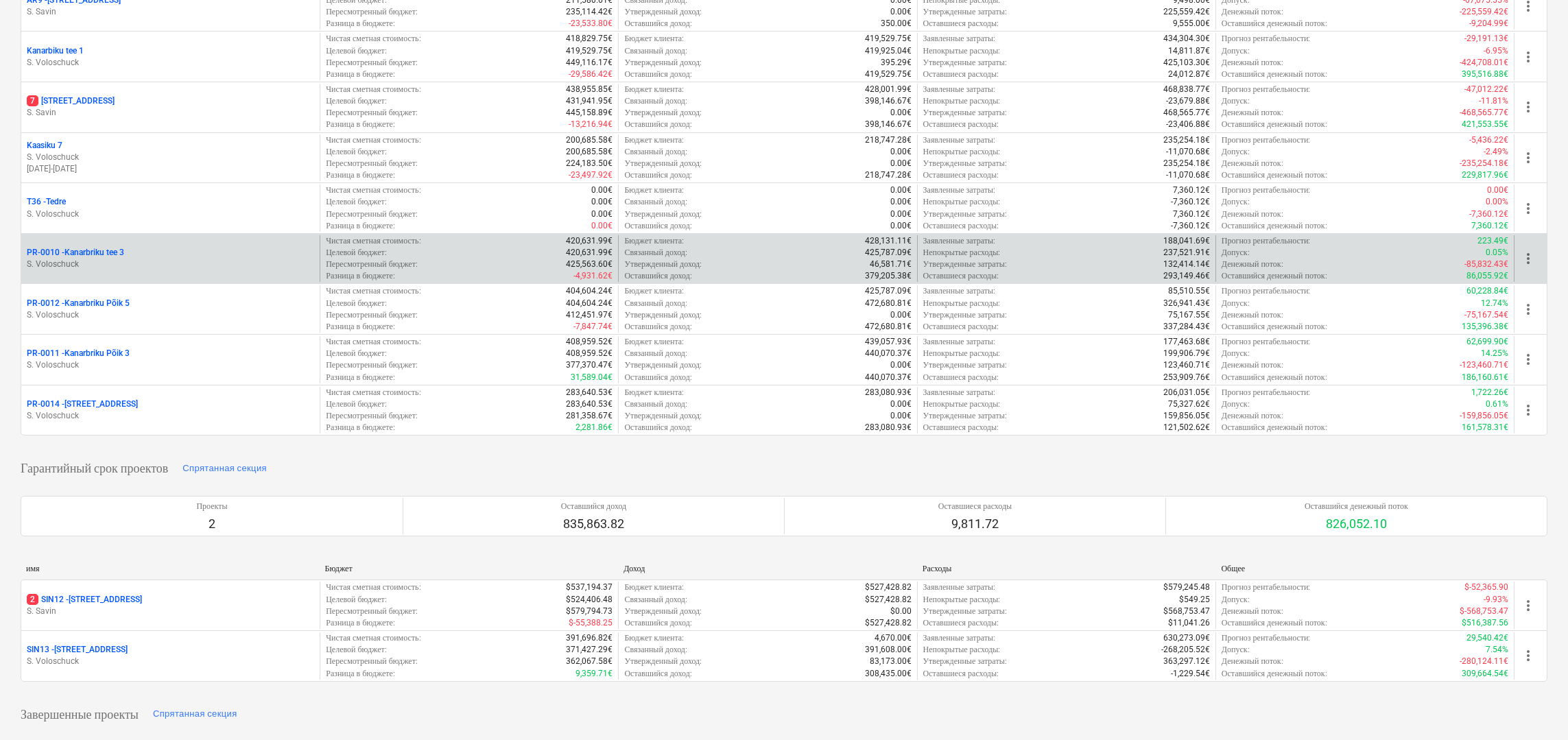
scroll to position [290, 0]
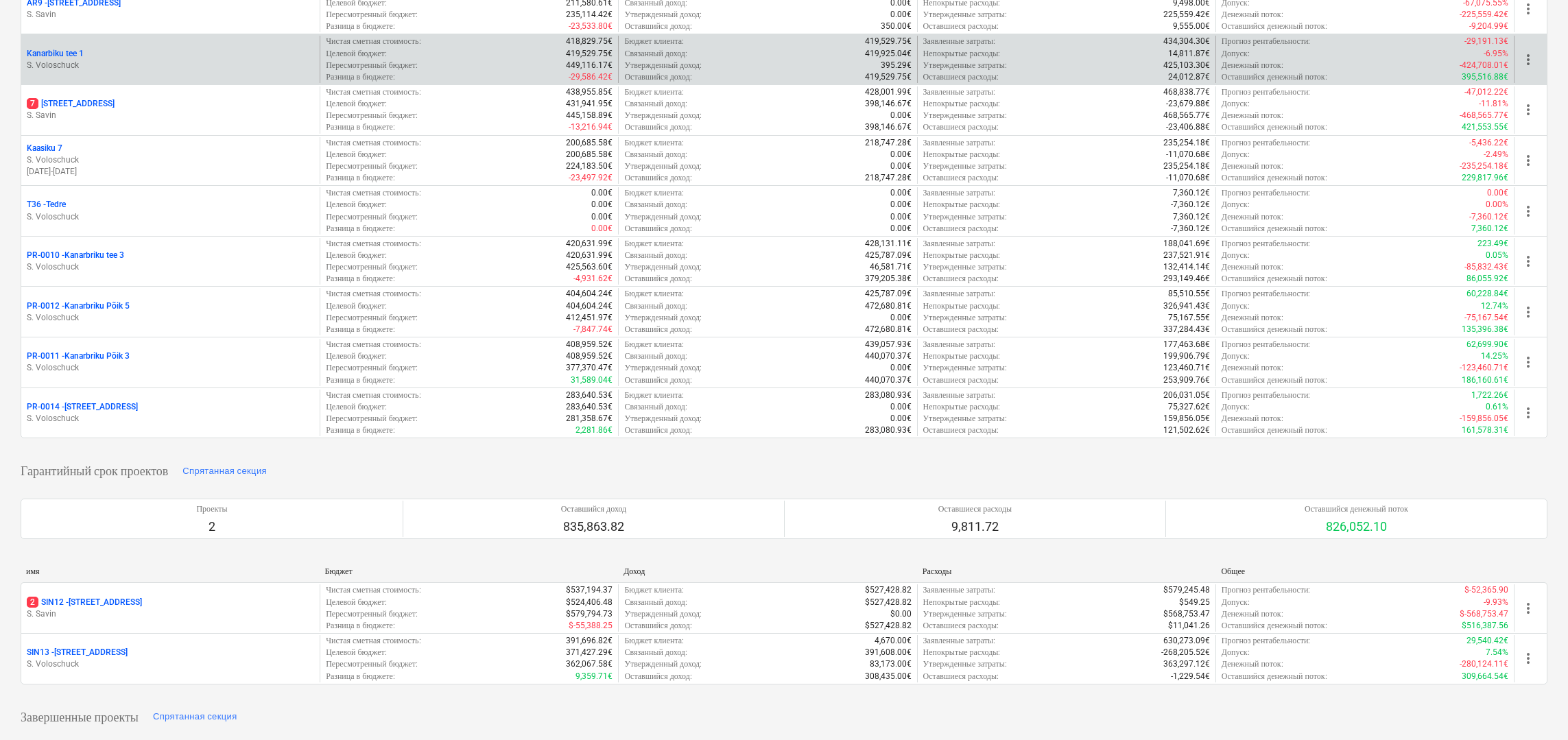
click at [146, 59] on p "S. Voloschuck" at bounding box center [170, 65] width 288 height 12
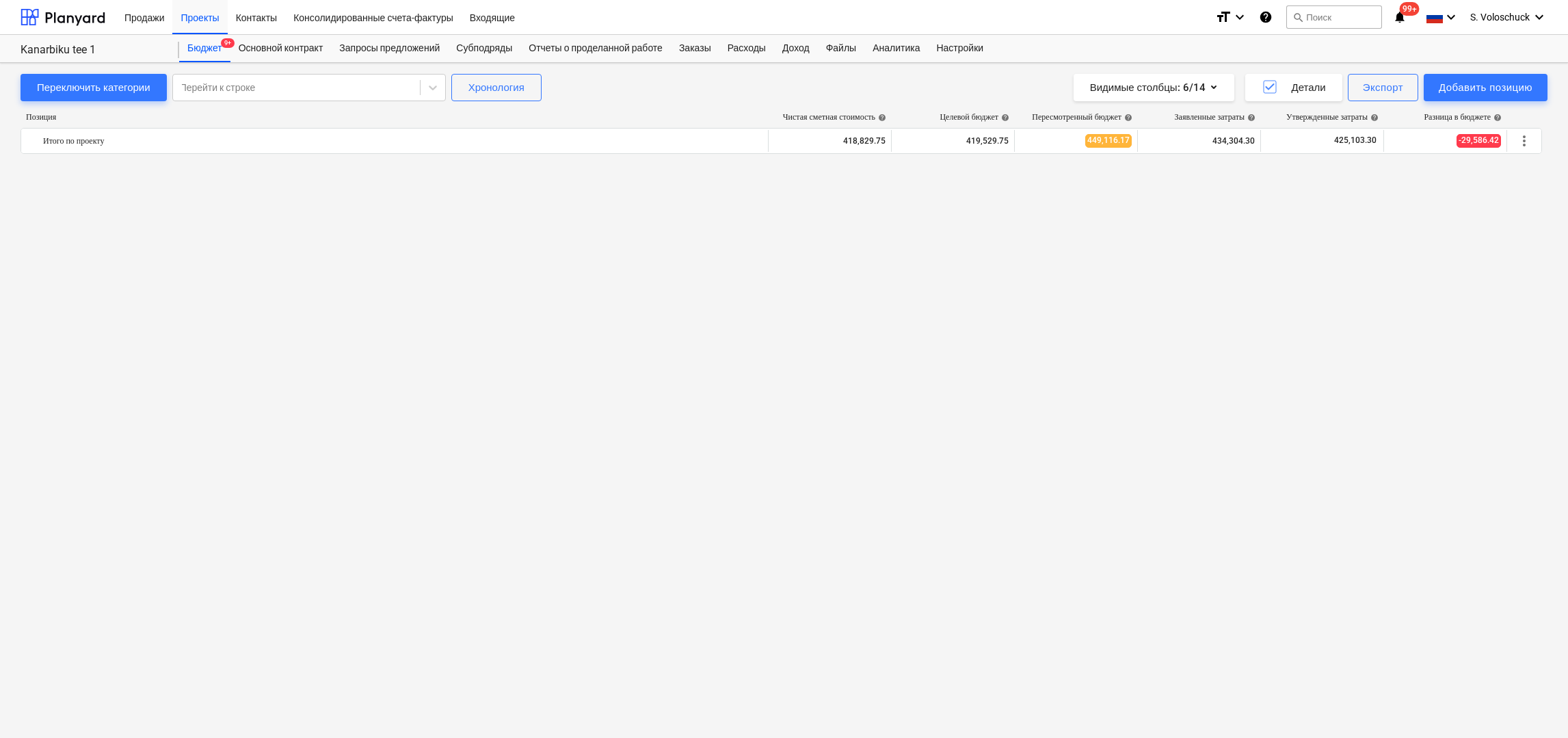
scroll to position [1102, 0]
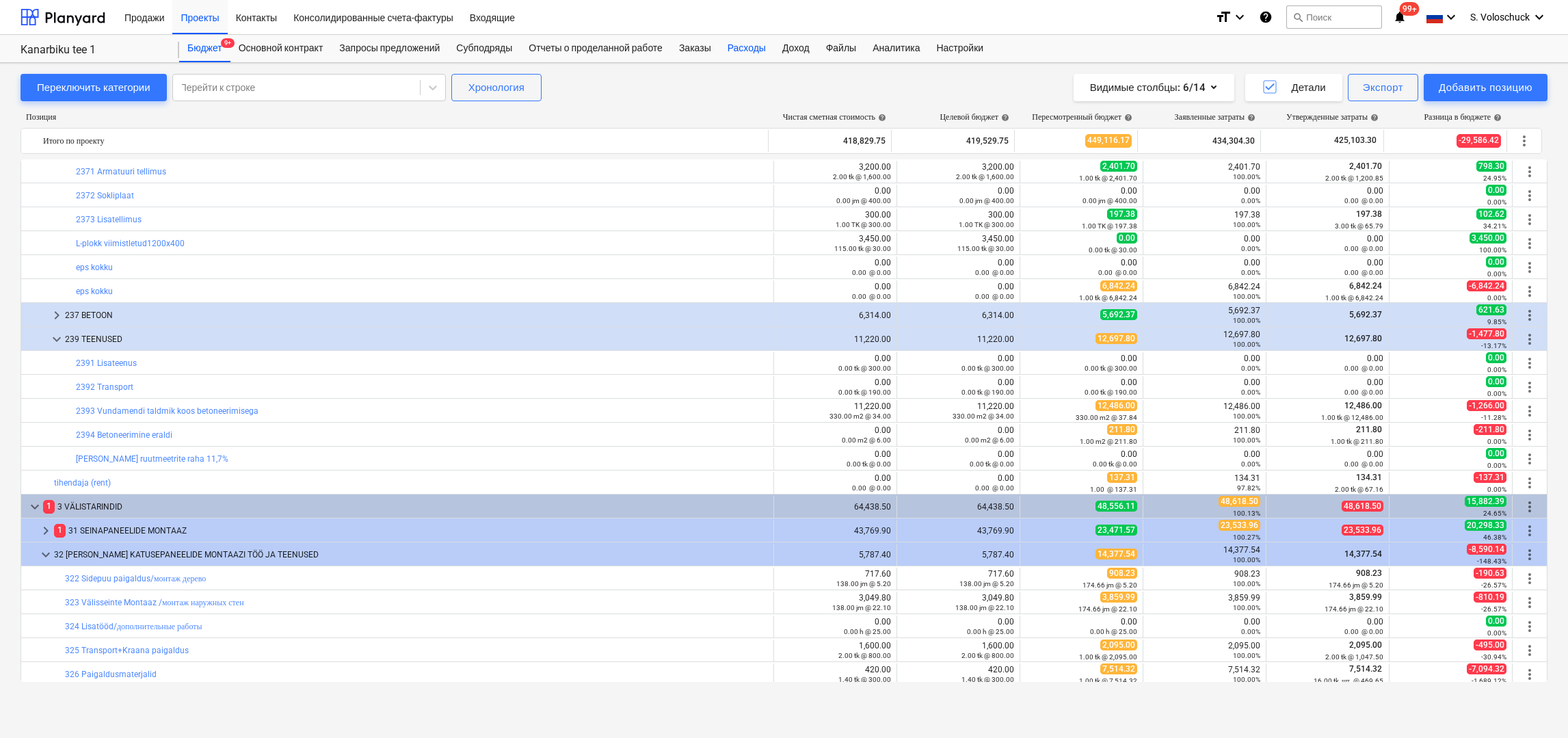
click at [764, 49] on div "Расходы" at bounding box center [747, 49] width 55 height 27
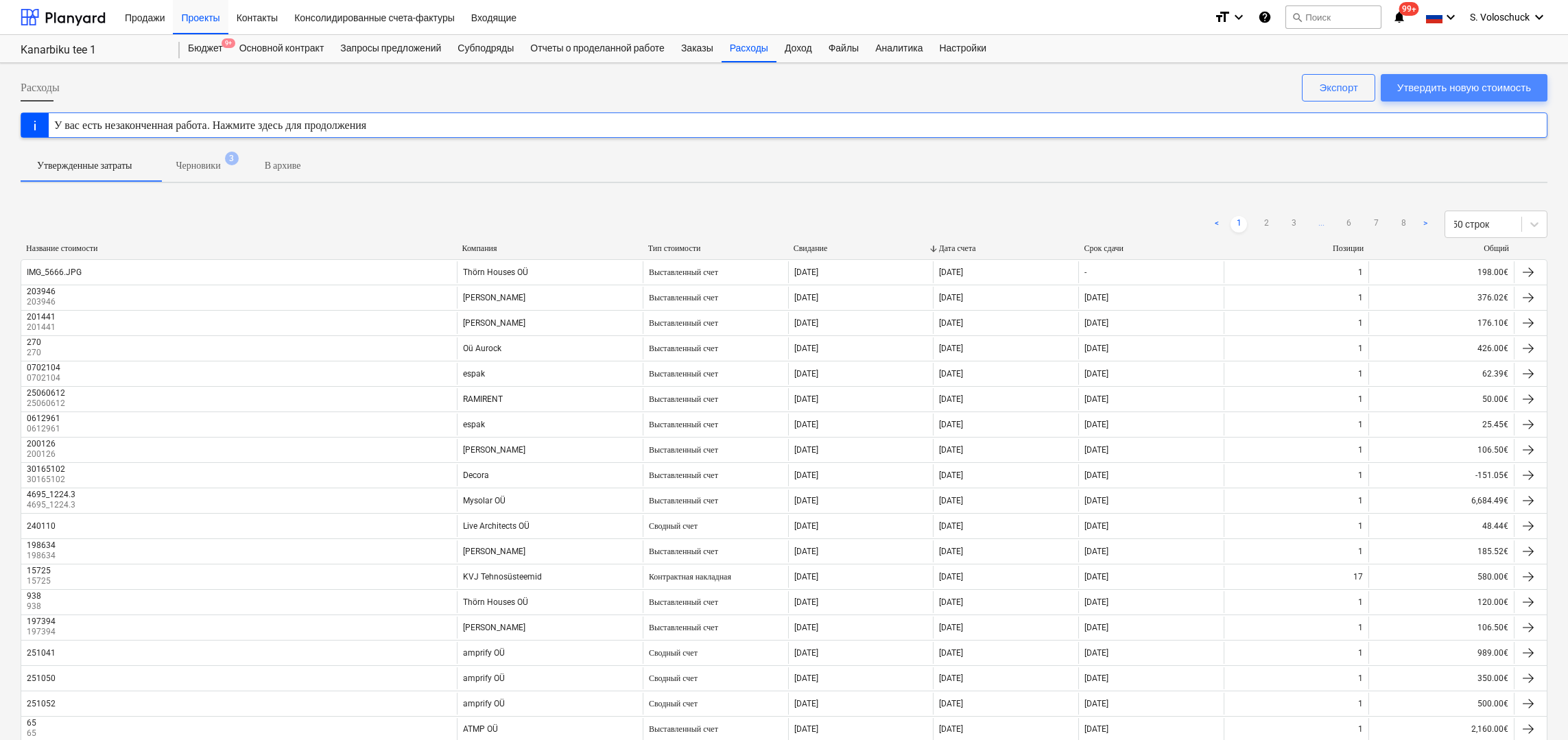
click at [1456, 83] on div "Утвердить новую стоимость" at bounding box center [1463, 88] width 134 height 18
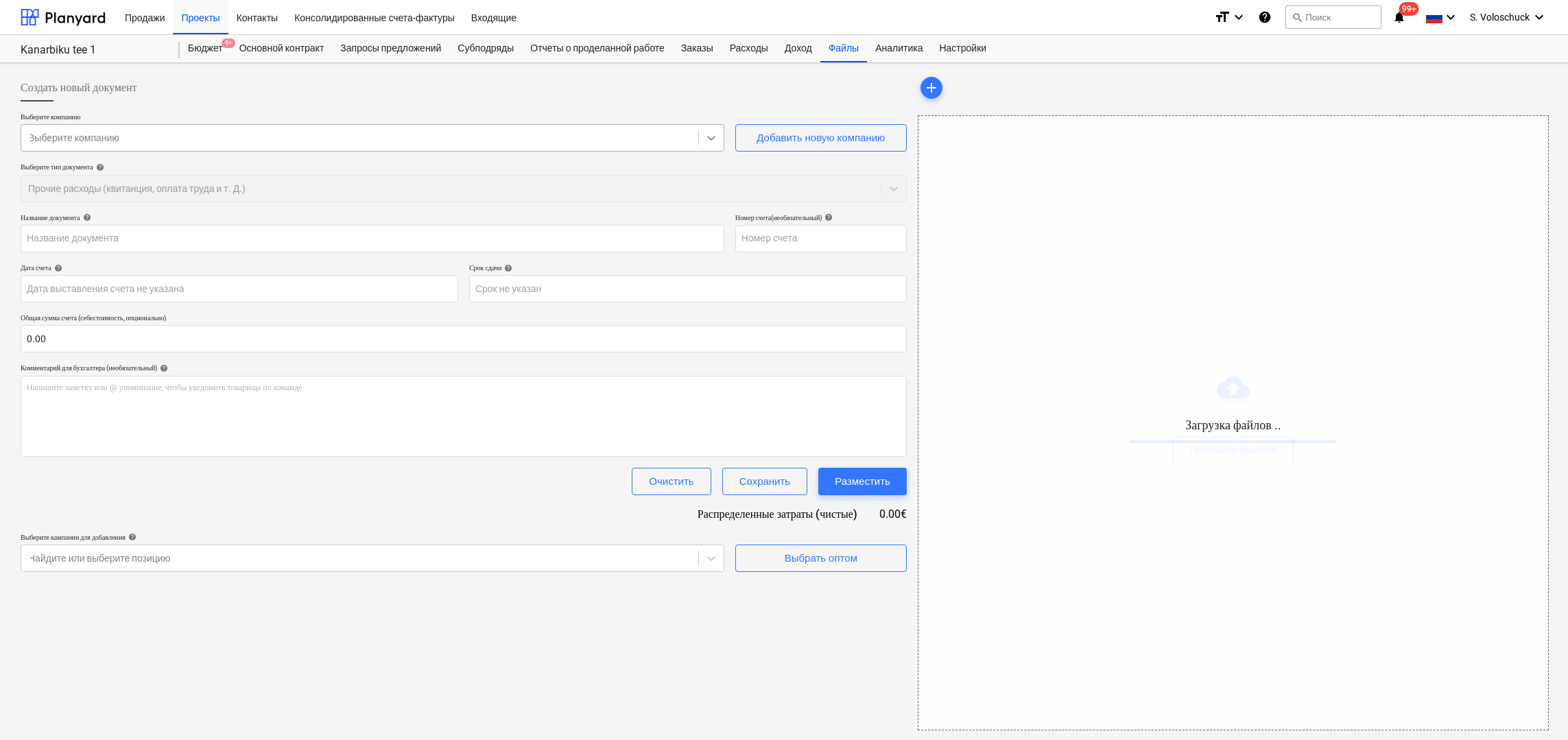
click at [707, 143] on icon at bounding box center [711, 137] width 13 height 13
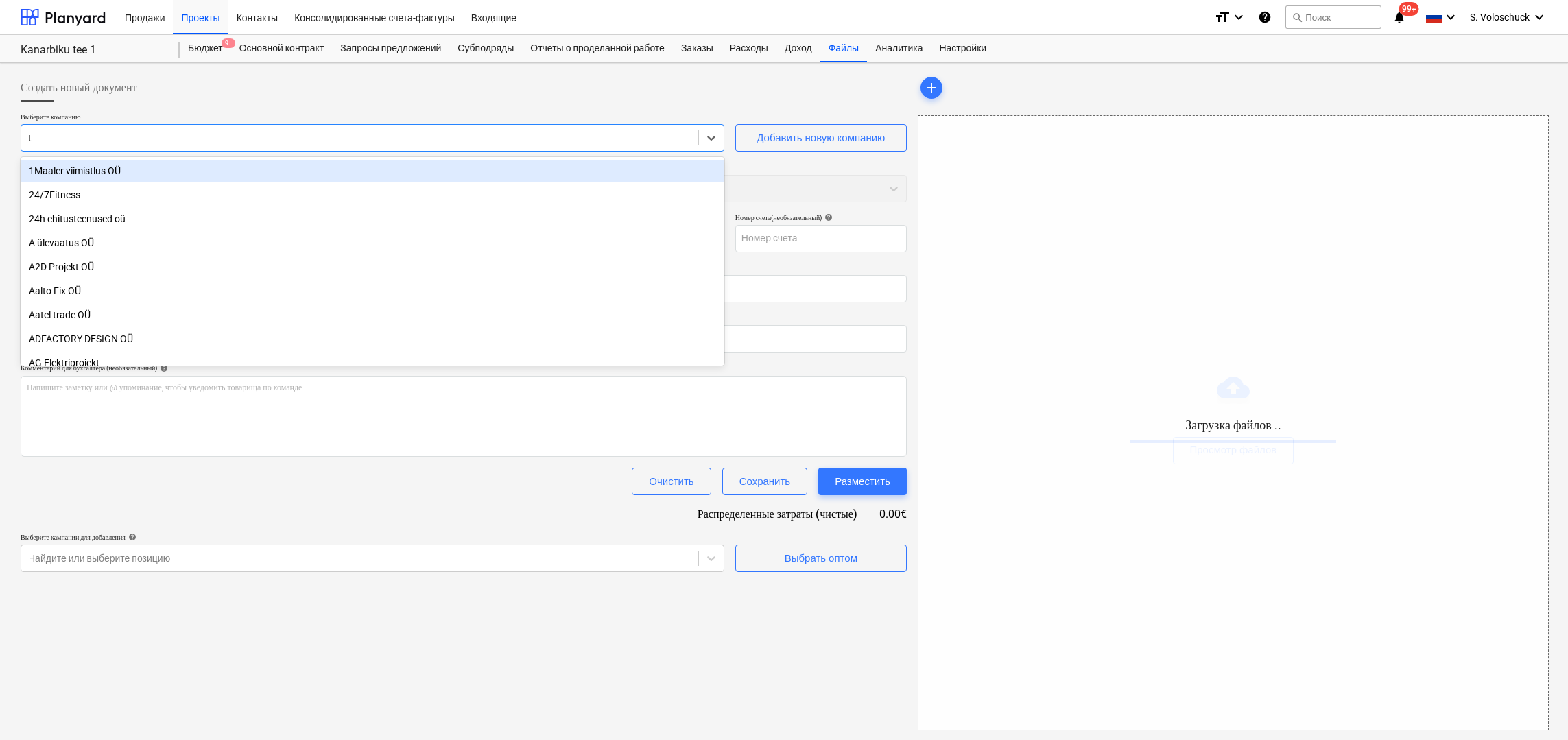
type input "th"
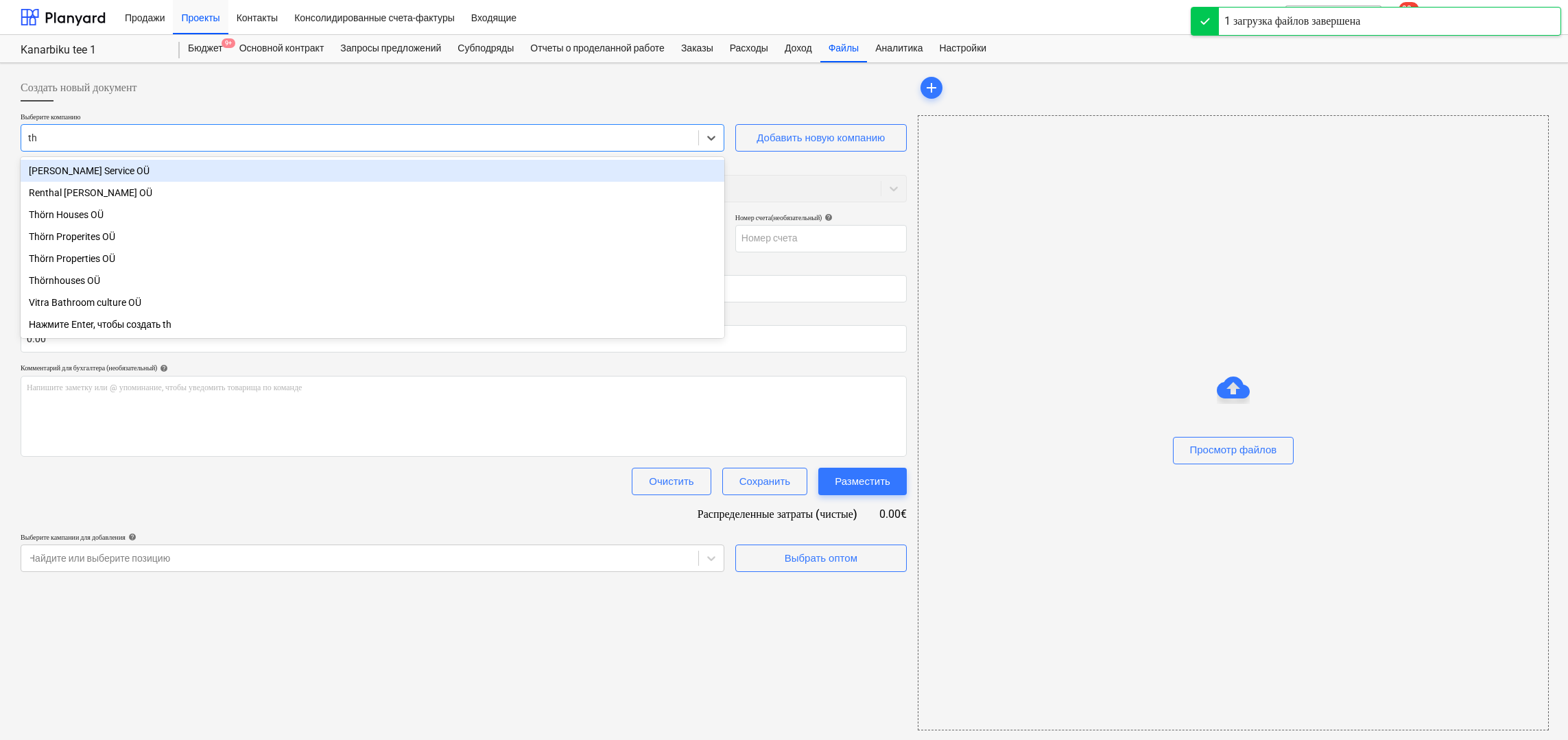
type input "IMG_5667.JPG"
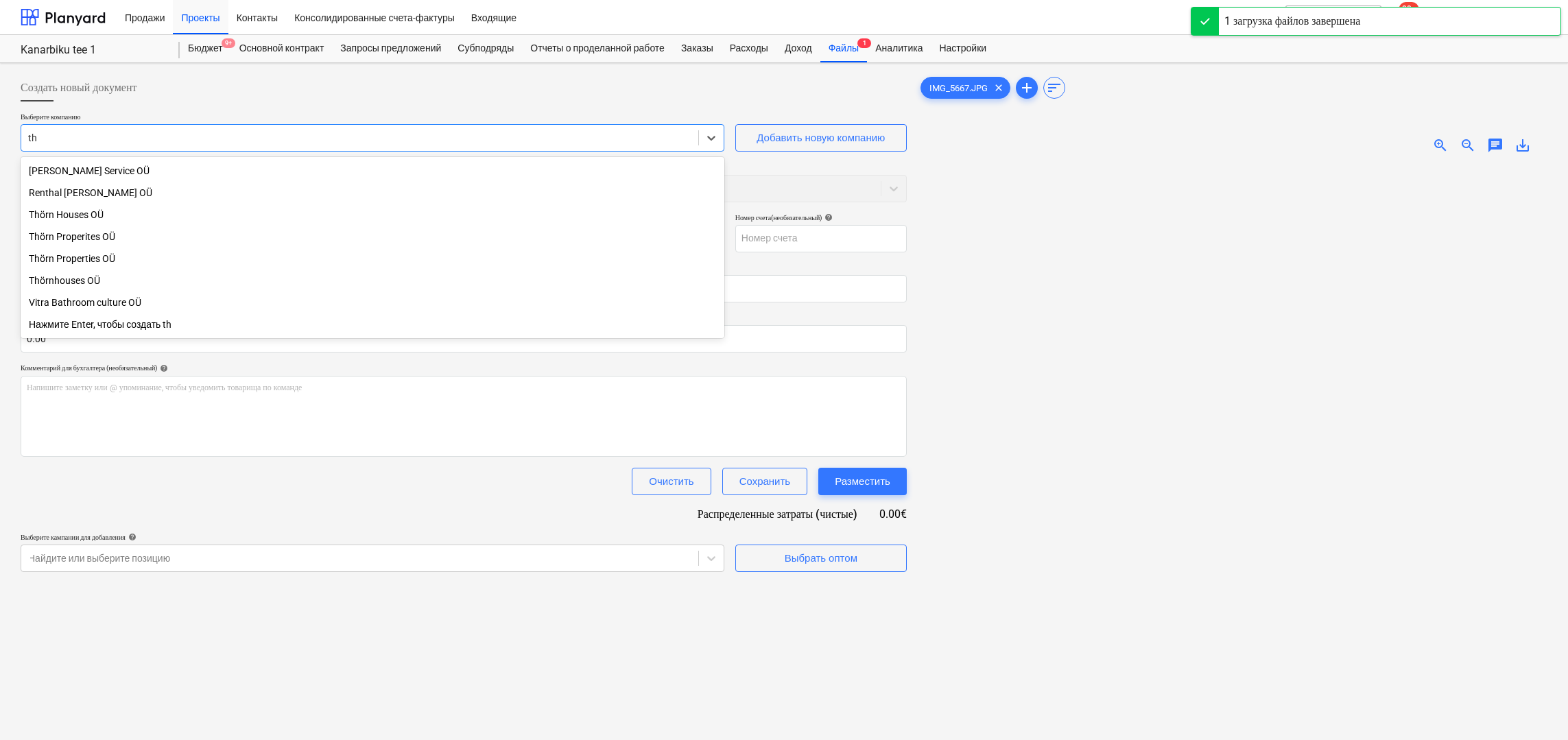
click at [71, 219] on div "Thörn Houses OÜ" at bounding box center [372, 214] width 704 height 22
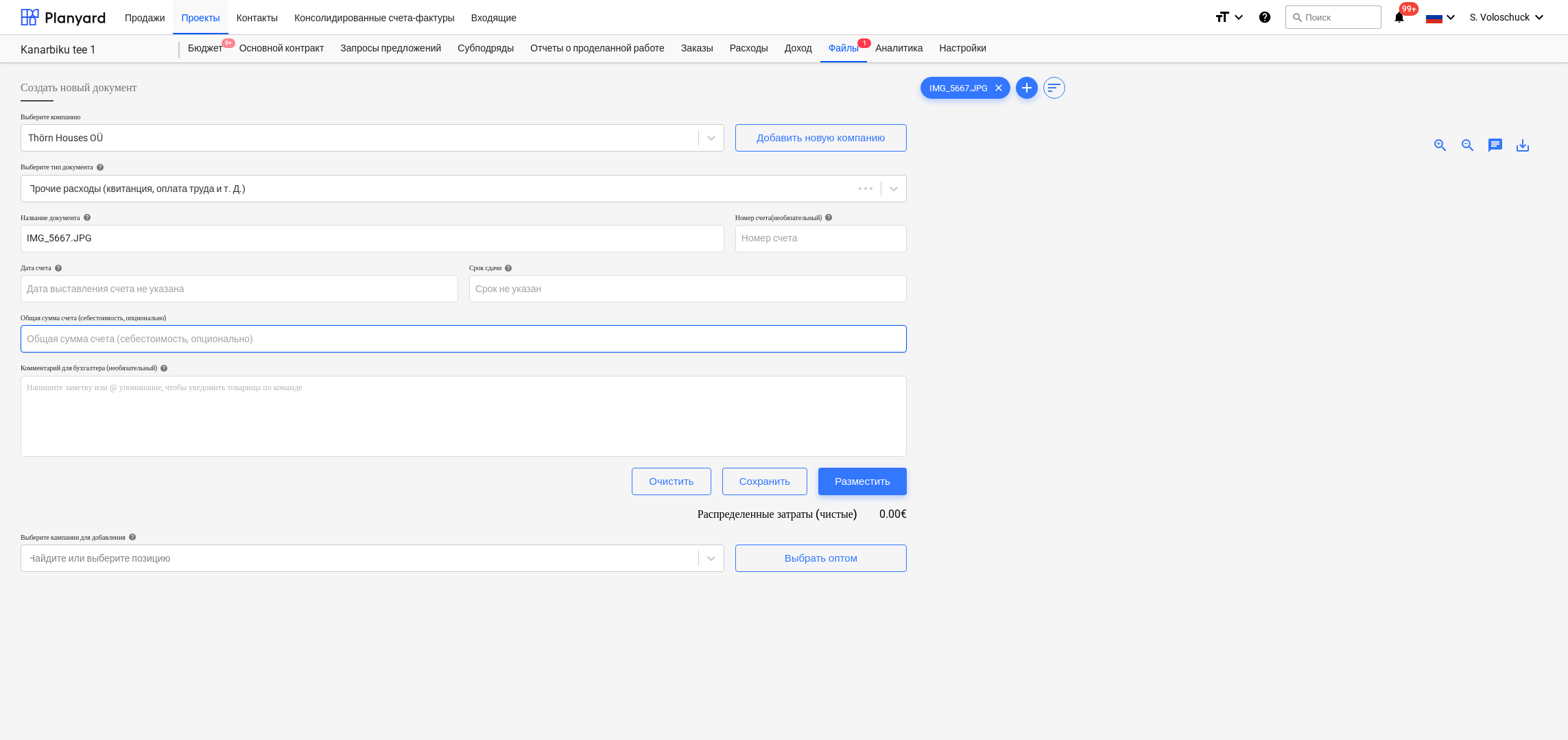
click at [671, 341] on input "text" at bounding box center [464, 339] width 886 height 28
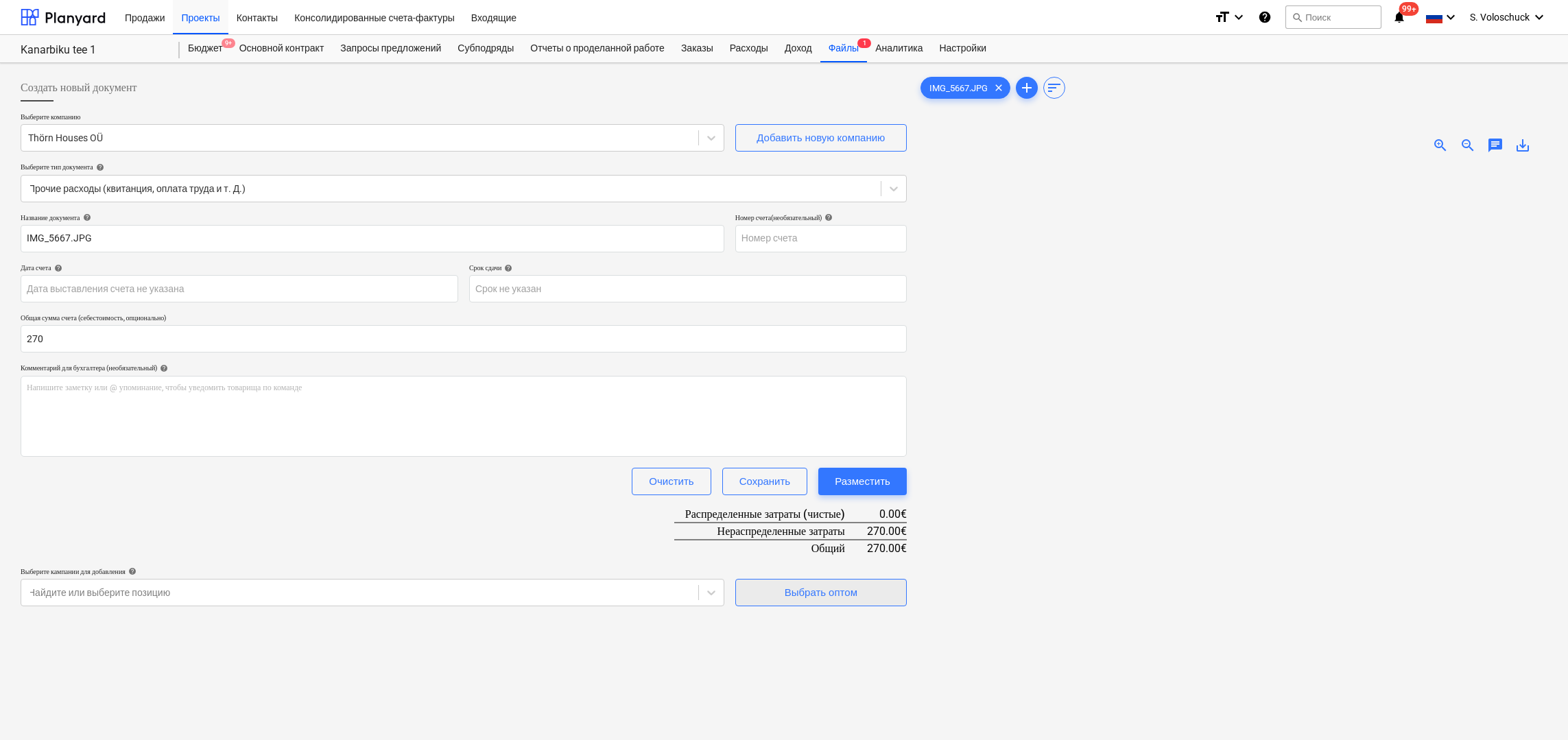
type input "270.00"
click at [831, 590] on div "Выбрать оптом" at bounding box center [820, 592] width 73 height 18
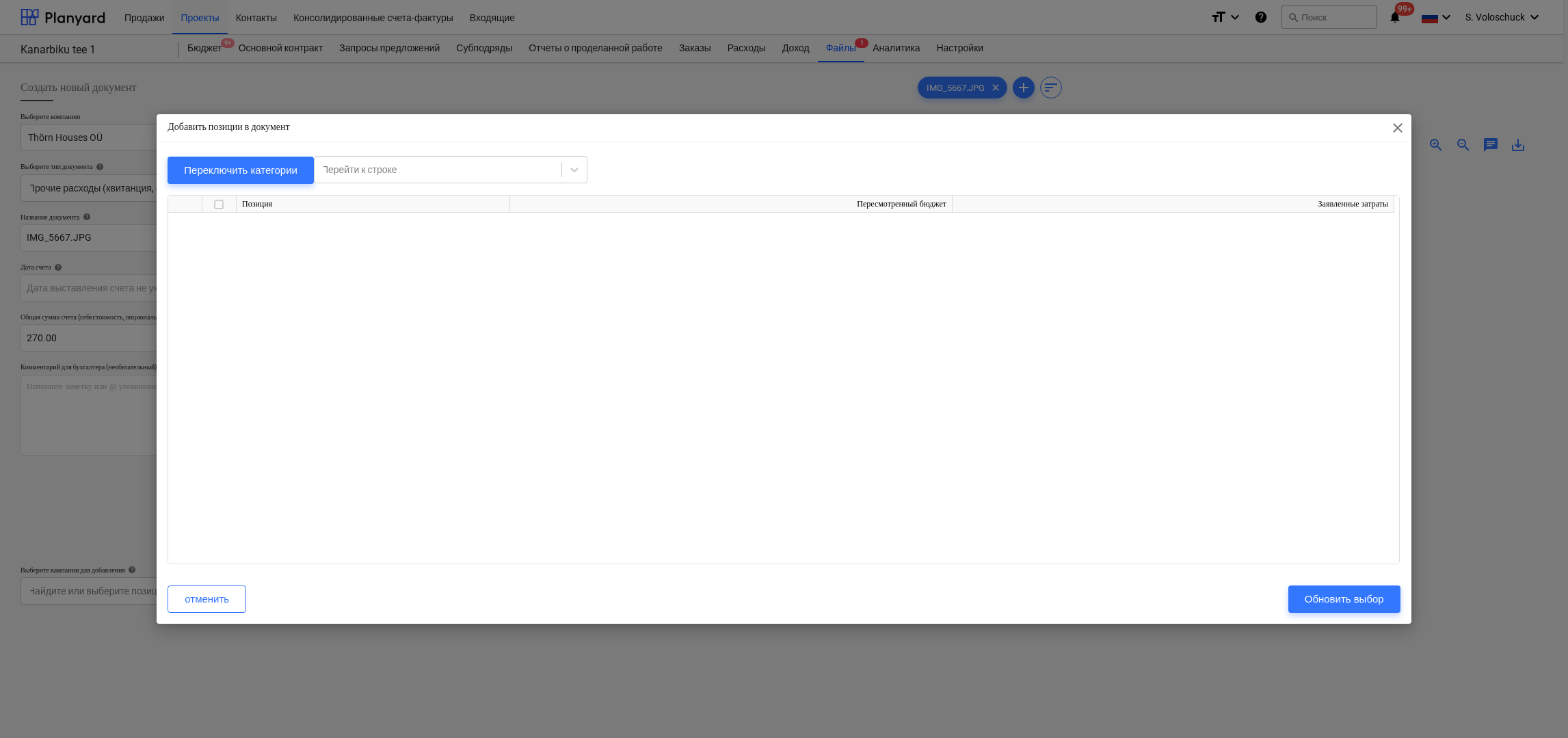
scroll to position [11075, 0]
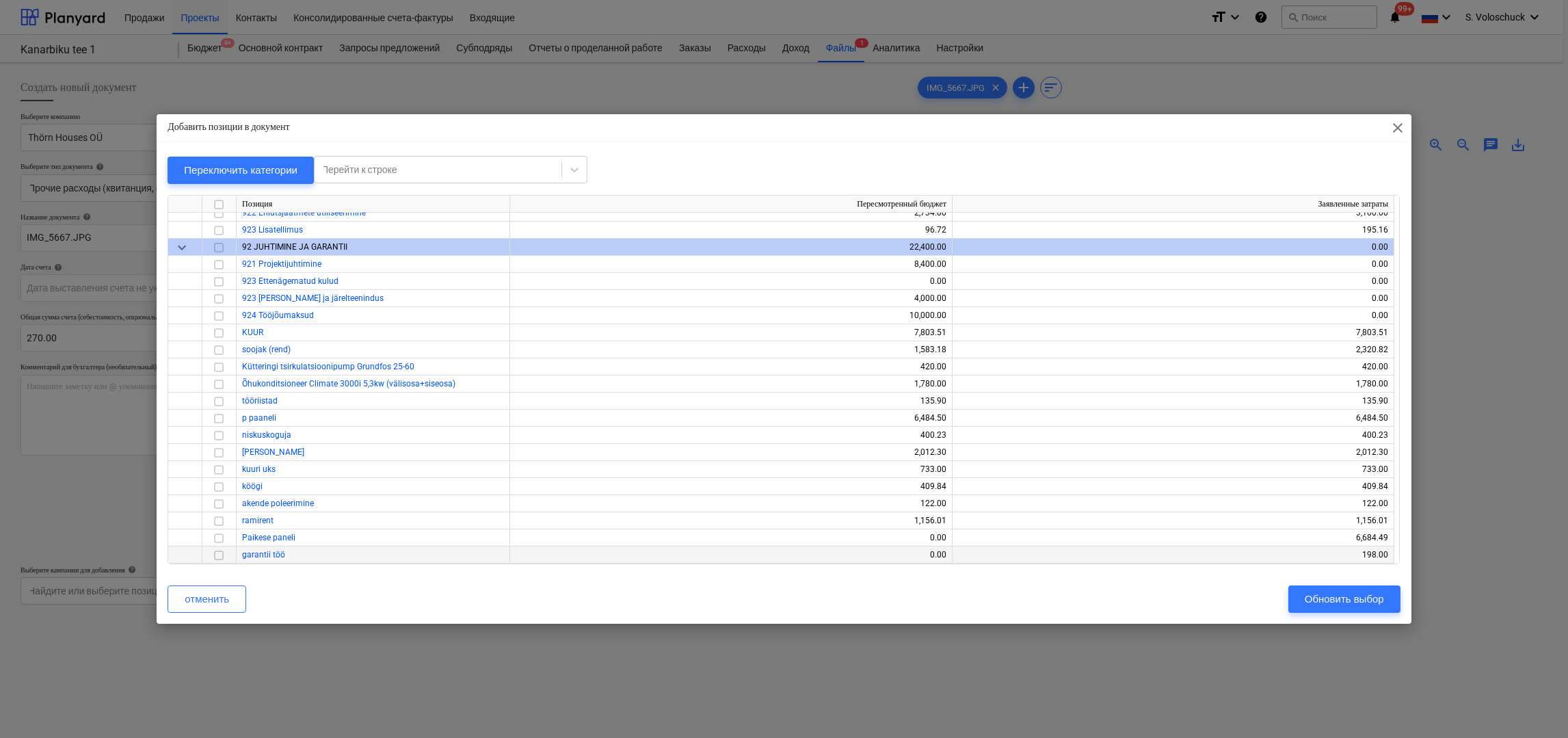
click at [218, 555] on input "checkbox" at bounding box center [218, 555] width 16 height 16
click at [1352, 601] on div "Обновить выбор" at bounding box center [1344, 599] width 80 height 18
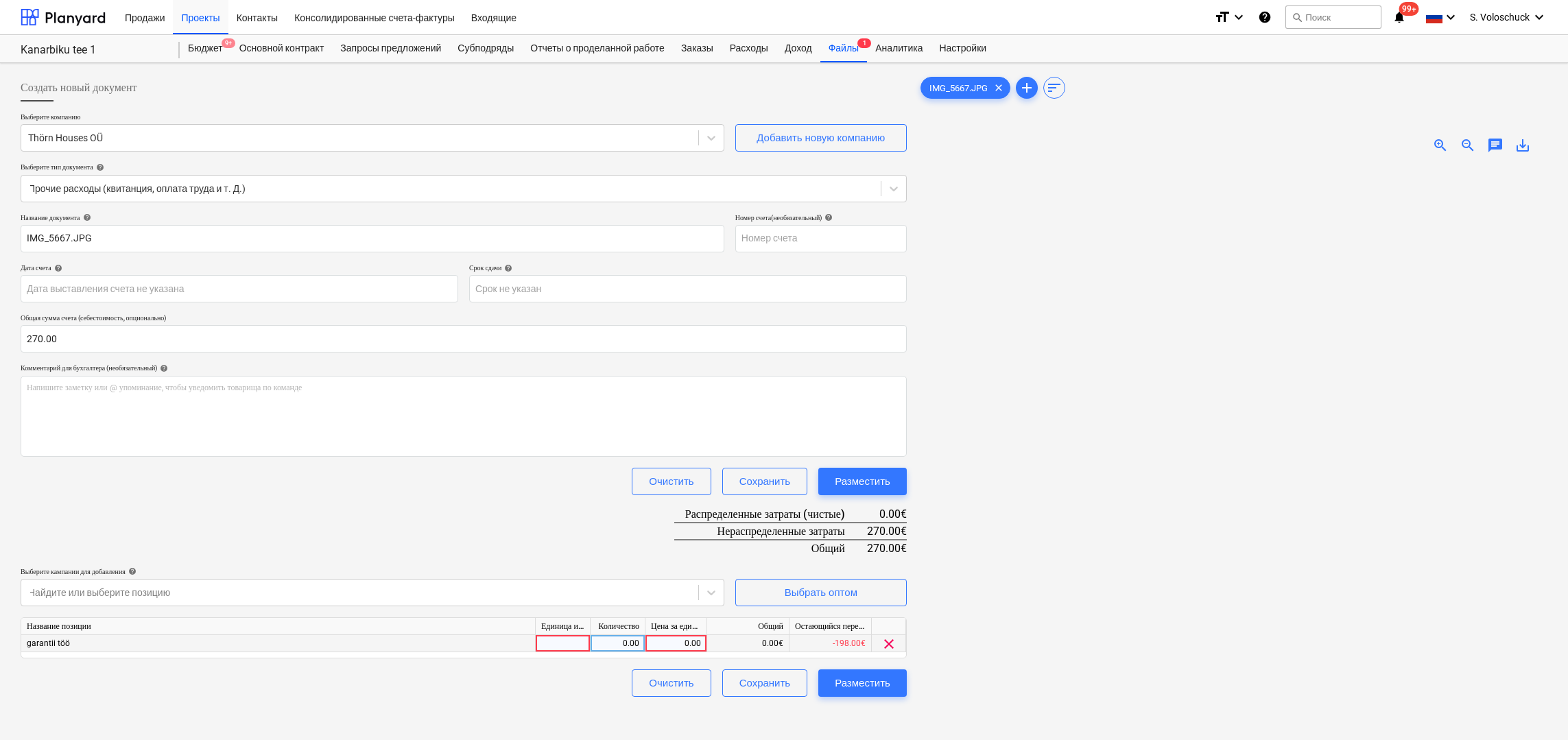
click at [690, 643] on div "0.00" at bounding box center [676, 644] width 50 height 17
type input "270"
click at [960, 684] on div at bounding box center [1232, 515] width 630 height 702
click at [867, 683] on div "Разместить" at bounding box center [862, 683] width 56 height 18
